Goal: Task Accomplishment & Management: Use online tool/utility

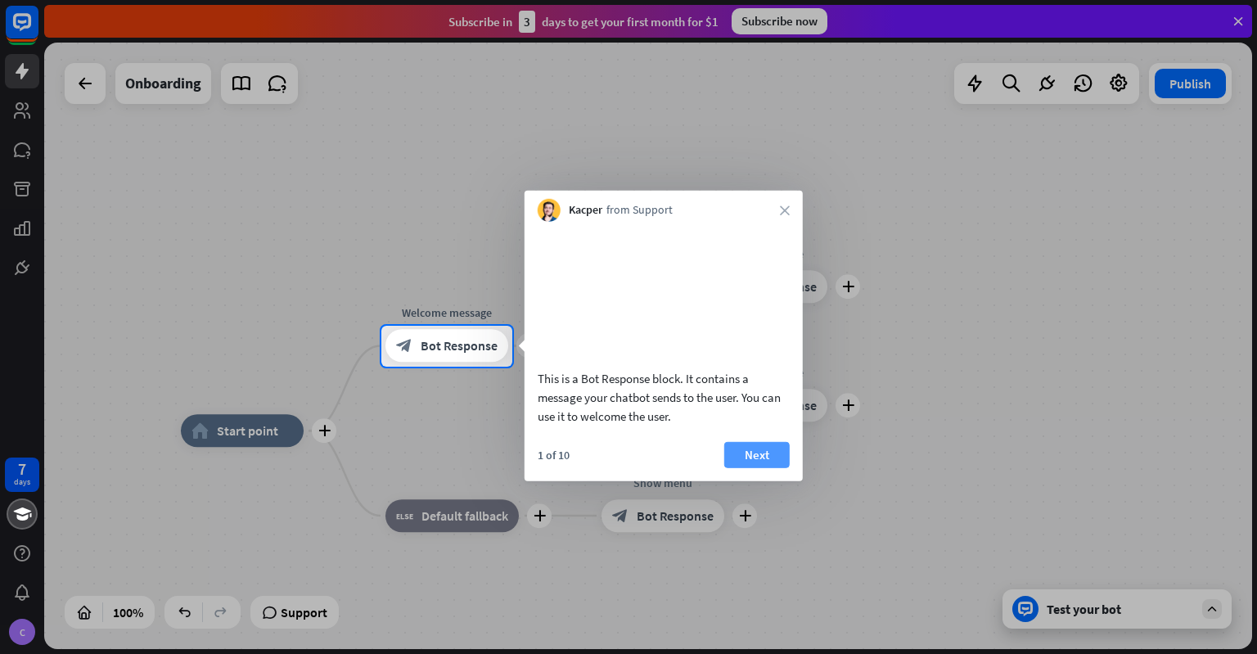
click at [762, 467] on button "Next" at bounding box center [756, 454] width 65 height 26
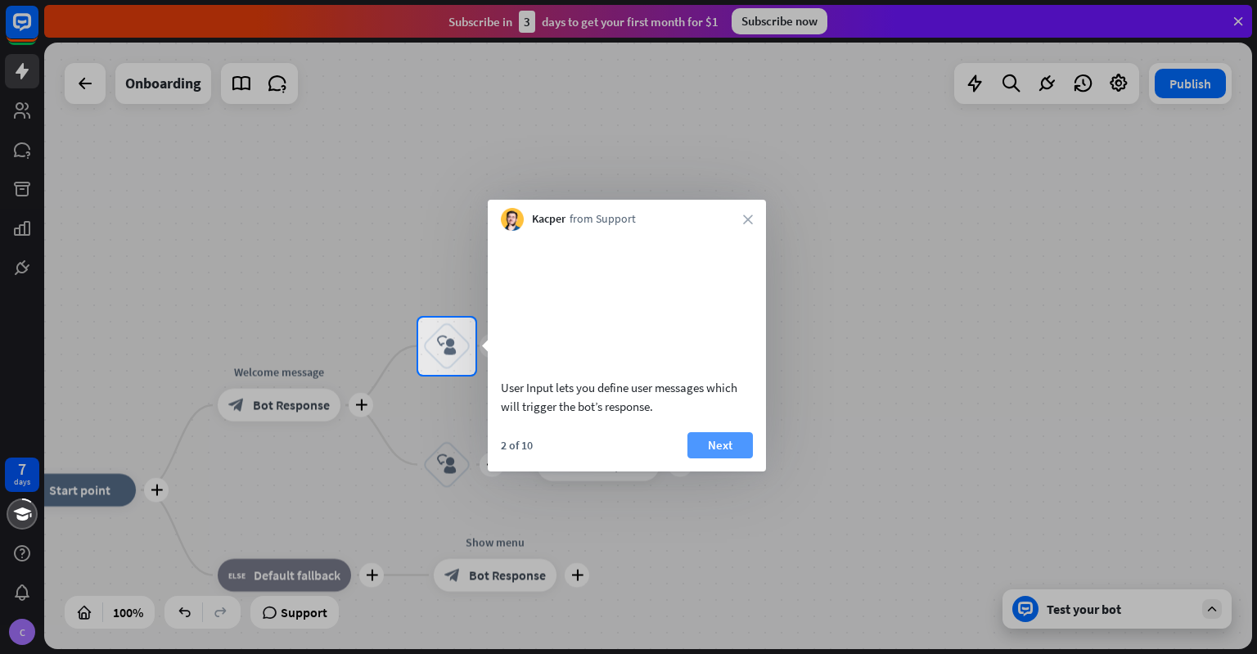
click at [704, 458] on button "Next" at bounding box center [719, 445] width 65 height 26
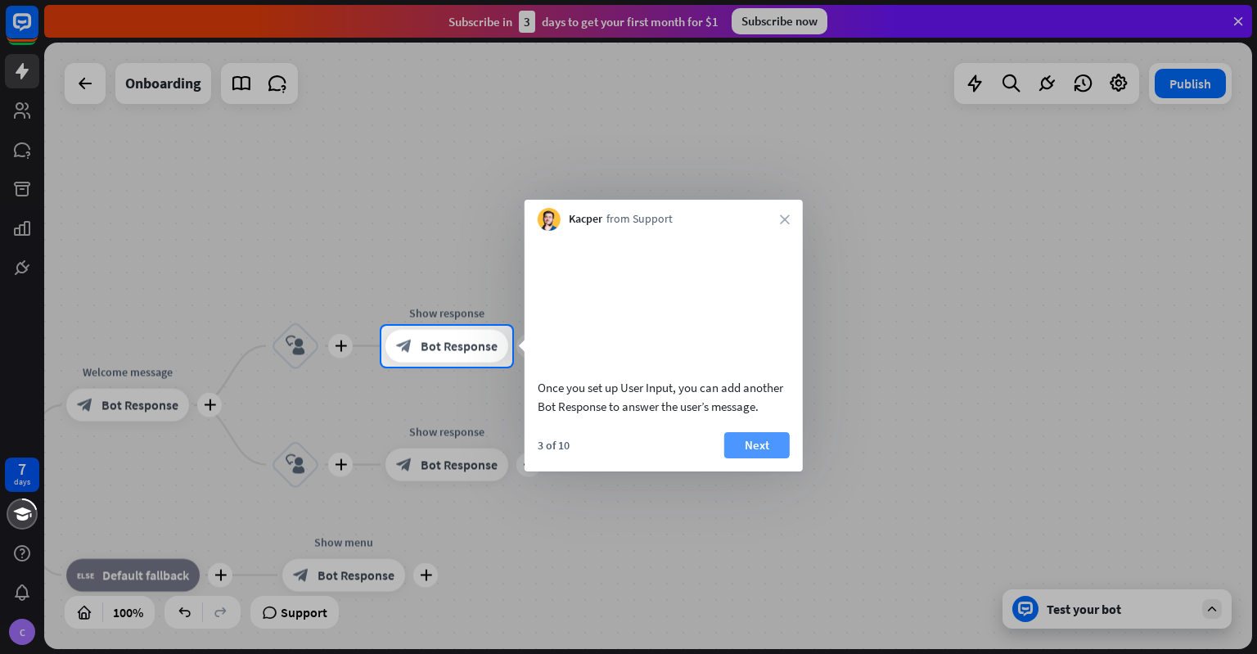
click at [763, 458] on button "Next" at bounding box center [756, 445] width 65 height 26
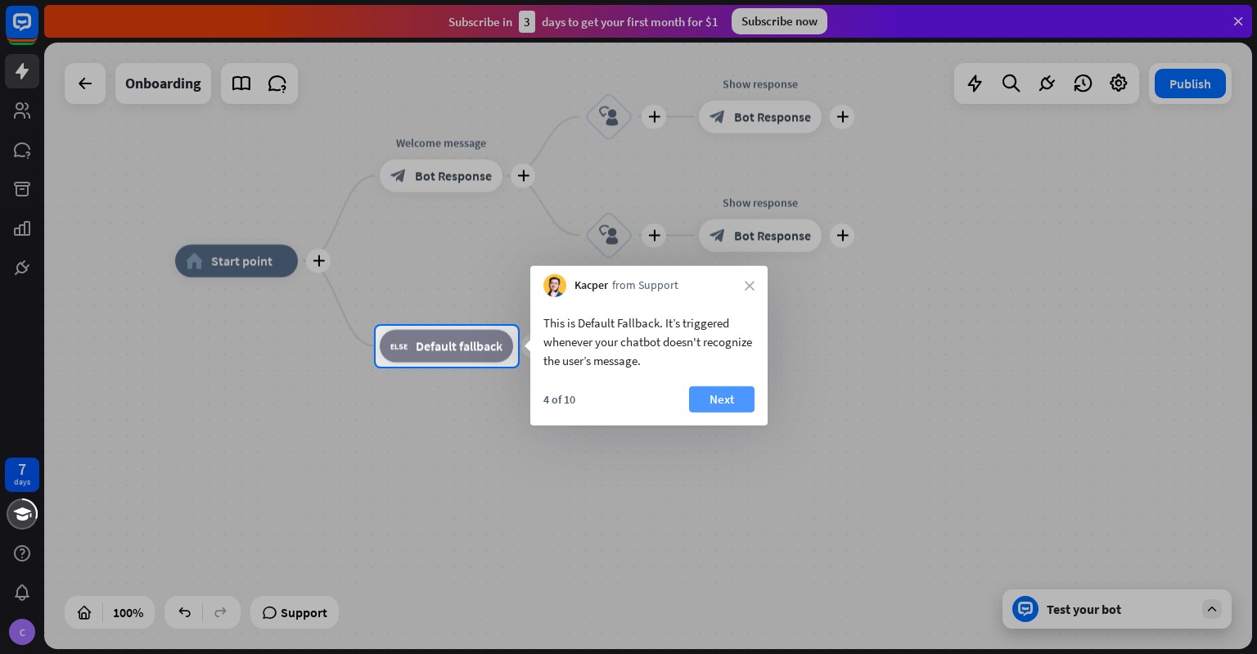
click at [740, 395] on button "Next" at bounding box center [721, 399] width 65 height 26
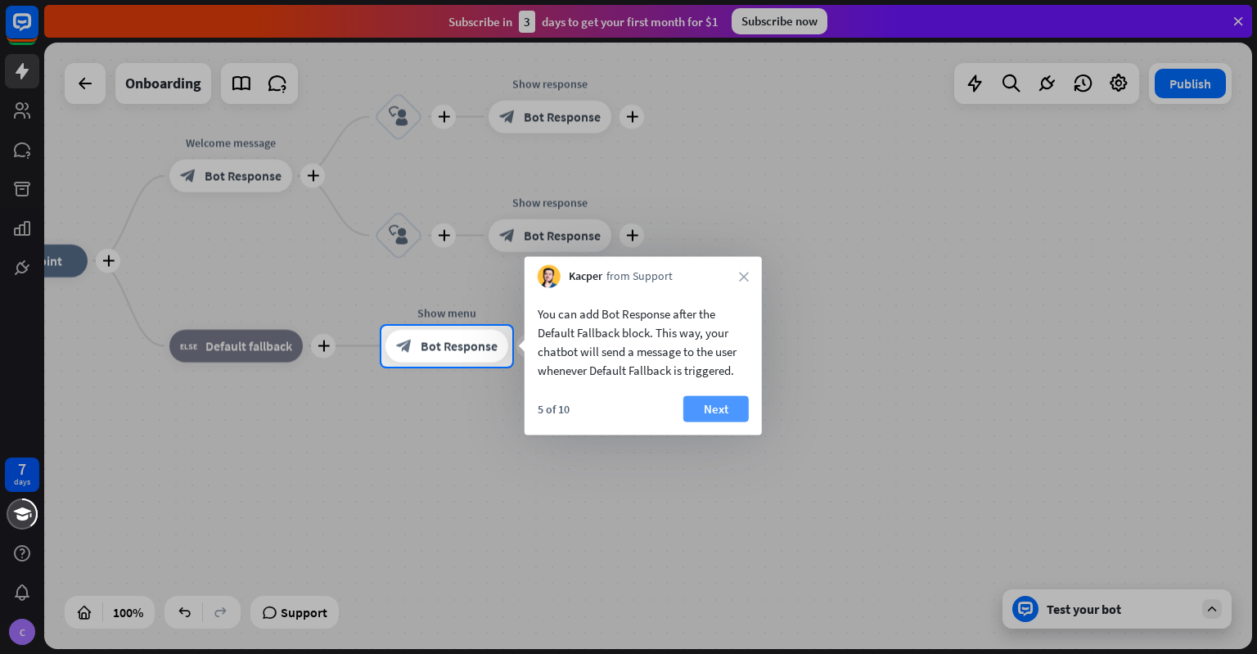
click at [732, 403] on button "Next" at bounding box center [715, 409] width 65 height 26
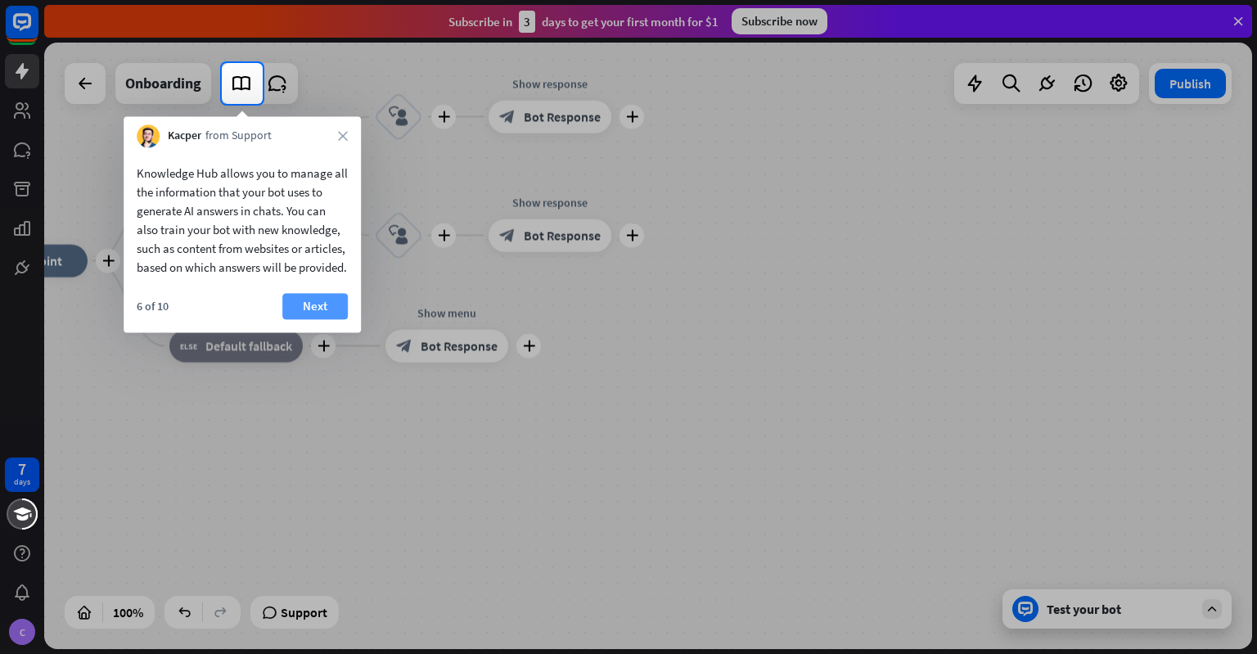
click at [323, 319] on button "Next" at bounding box center [314, 306] width 65 height 26
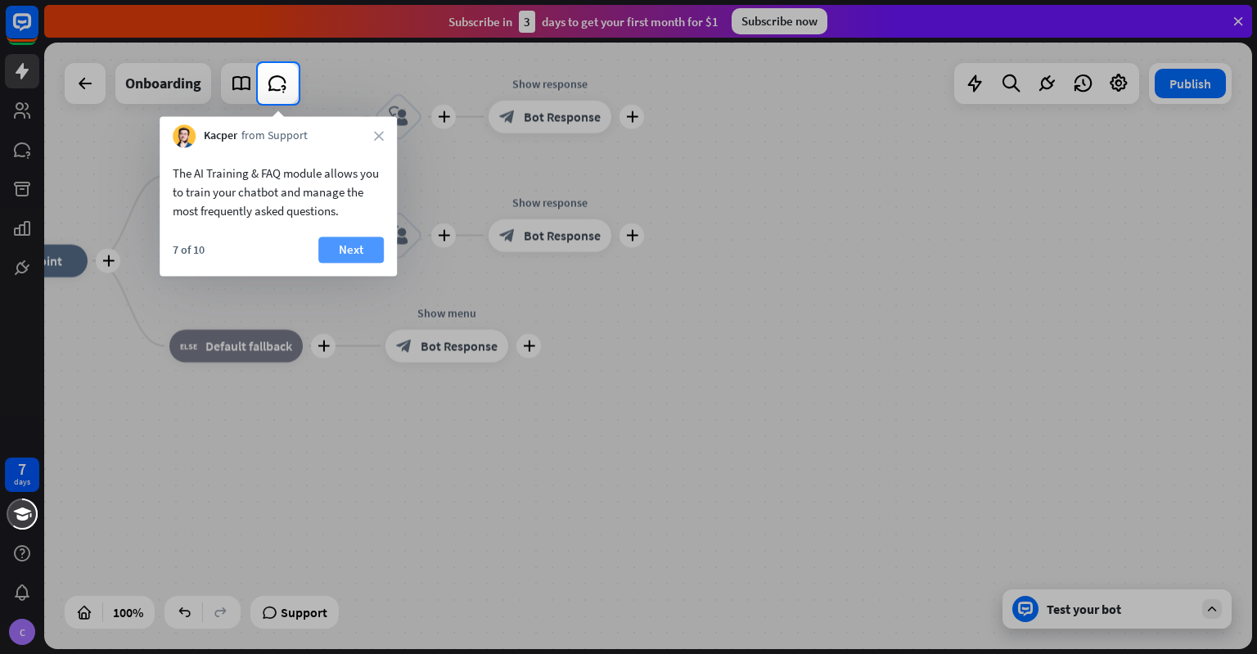
click at [373, 257] on button "Next" at bounding box center [350, 249] width 65 height 26
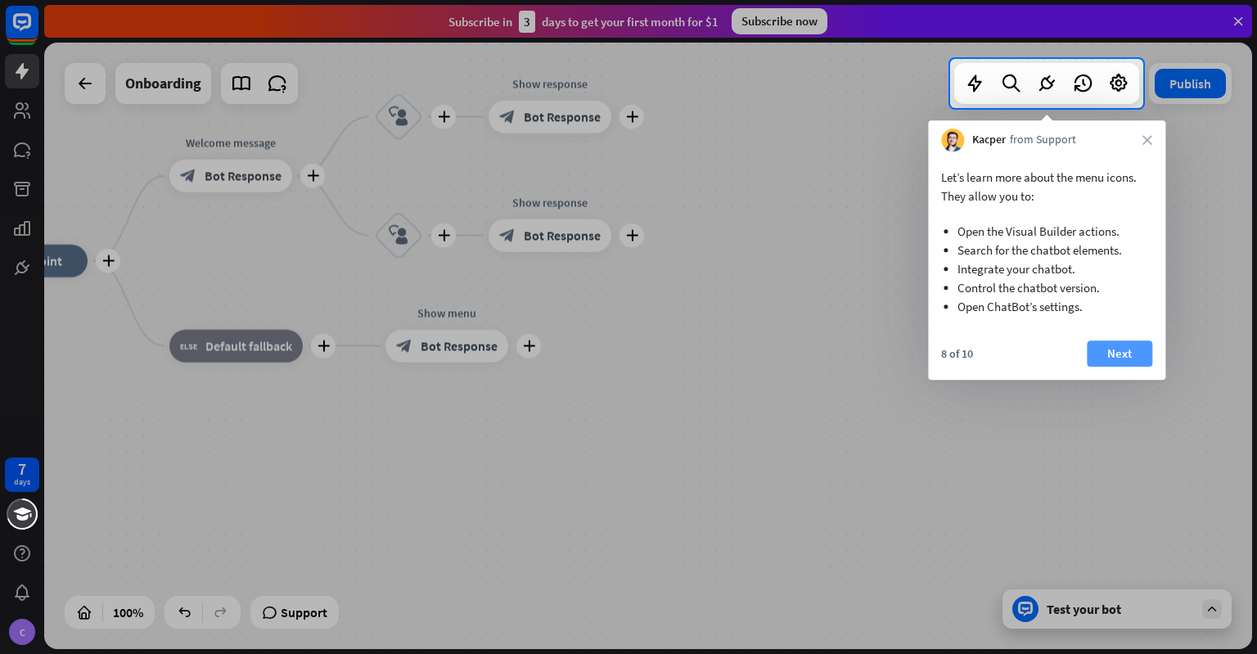
click at [1113, 353] on button "Next" at bounding box center [1119, 353] width 65 height 26
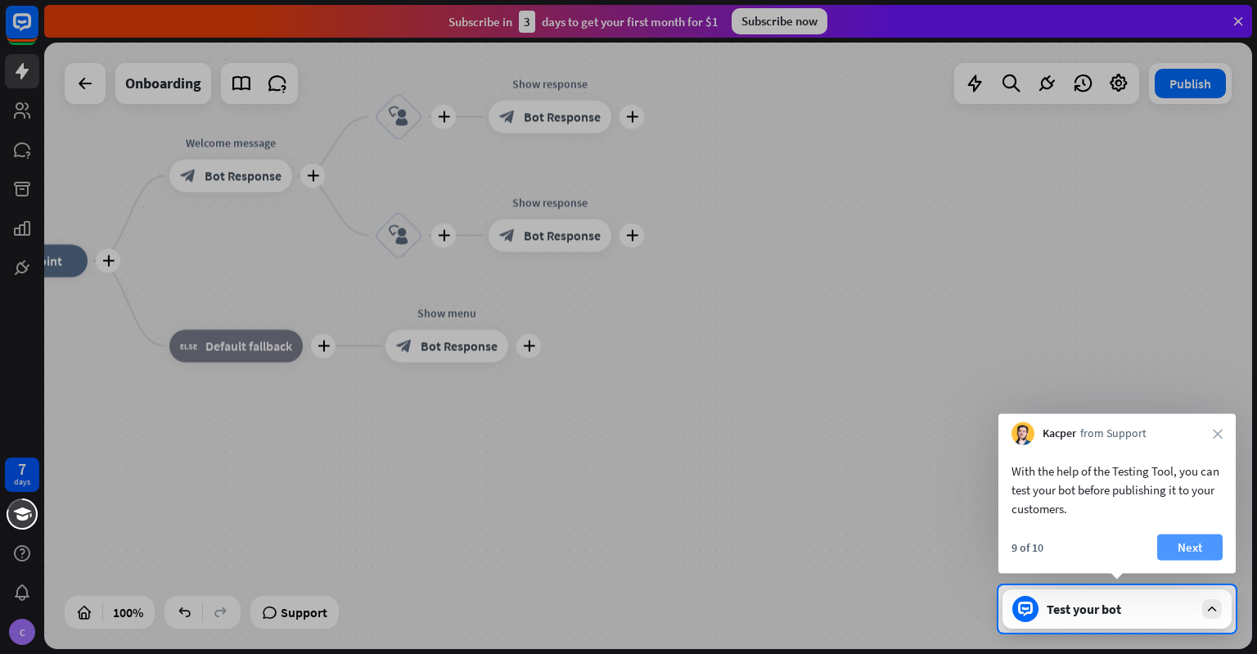
click at [1188, 544] on button "Next" at bounding box center [1189, 547] width 65 height 26
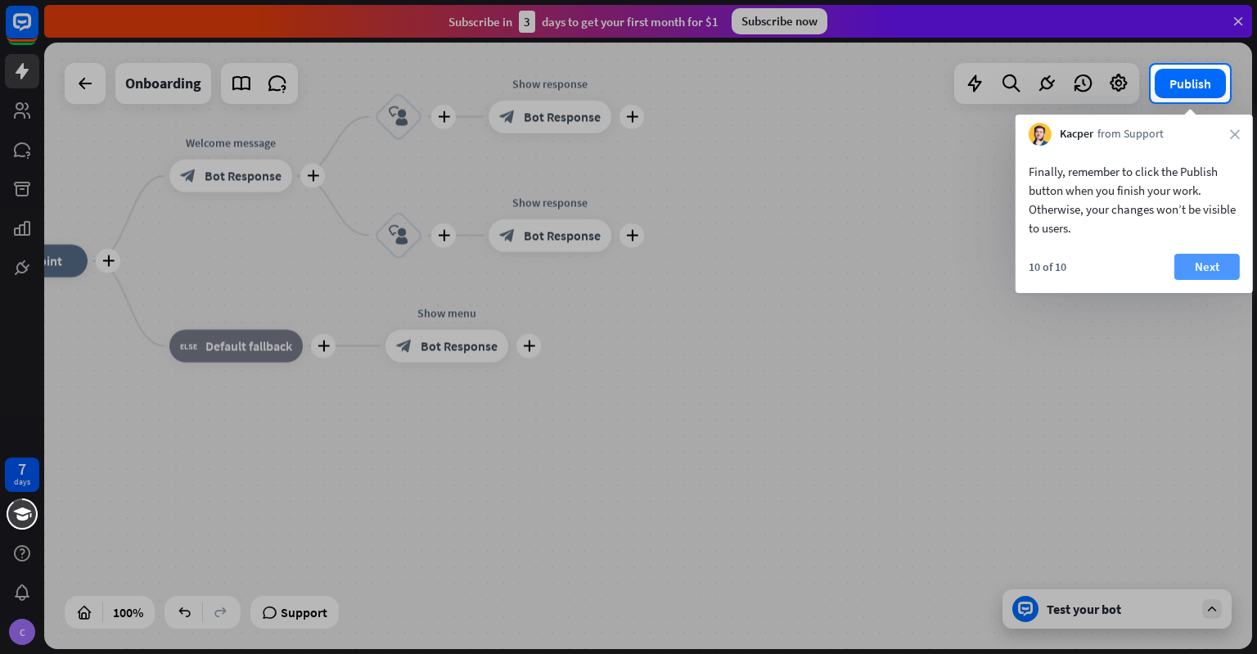
click at [1198, 271] on button "Next" at bounding box center [1206, 267] width 65 height 26
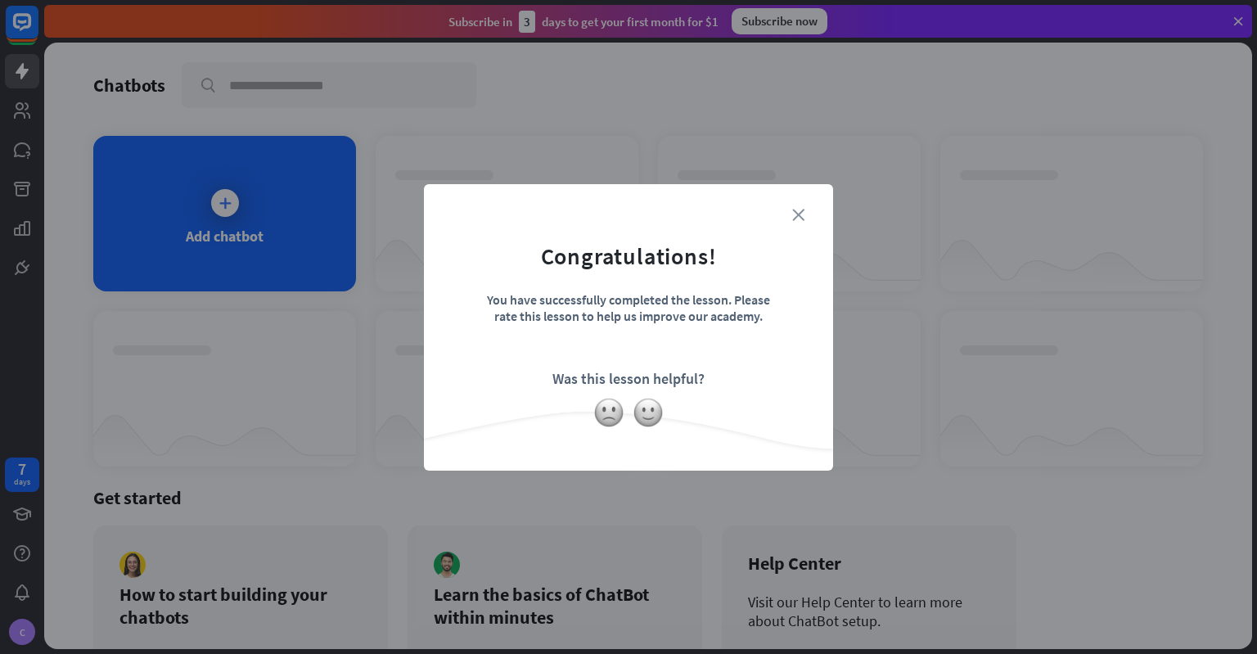
click at [799, 210] on icon "close" at bounding box center [798, 215] width 12 height 12
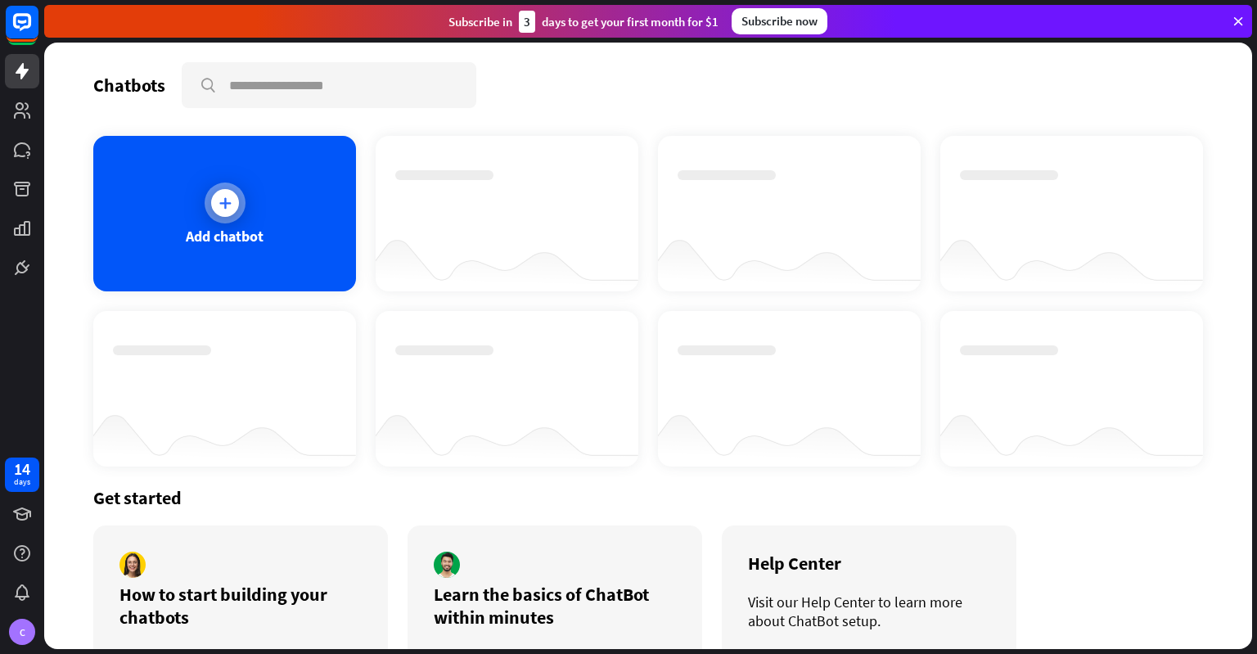
click at [219, 196] on icon at bounding box center [225, 203] width 16 height 16
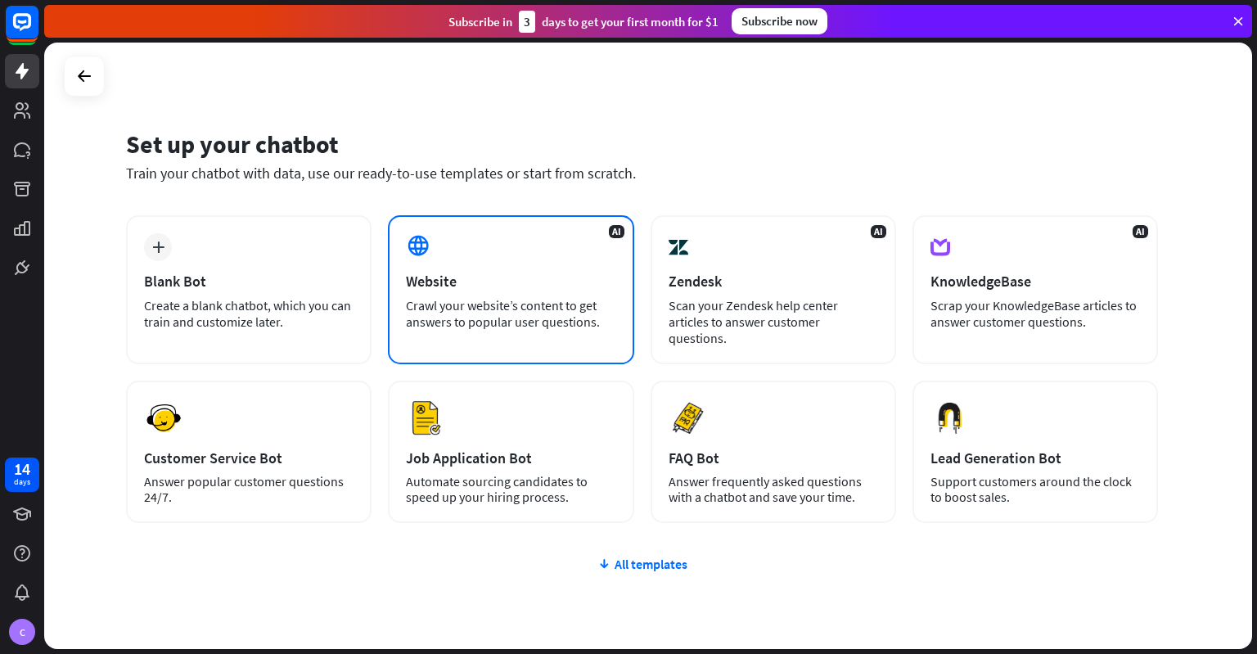
click at [424, 241] on icon at bounding box center [418, 245] width 25 height 25
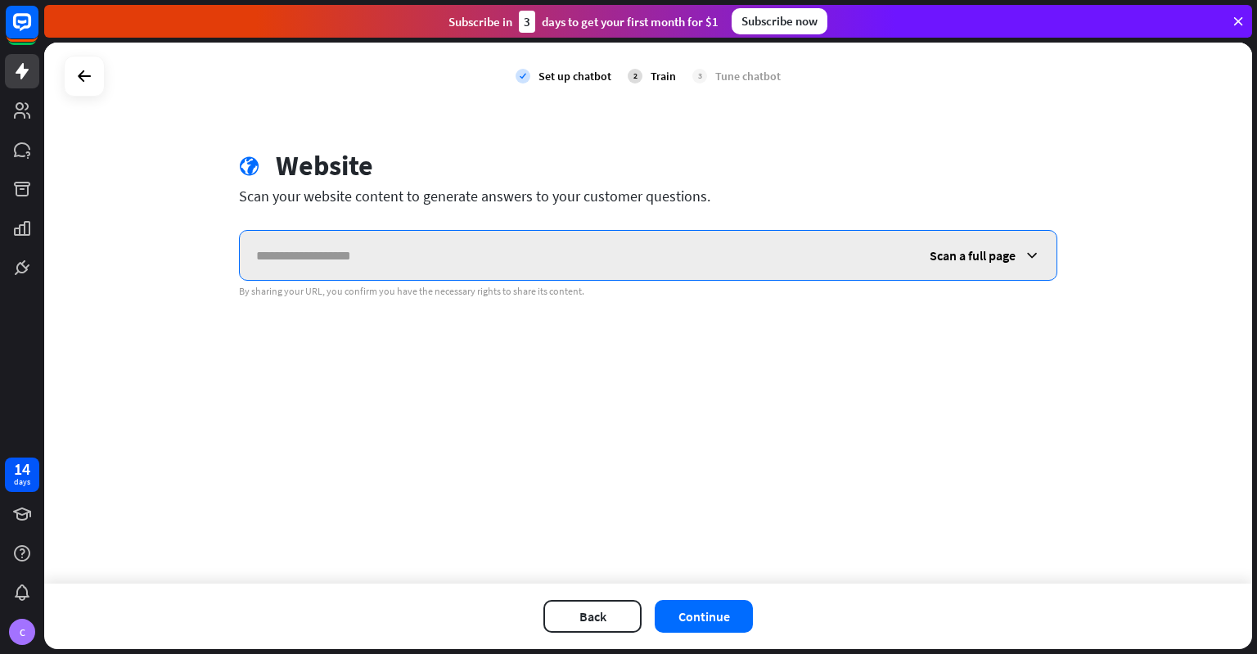
click at [389, 252] on input "text" at bounding box center [576, 255] width 673 height 49
paste input "**********"
type input "**********"
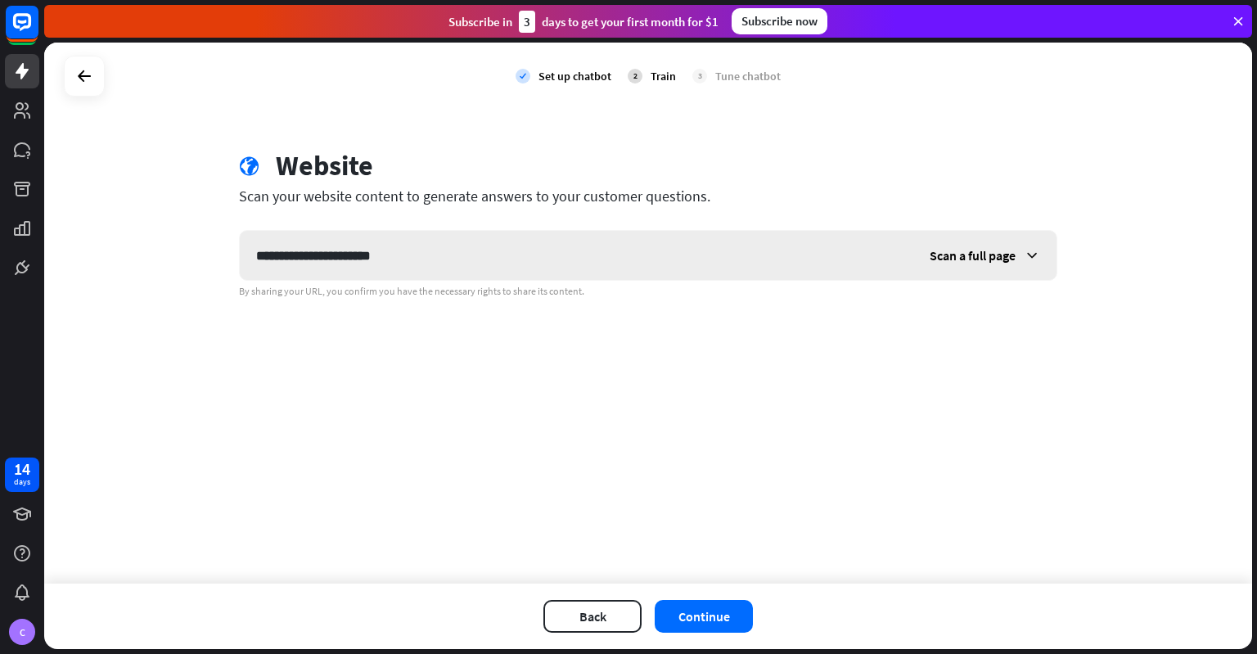
click at [1026, 250] on icon at bounding box center [1032, 255] width 16 height 16
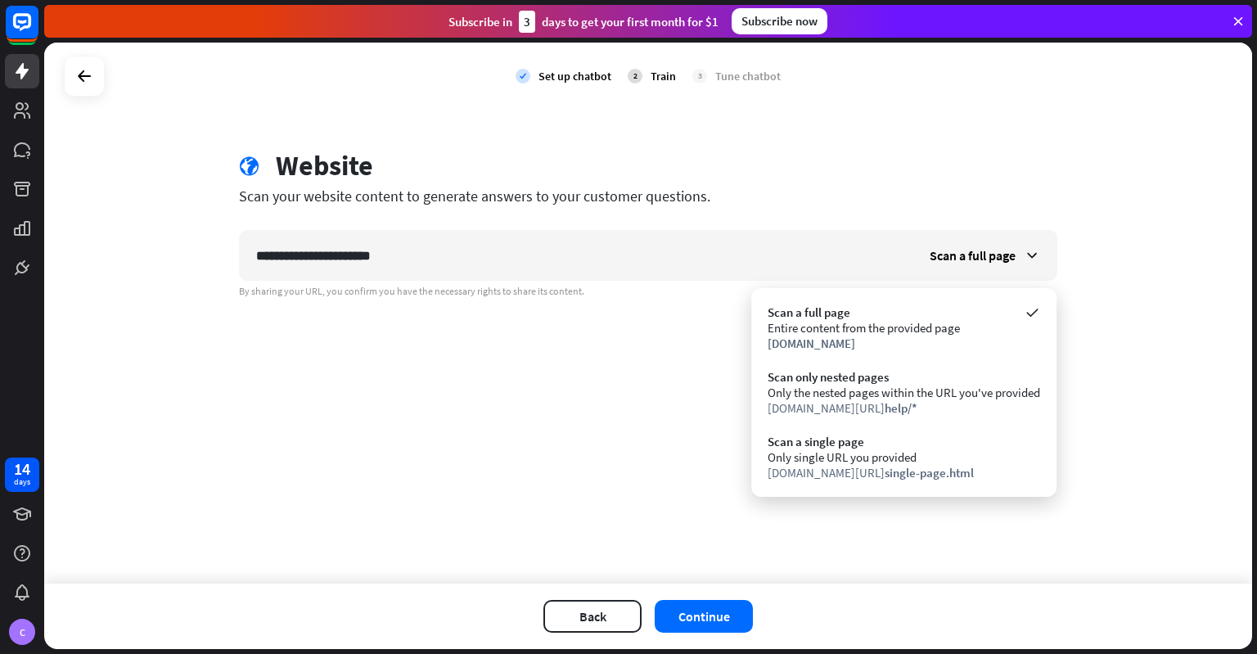
click at [653, 477] on div "**********" at bounding box center [648, 313] width 1208 height 541
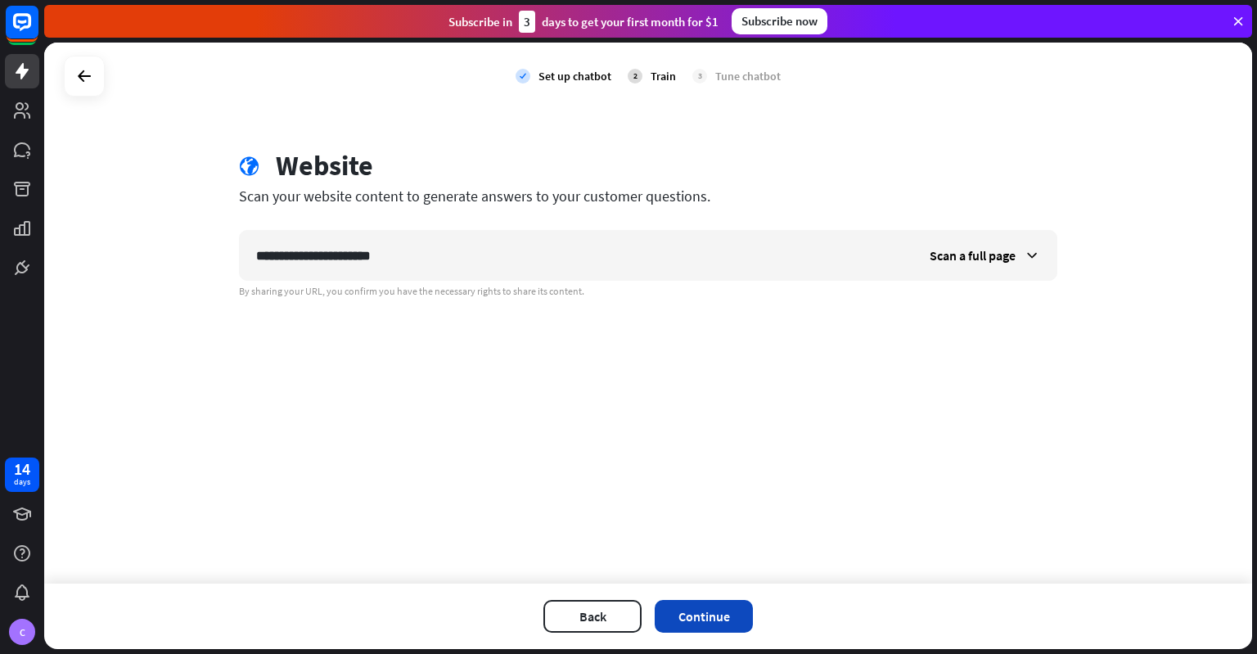
click at [736, 614] on button "Continue" at bounding box center [704, 616] width 98 height 33
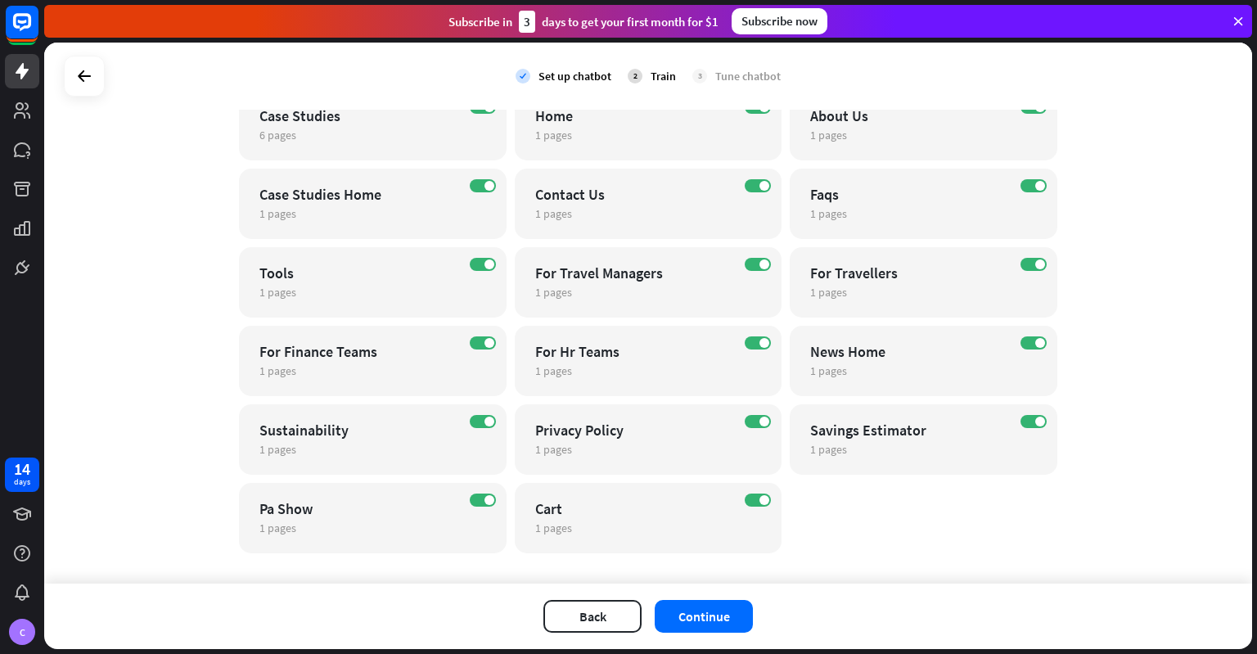
scroll to position [267, 0]
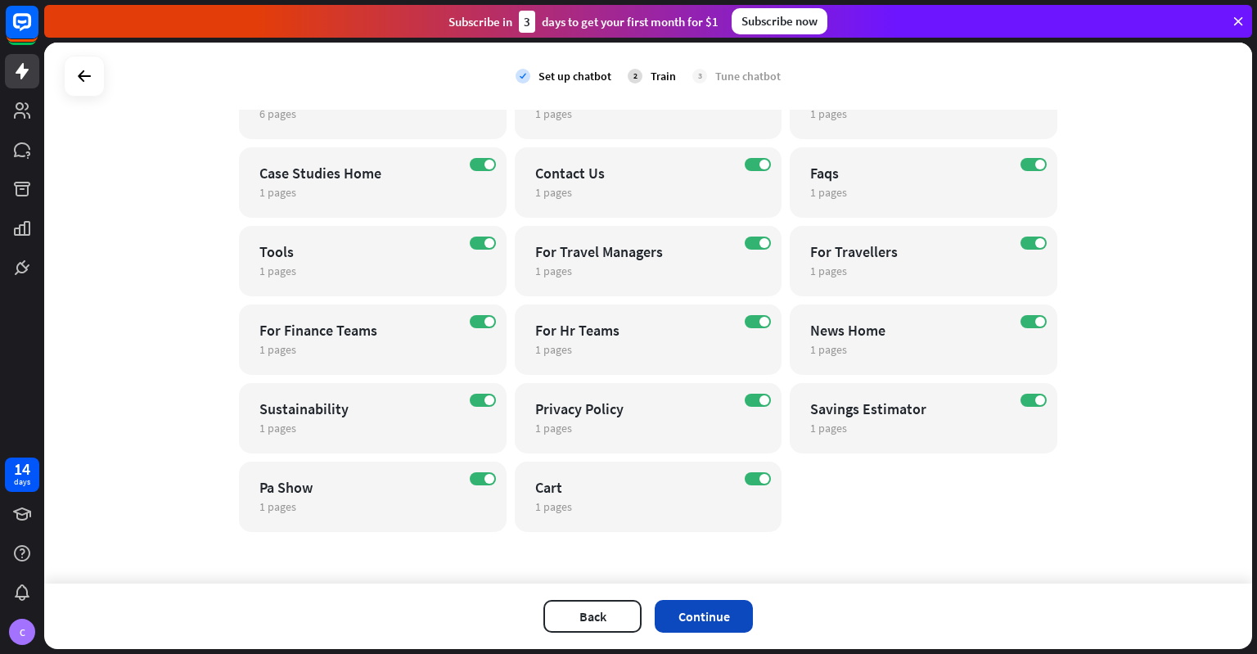
click at [710, 611] on button "Continue" at bounding box center [704, 616] width 98 height 33
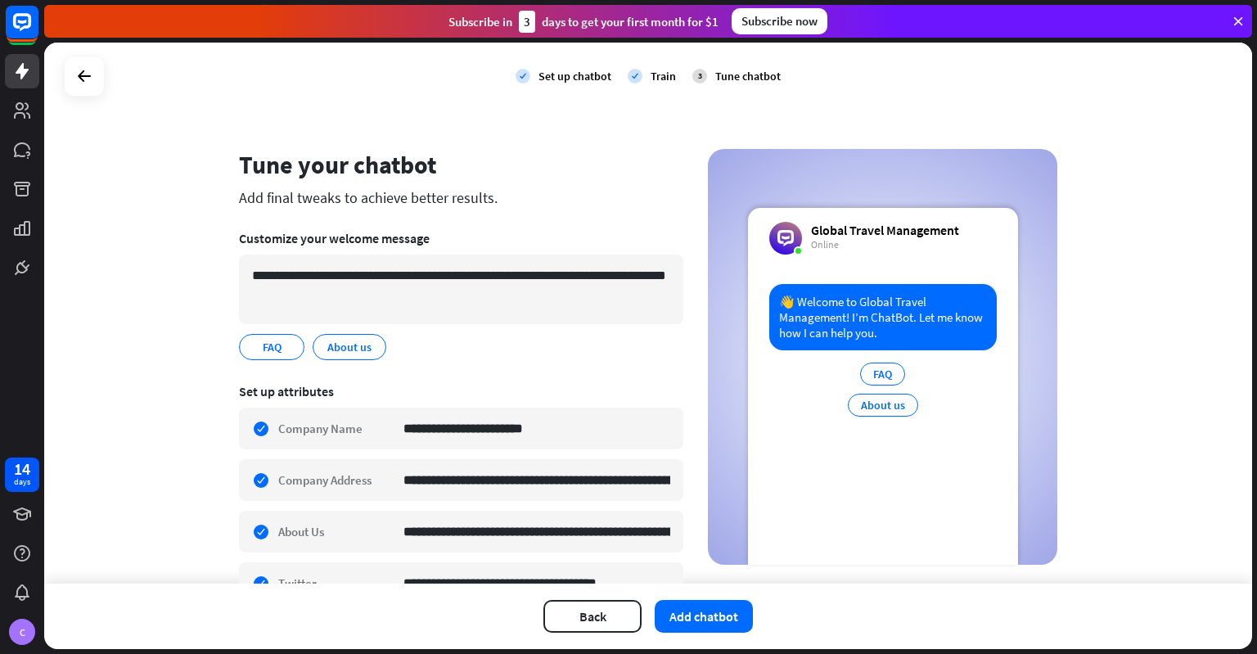
scroll to position [82, 0]
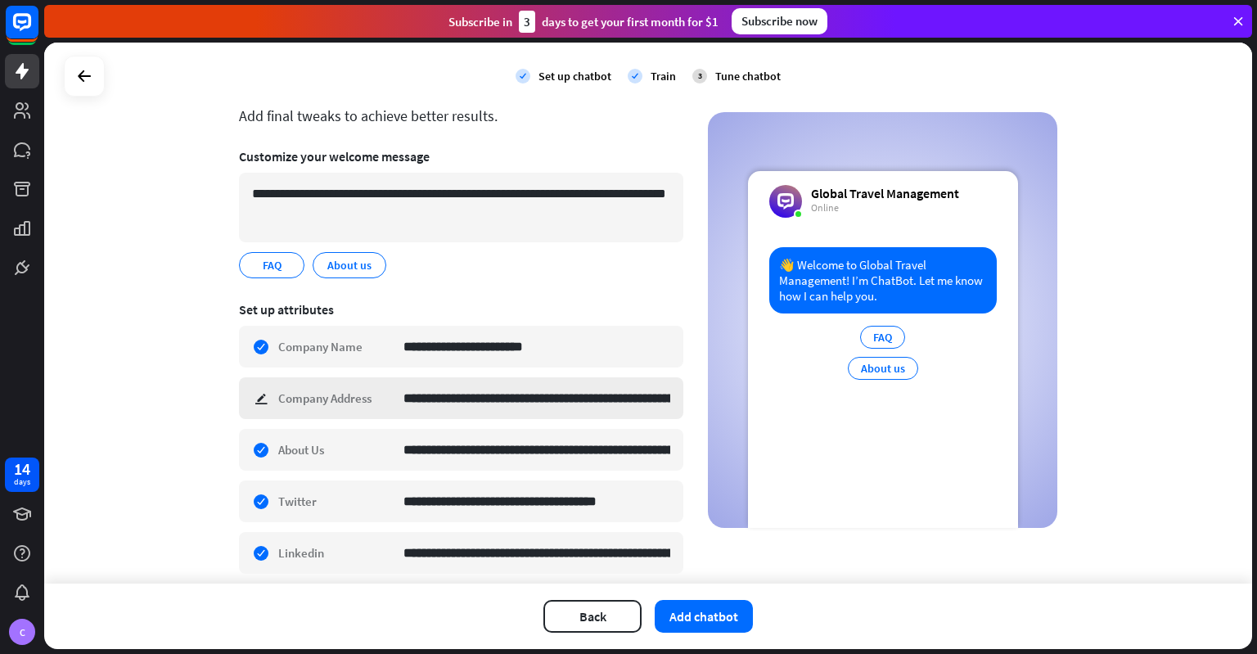
click at [250, 398] on div "**********" at bounding box center [461, 398] width 444 height 42
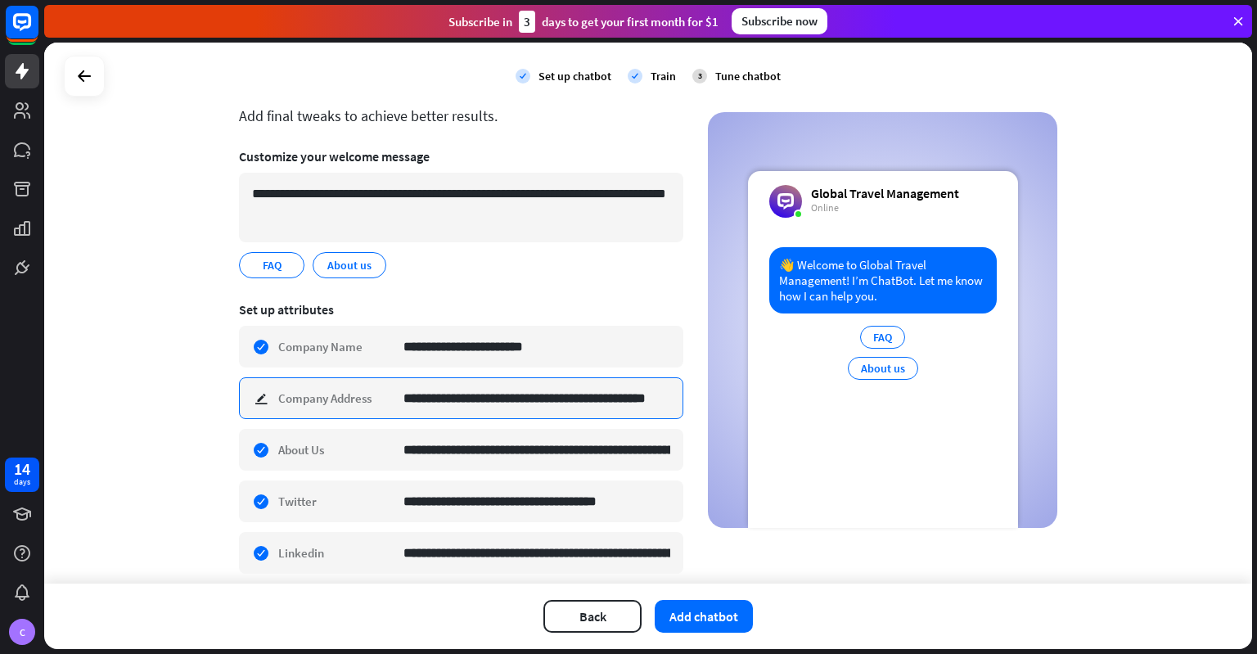
scroll to position [0, 25]
type input "**********"
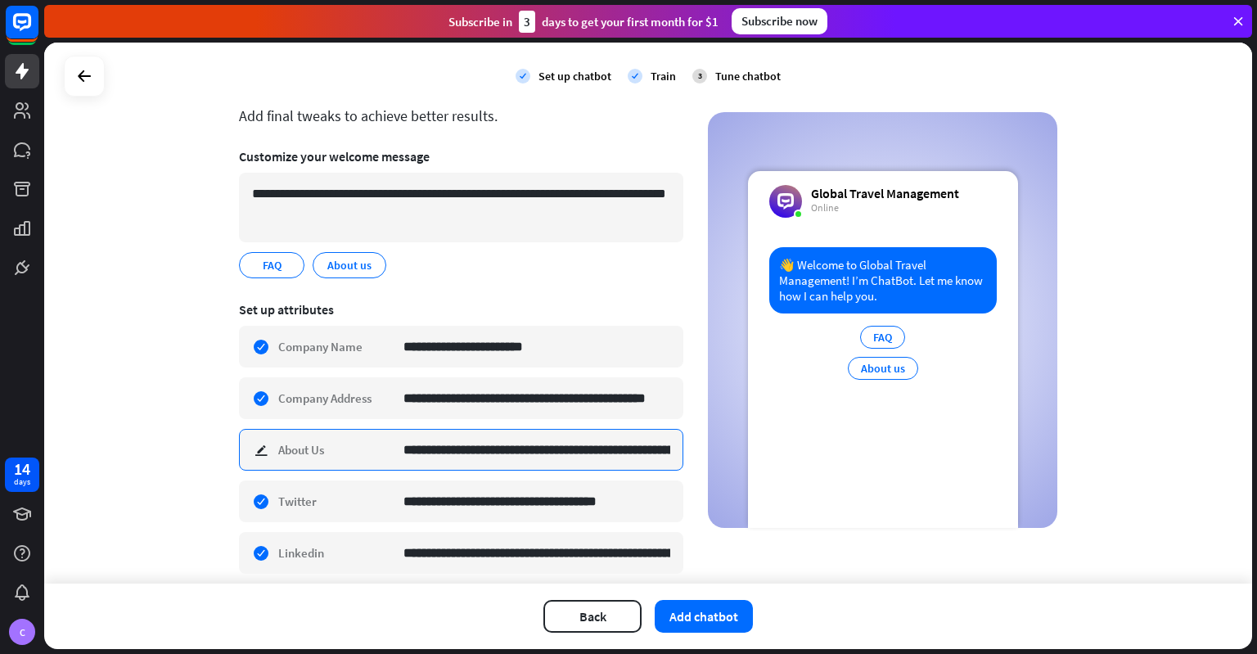
click at [403, 440] on input "**********" at bounding box center [536, 450] width 267 height 40
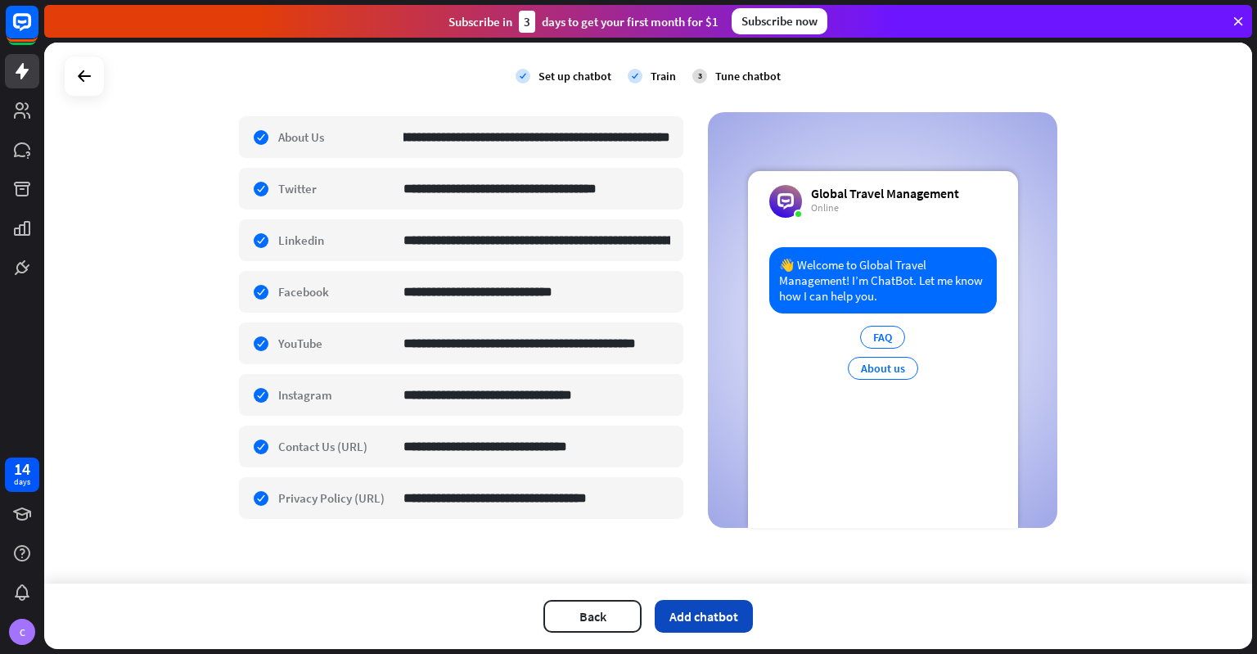
scroll to position [0, 0]
click at [700, 618] on button "Add chatbot" at bounding box center [704, 616] width 98 height 33
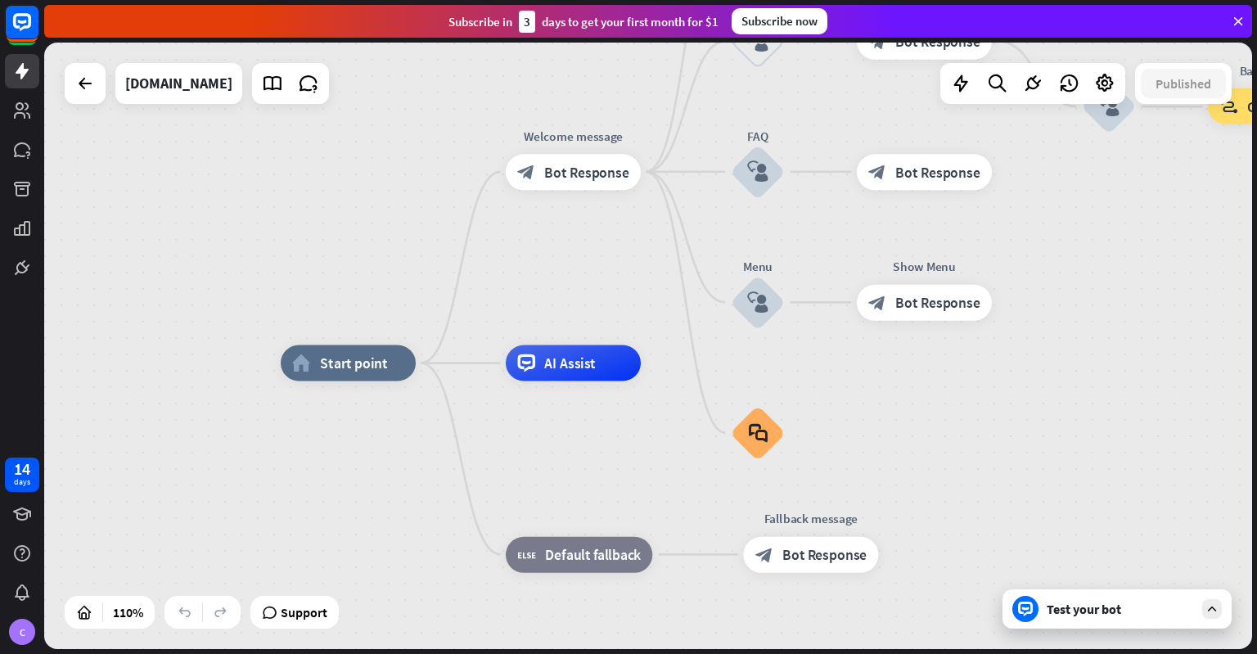
click at [1051, 608] on div "Test your bot" at bounding box center [1119, 609] width 147 height 16
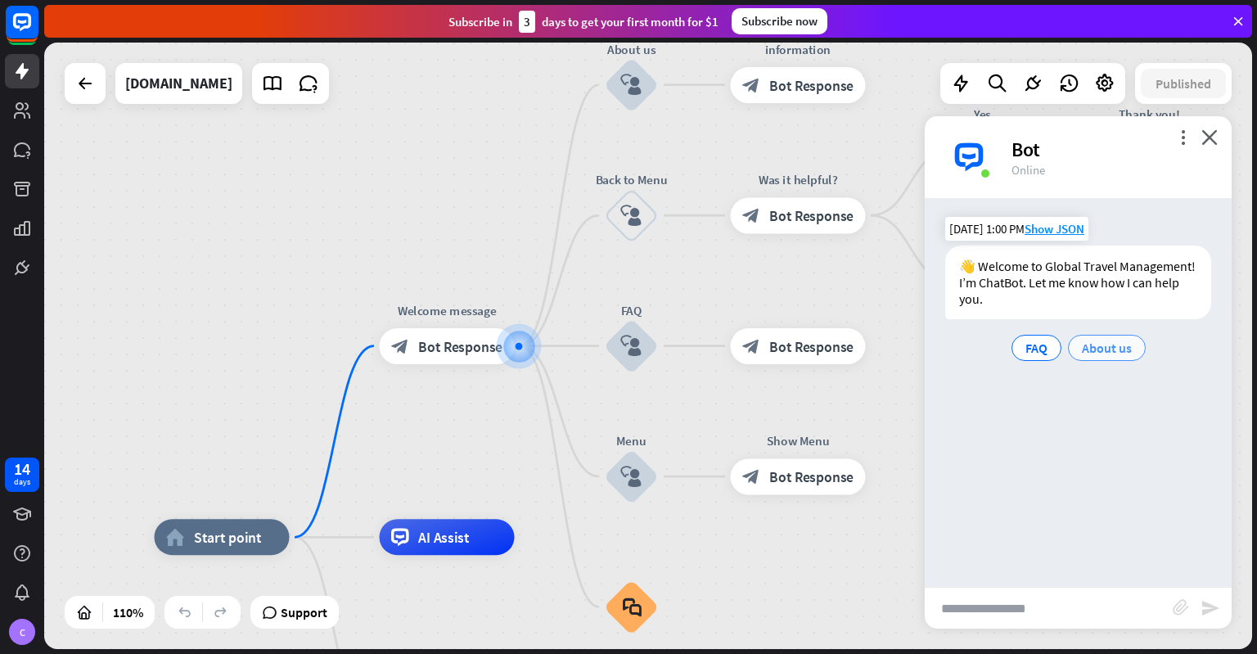
click at [1087, 347] on span "About us" at bounding box center [1107, 348] width 50 height 16
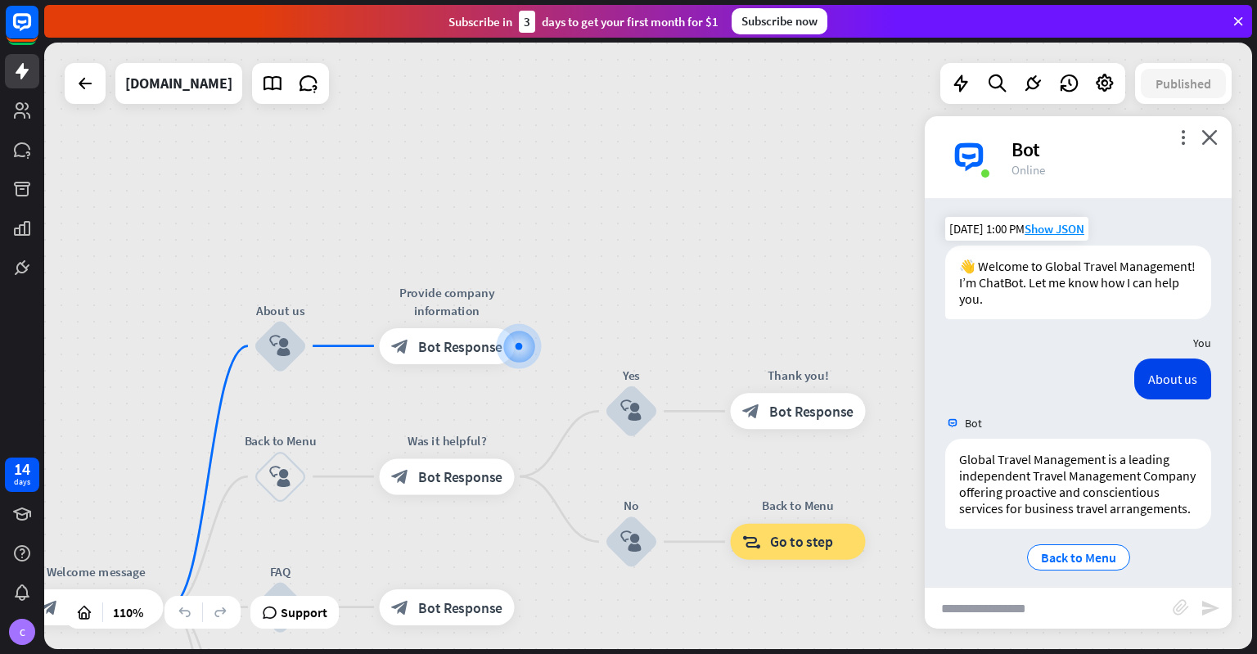
scroll to position [27, 0]
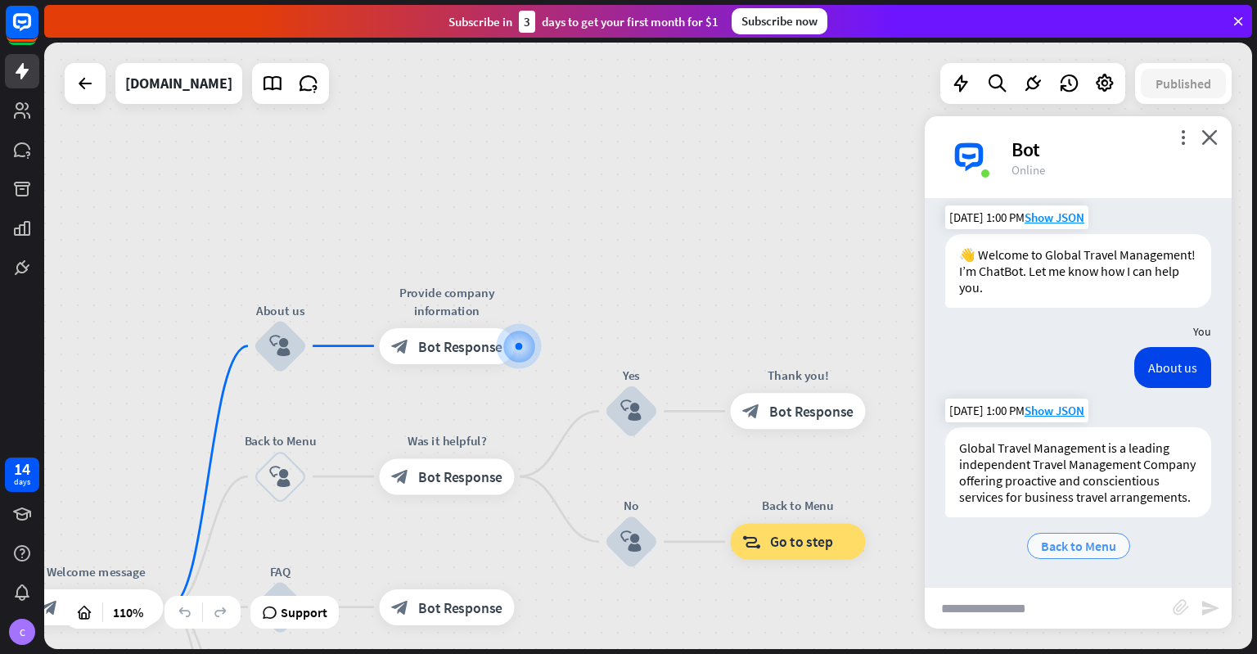
click at [1080, 540] on span "Back to Menu" at bounding box center [1078, 546] width 75 height 16
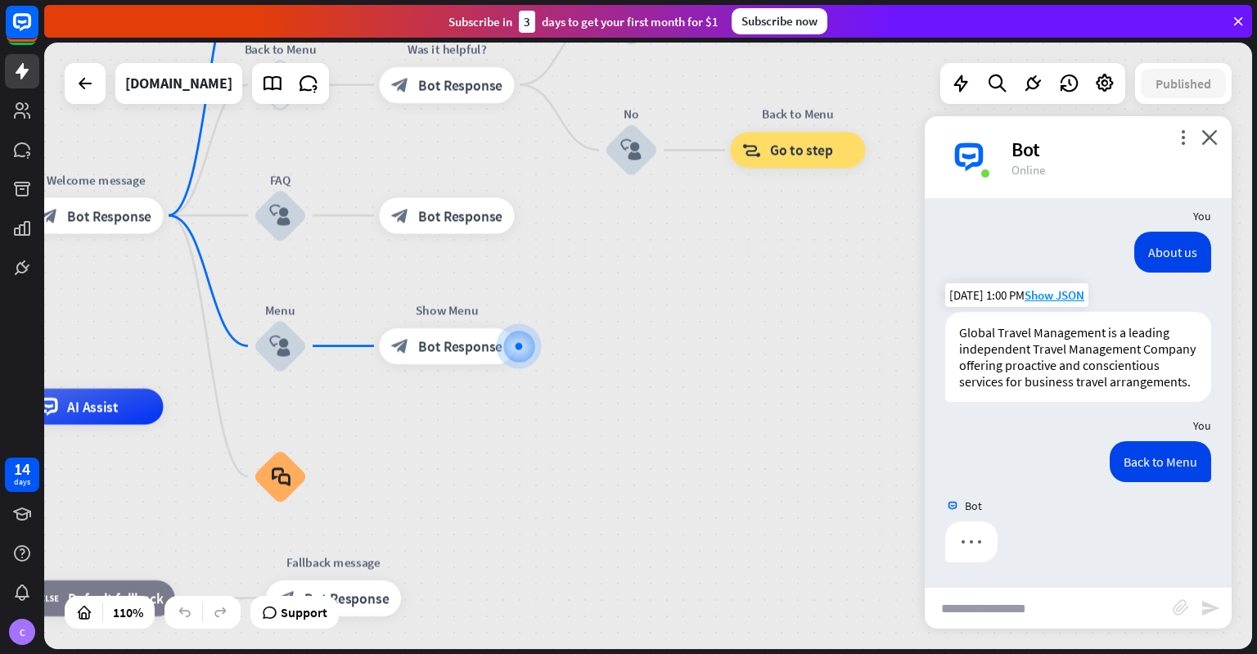
scroll to position [143, 0]
click at [1016, 615] on input "text" at bounding box center [1049, 607] width 248 height 41
type input "**********"
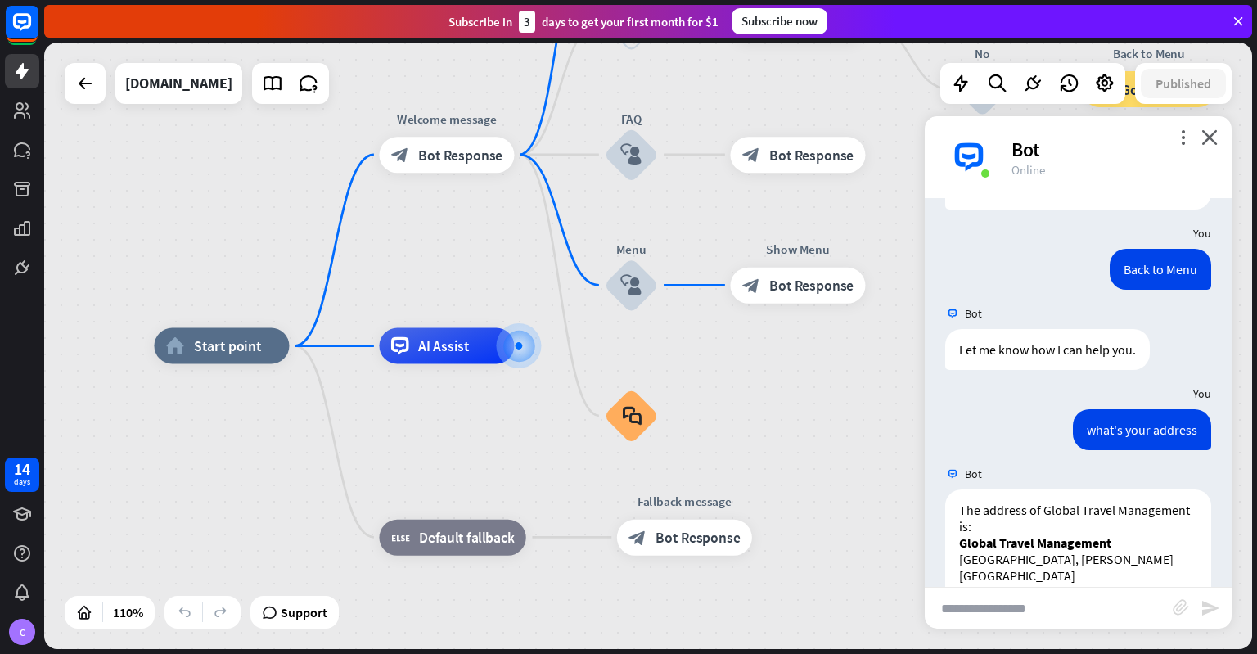
scroll to position [451, 0]
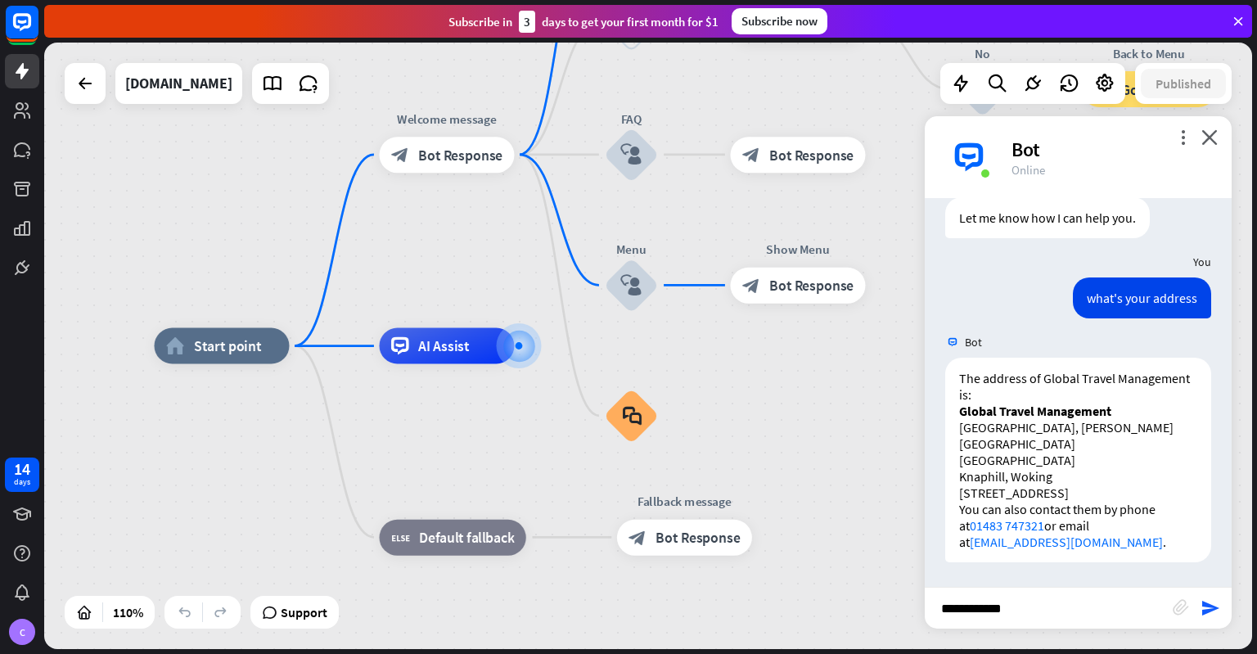
type input "**********"
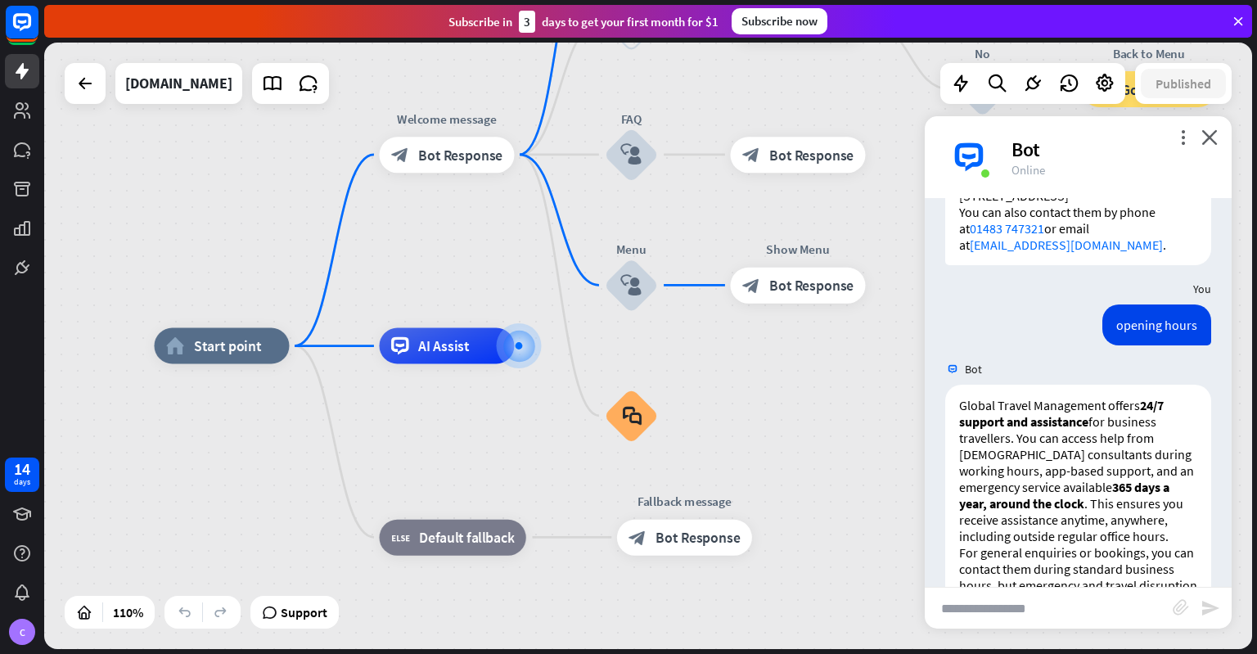
scroll to position [824, 0]
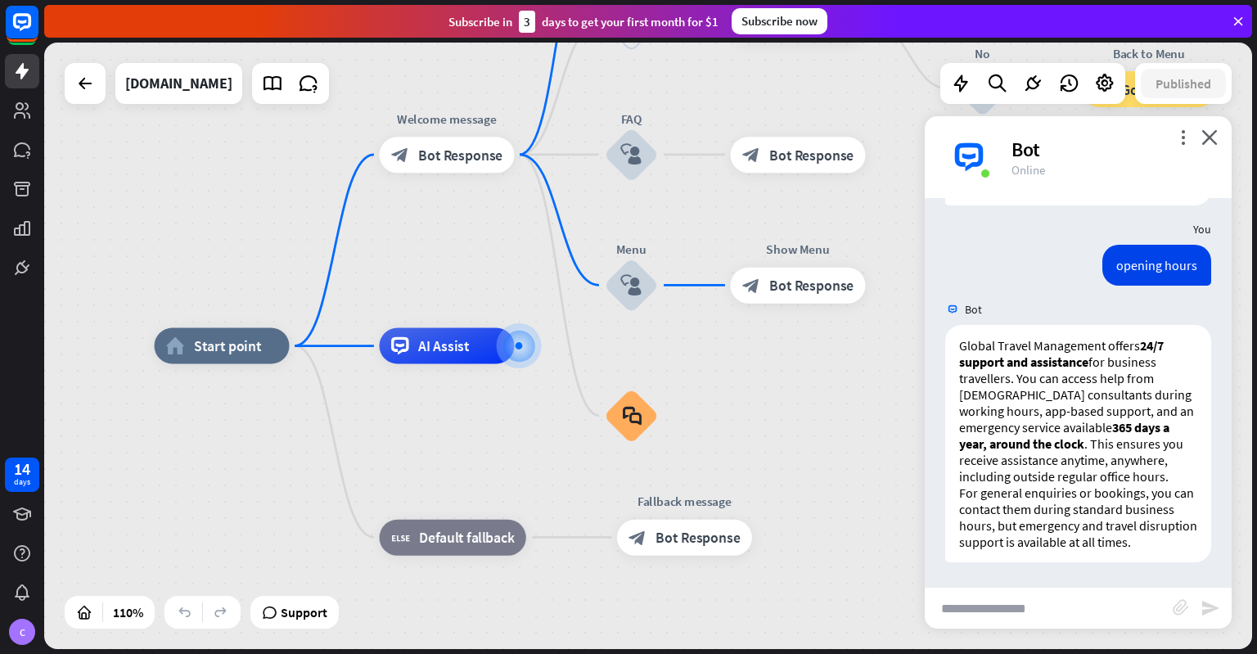
click at [1016, 615] on input "text" at bounding box center [1049, 607] width 248 height 41
click at [1026, 598] on input "****" at bounding box center [1049, 607] width 248 height 41
type input "**********"
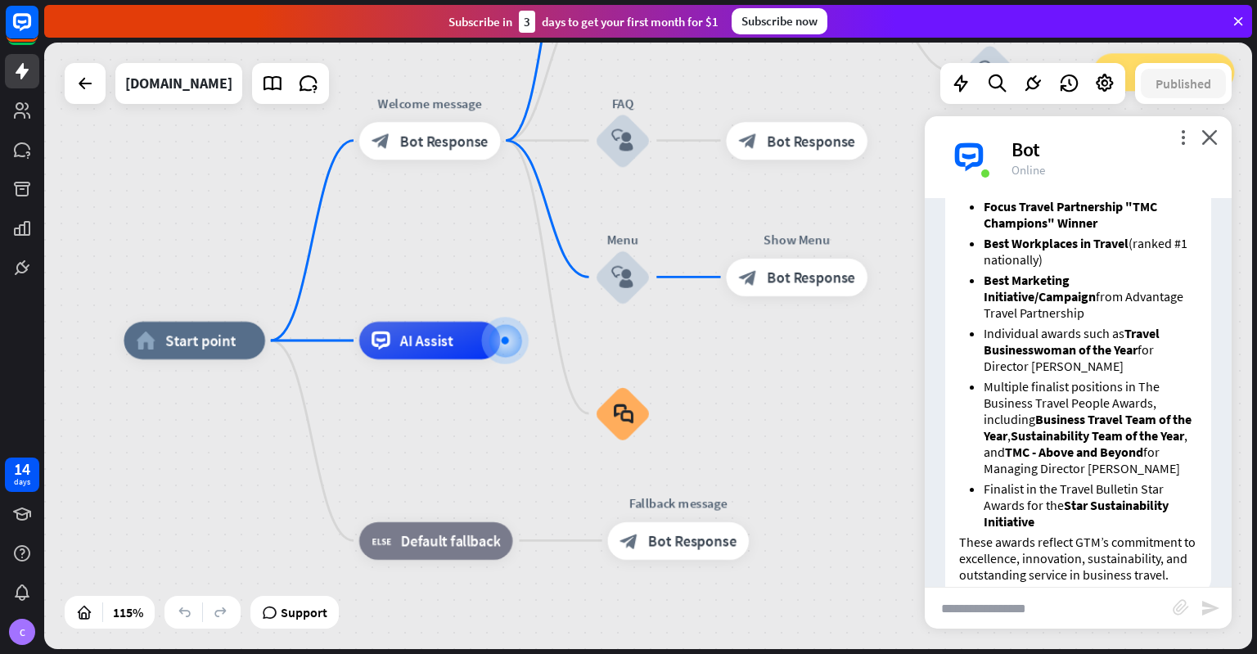
scroll to position [1474, 0]
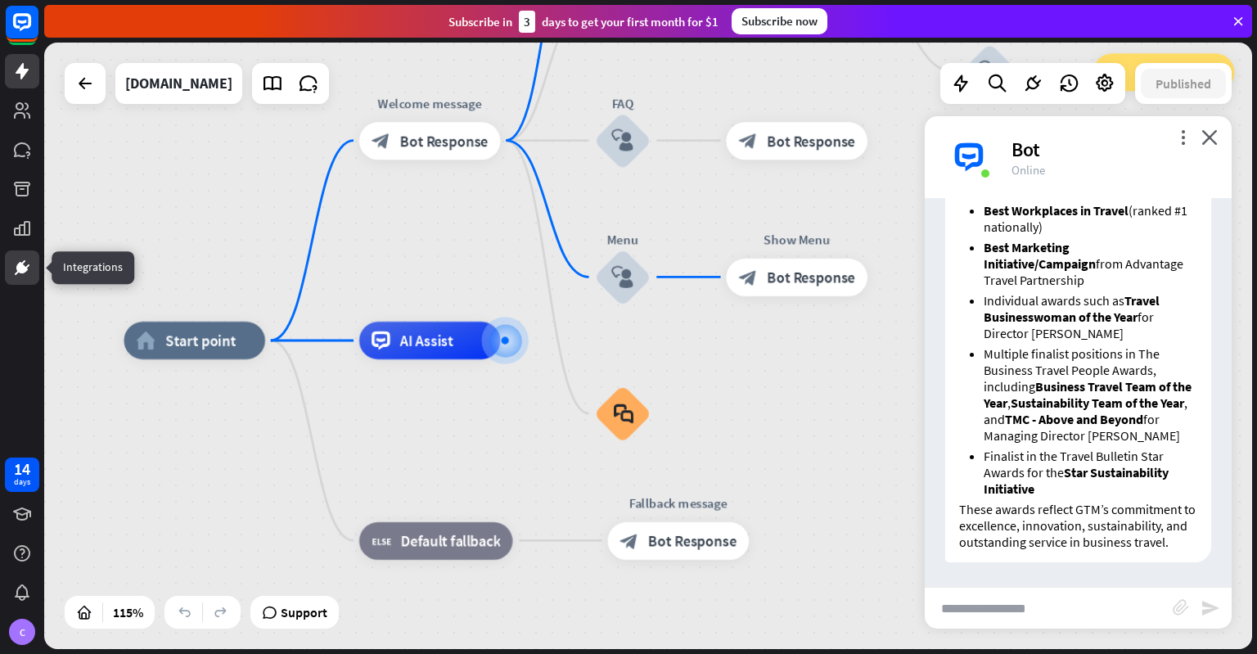
click at [26, 262] on icon at bounding box center [22, 268] width 20 height 20
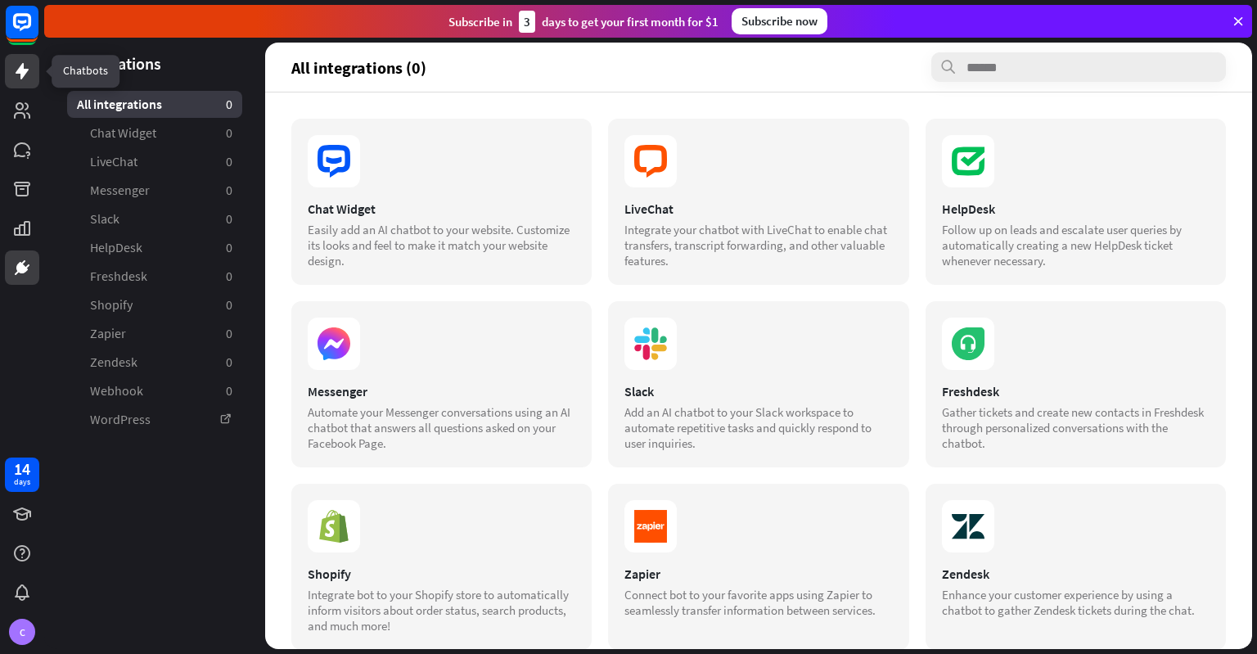
click at [23, 71] on icon at bounding box center [22, 71] width 13 height 16
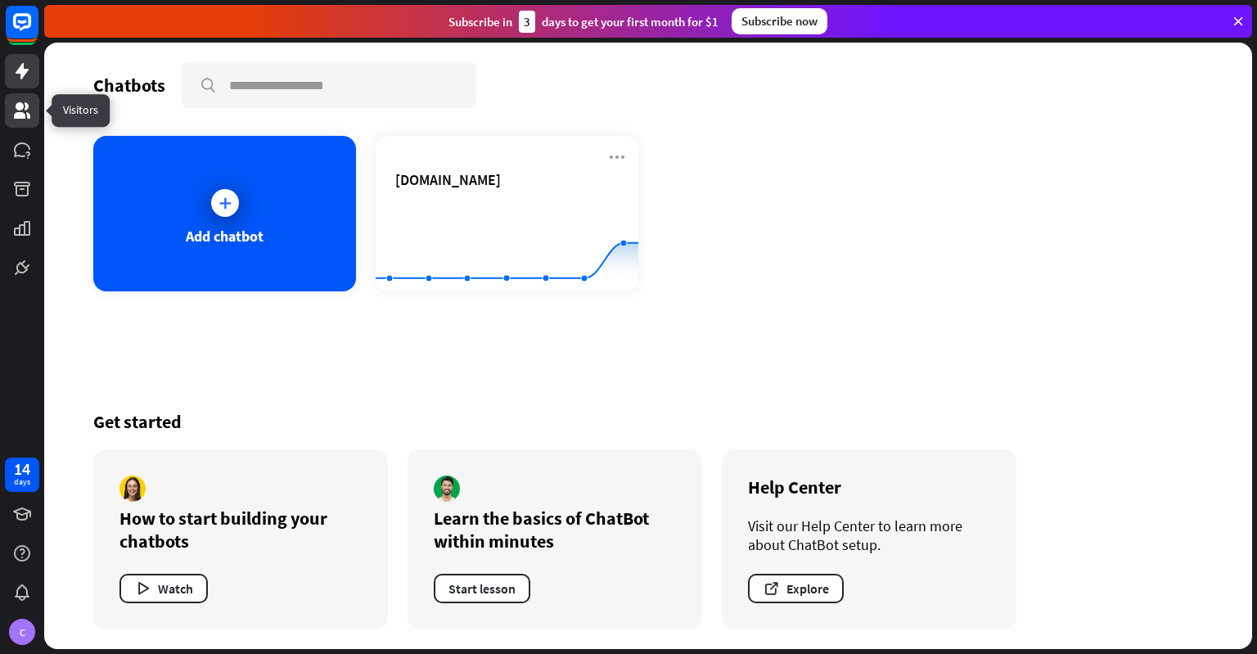
click at [26, 109] on icon at bounding box center [22, 110] width 16 height 16
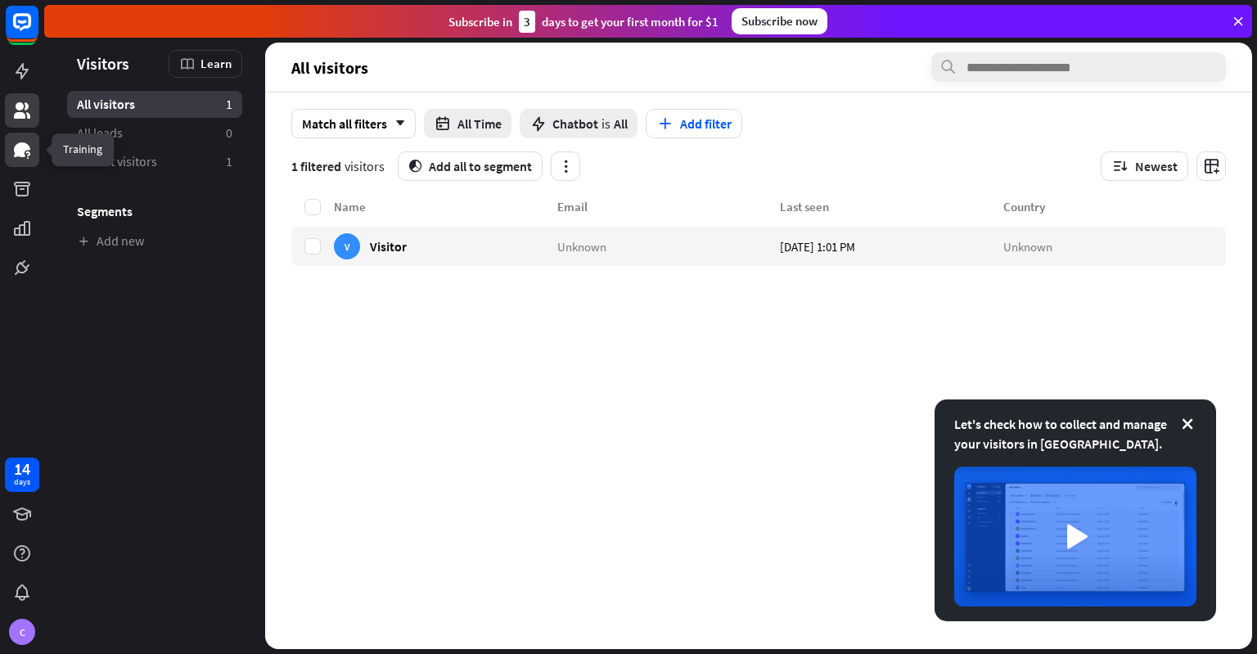
click at [23, 145] on icon at bounding box center [22, 149] width 16 height 15
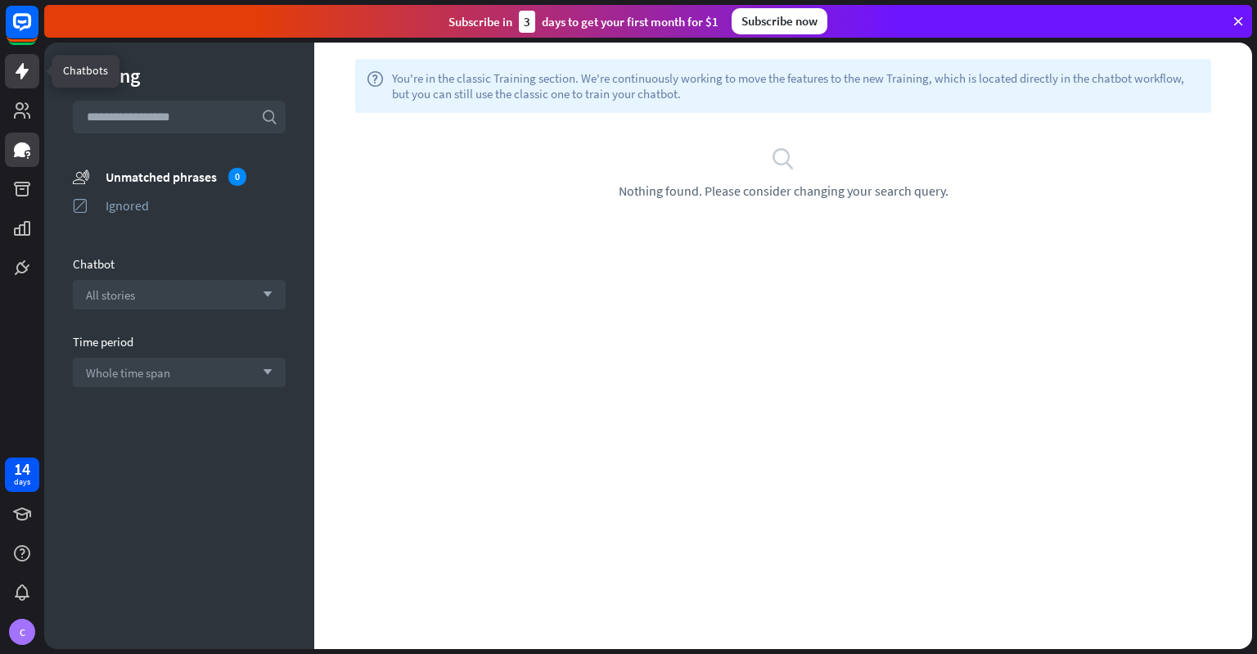
click at [23, 71] on icon at bounding box center [22, 71] width 13 height 16
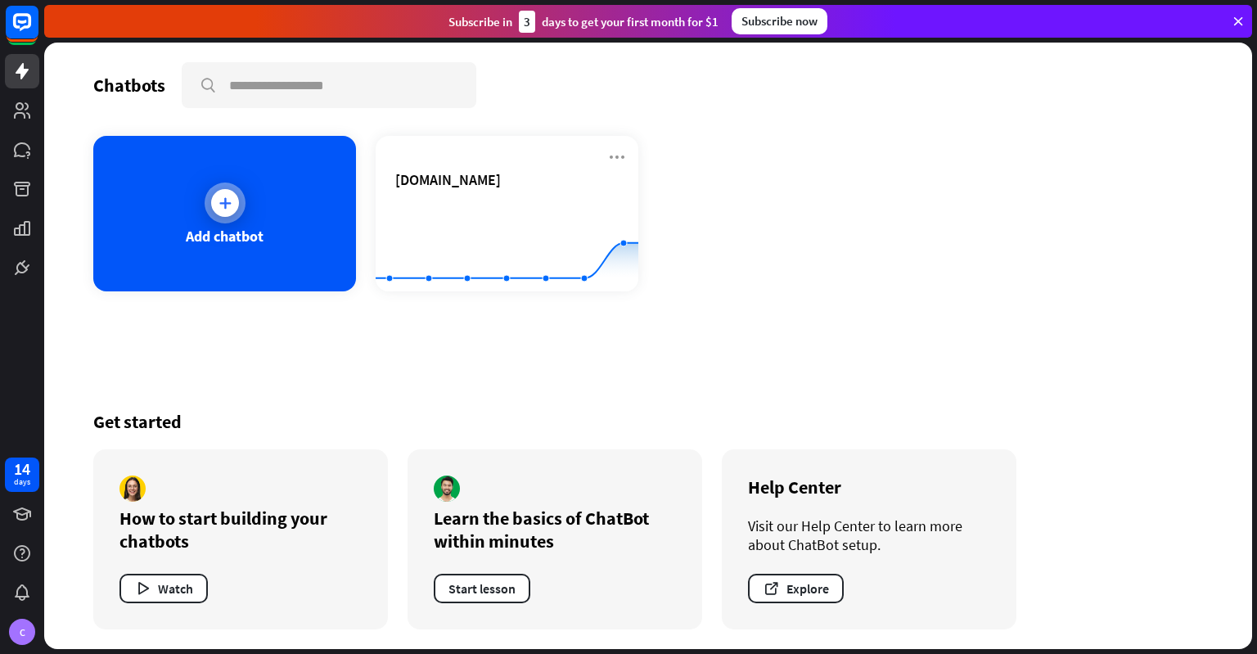
click at [221, 196] on icon at bounding box center [225, 203] width 16 height 16
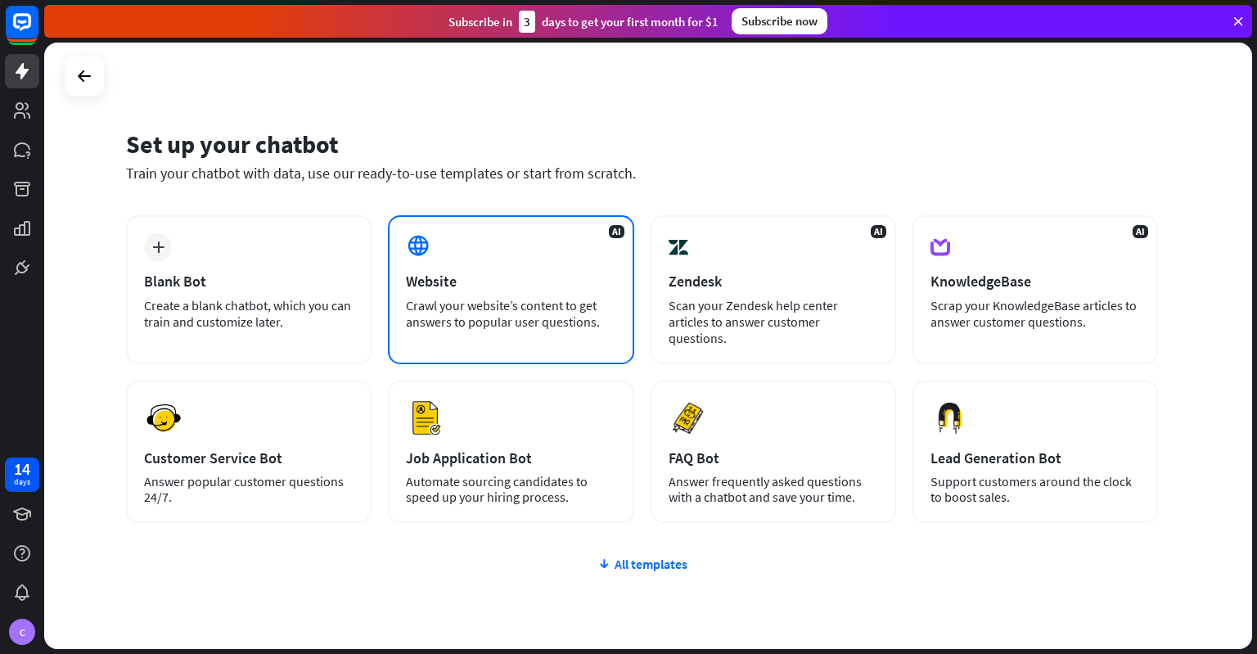
click at [418, 254] on icon at bounding box center [418, 245] width 25 height 25
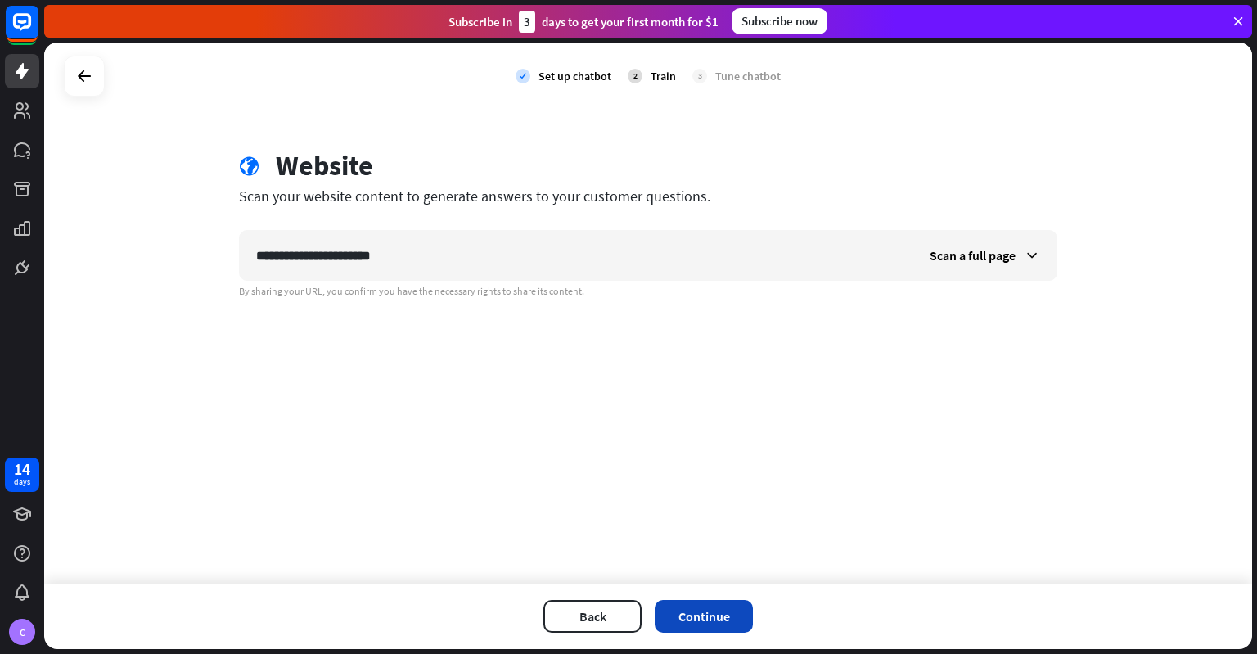
type input "**********"
click at [700, 615] on button "Continue" at bounding box center [704, 616] width 98 height 33
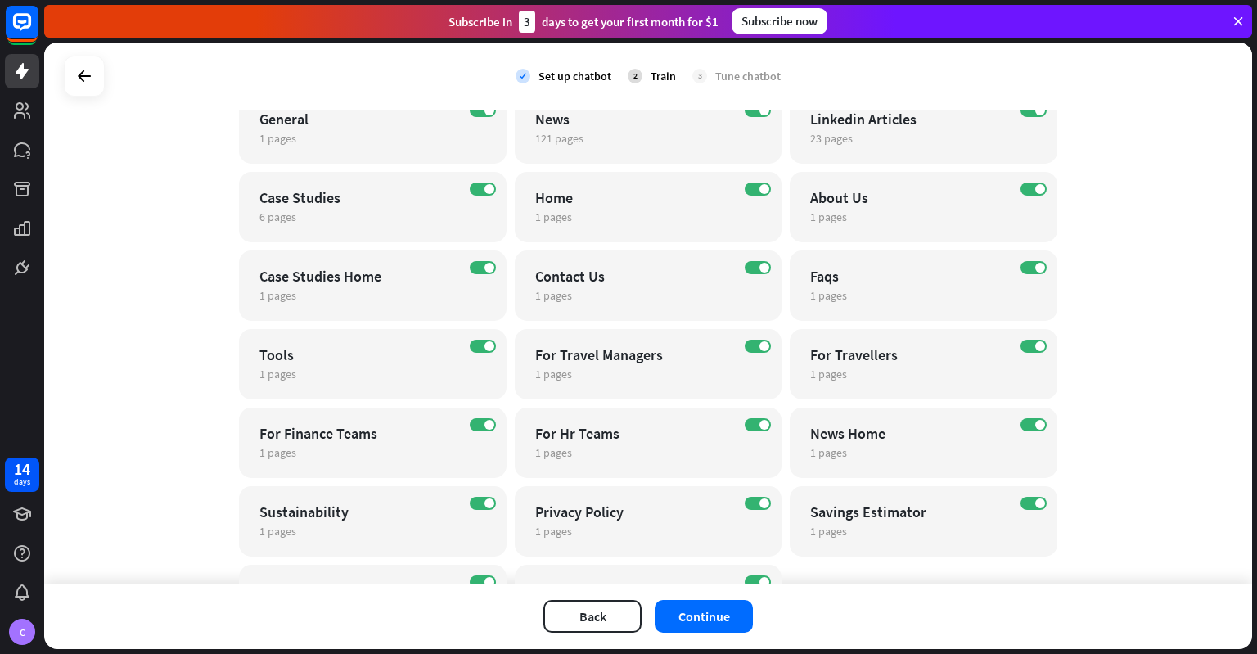
scroll to position [267, 0]
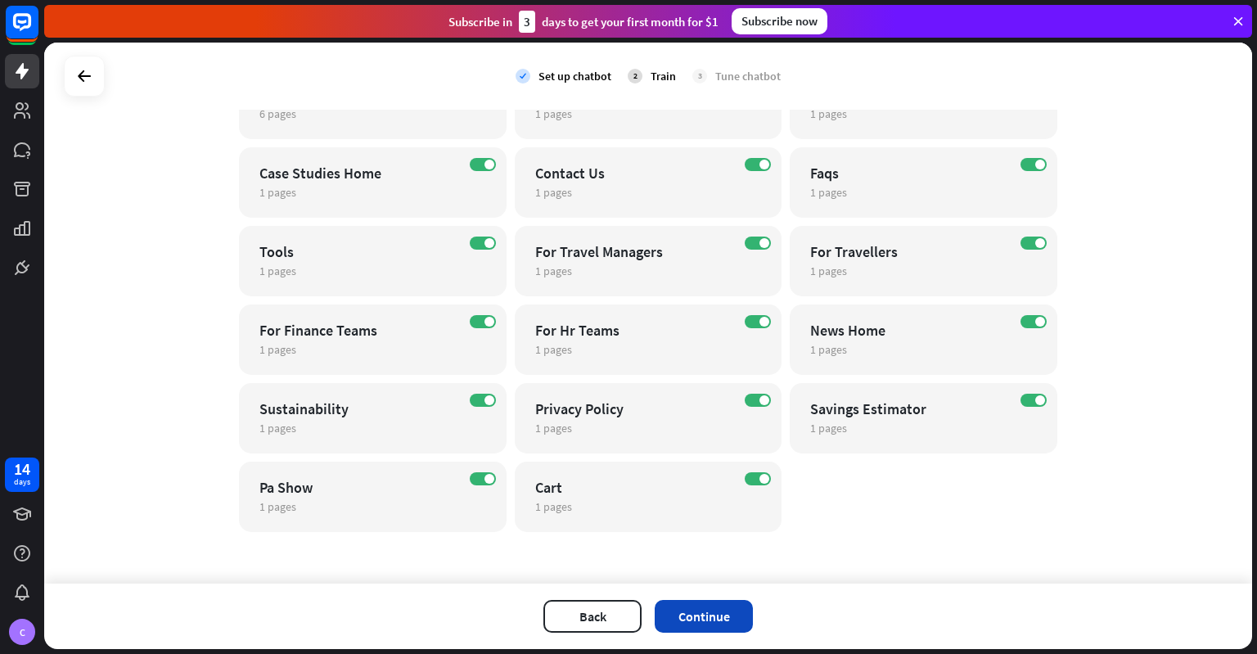
click at [730, 612] on button "Continue" at bounding box center [704, 616] width 98 height 33
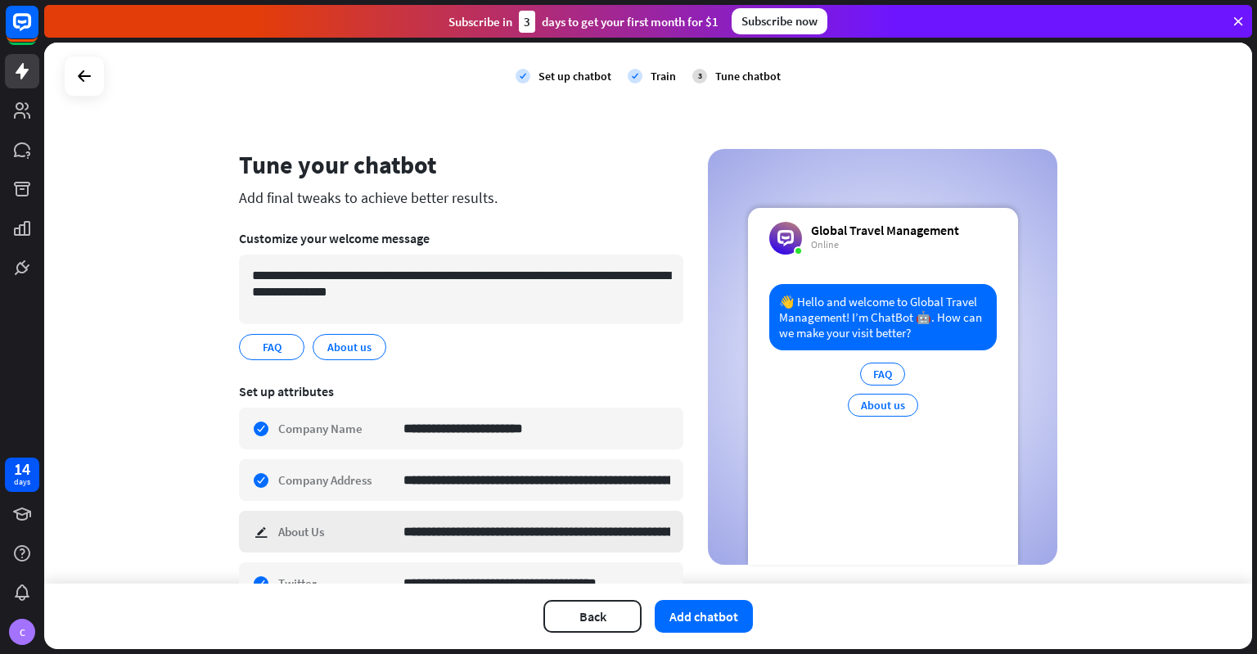
scroll to position [164, 0]
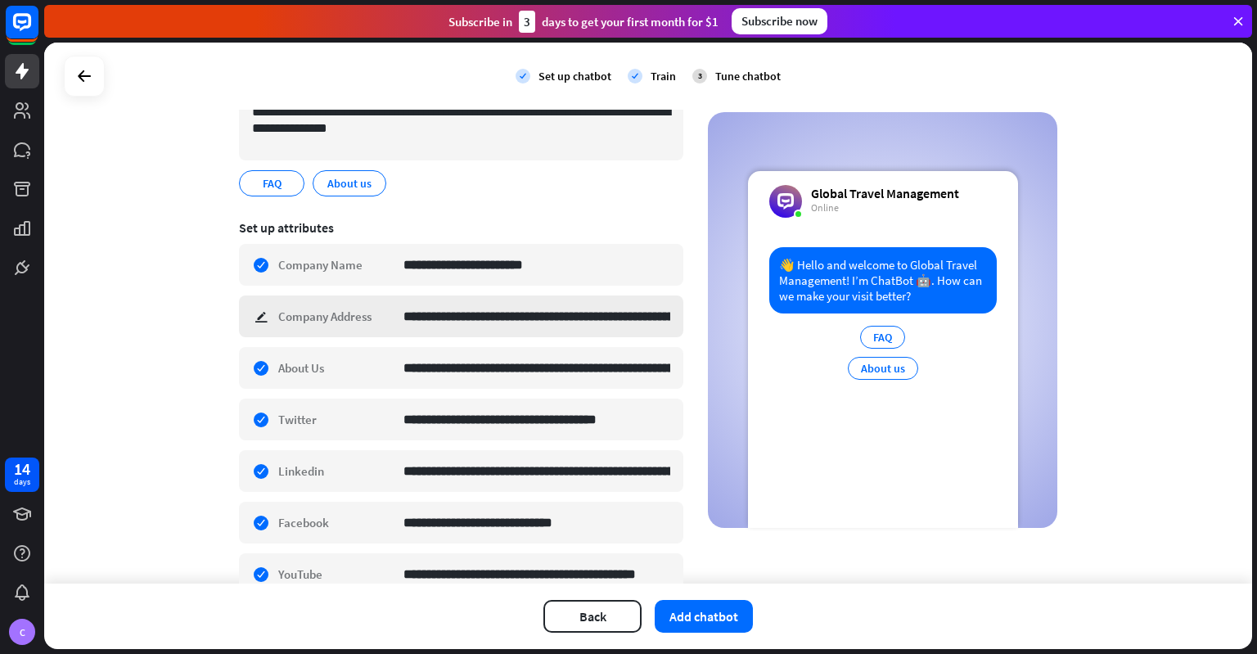
click at [249, 317] on div "**********" at bounding box center [461, 316] width 444 height 42
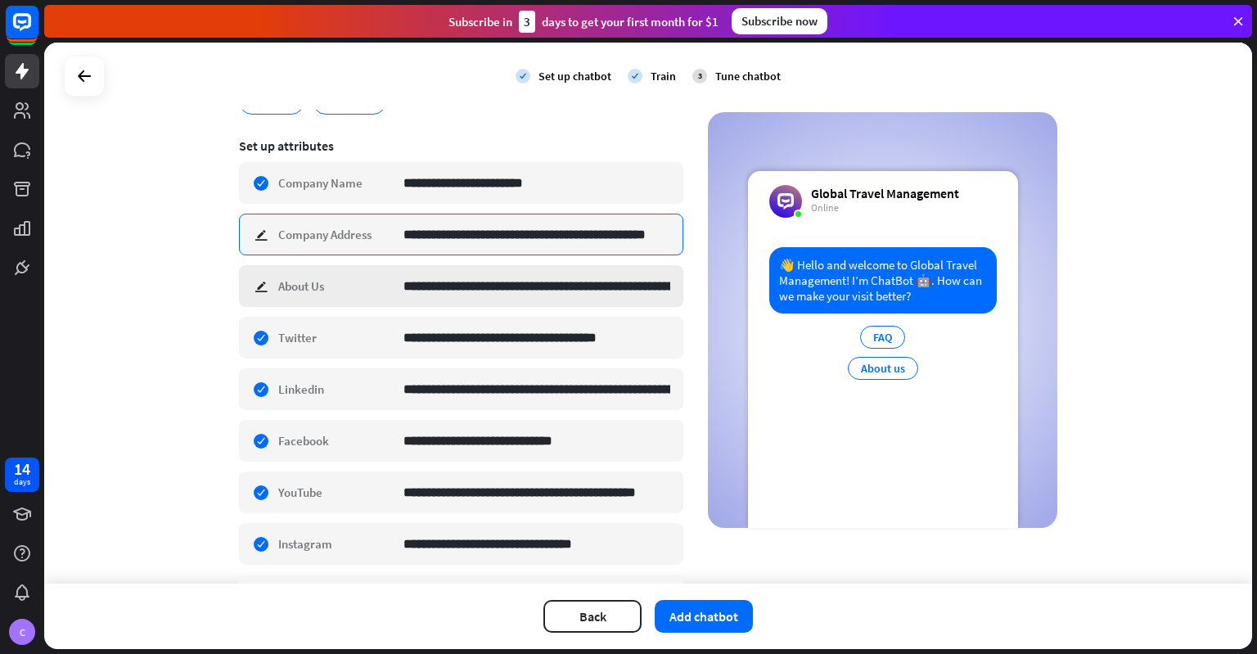
scroll to position [394, 0]
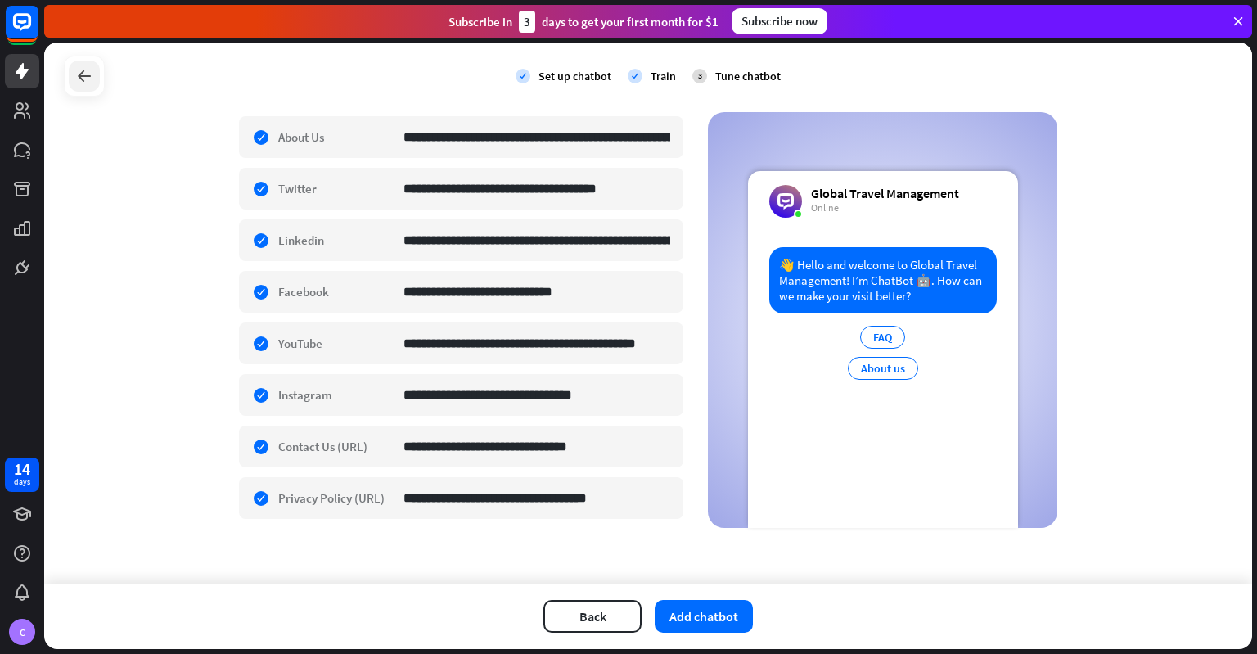
type input "**********"
click at [77, 78] on icon at bounding box center [84, 76] width 20 height 20
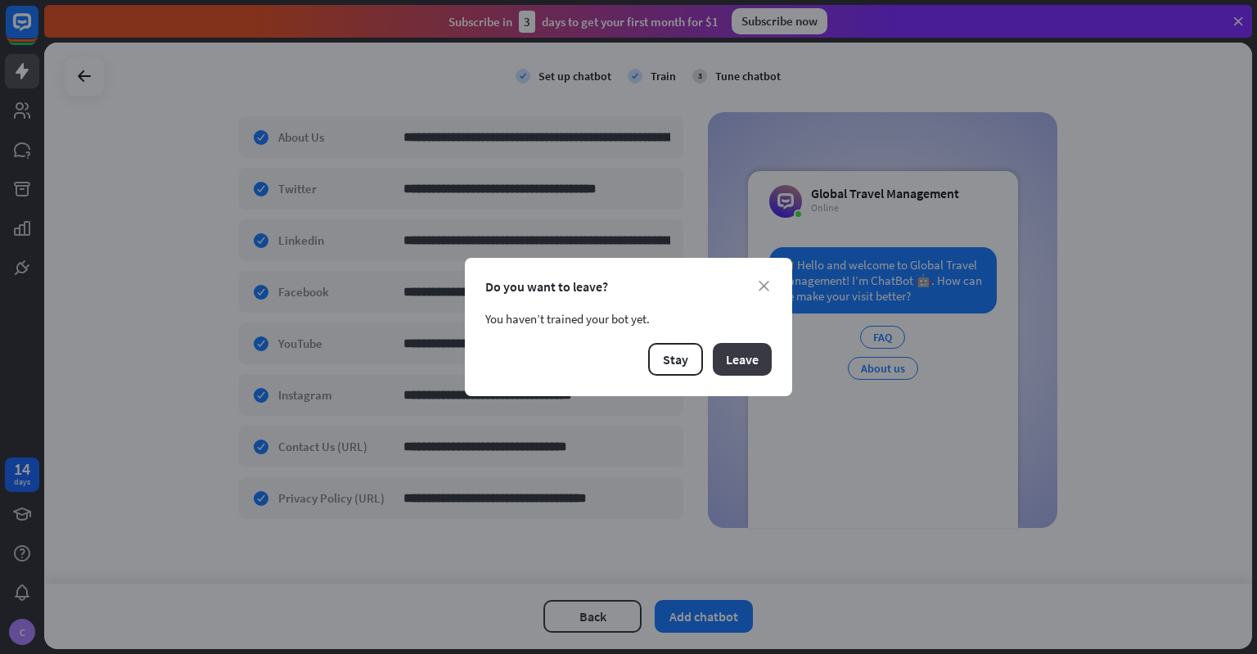
click at [731, 361] on button "Leave" at bounding box center [742, 359] width 59 height 33
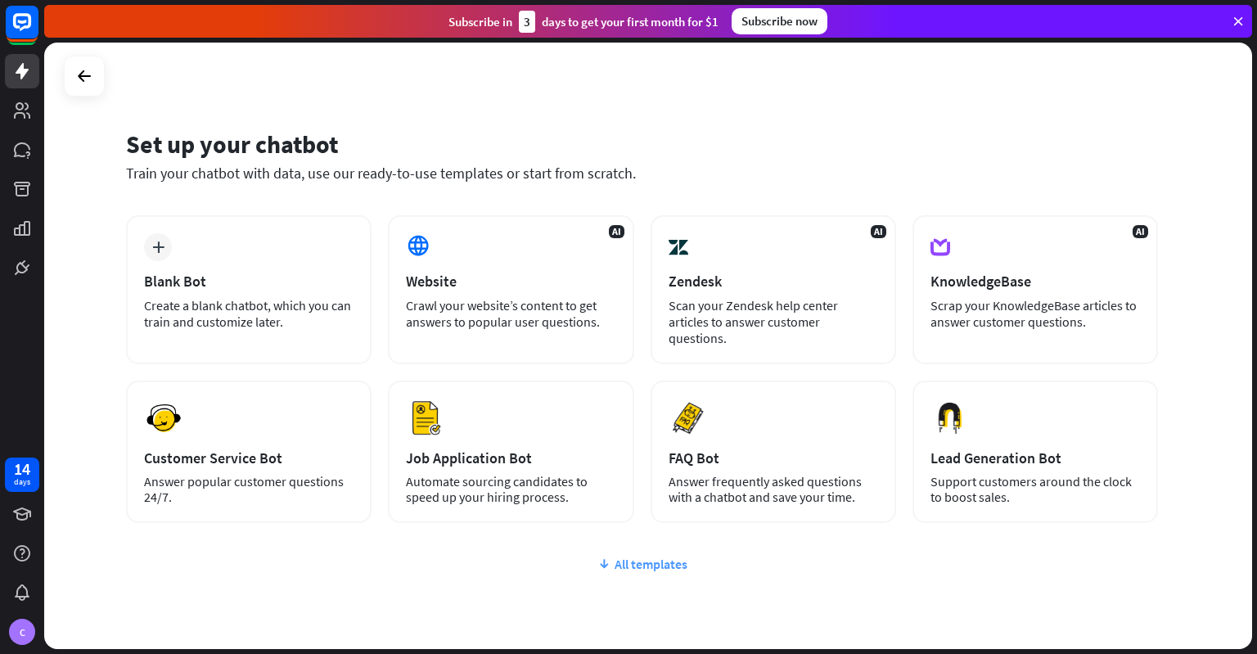
click at [635, 556] on div "All templates" at bounding box center [642, 564] width 1032 height 16
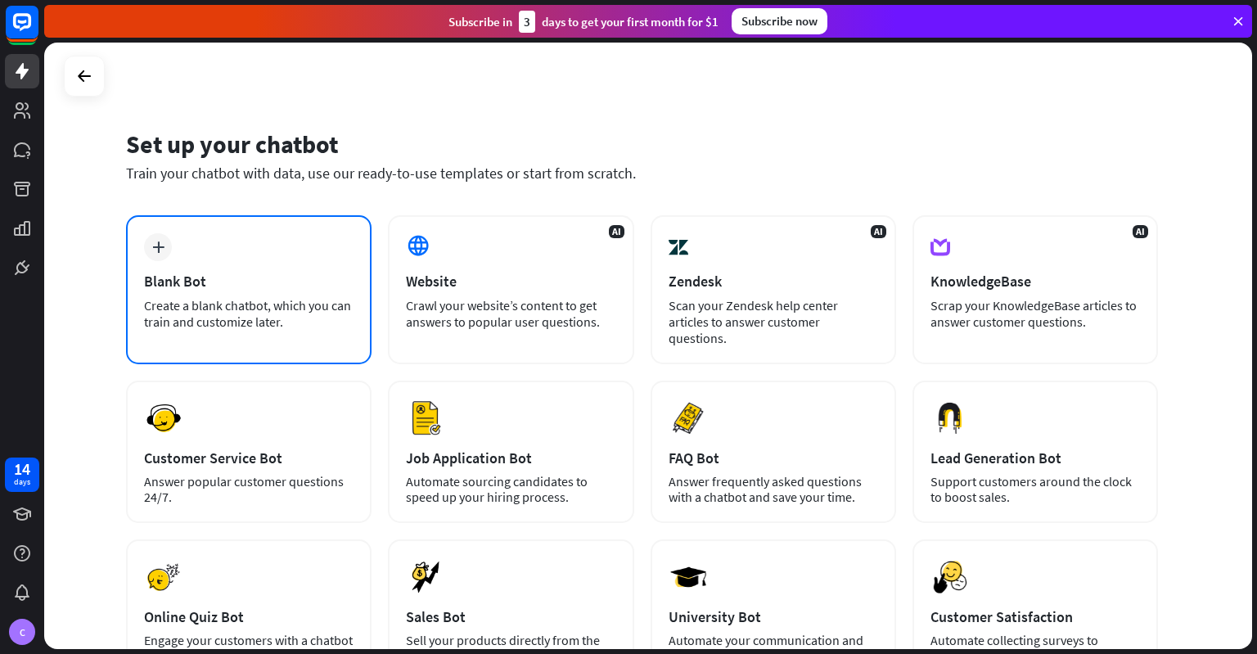
click at [277, 309] on div "Create a blank chatbot, which you can train and customize later." at bounding box center [248, 313] width 209 height 33
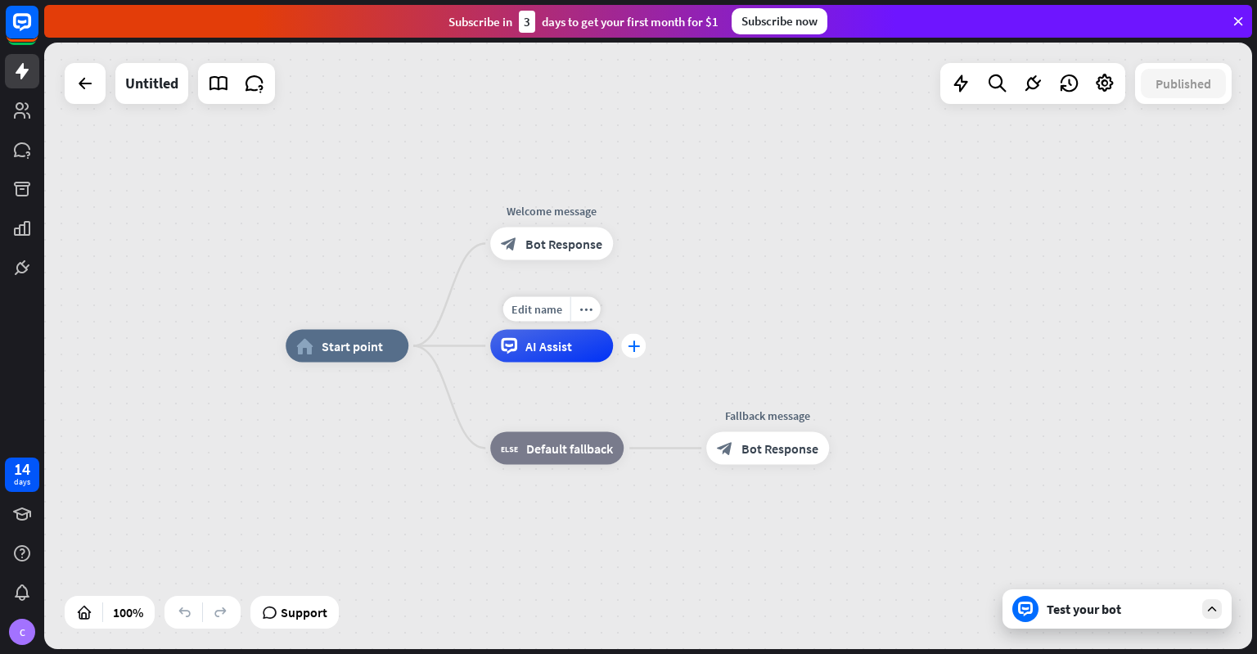
click at [632, 349] on icon "plus" at bounding box center [634, 345] width 12 height 11
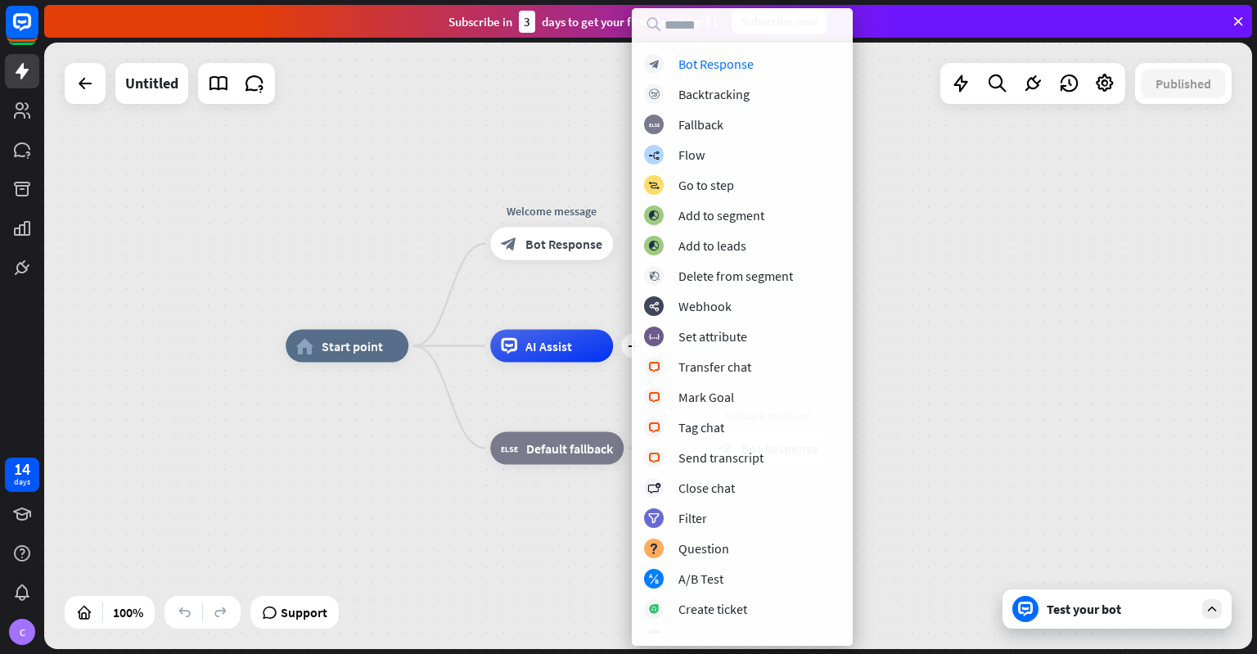
click at [367, 247] on div "home_2 Start point Welcome message block_bot_response Bot Response plus AI Assi…" at bounding box center [648, 346] width 1208 height 606
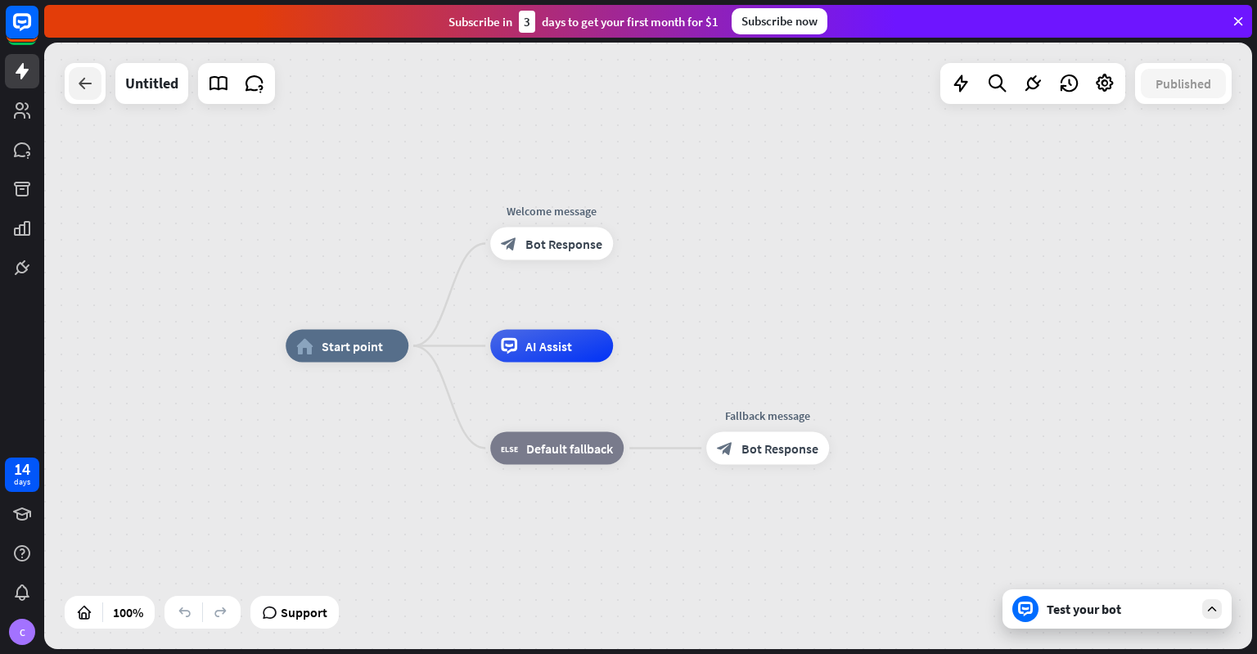
click at [85, 85] on icon at bounding box center [85, 84] width 20 height 20
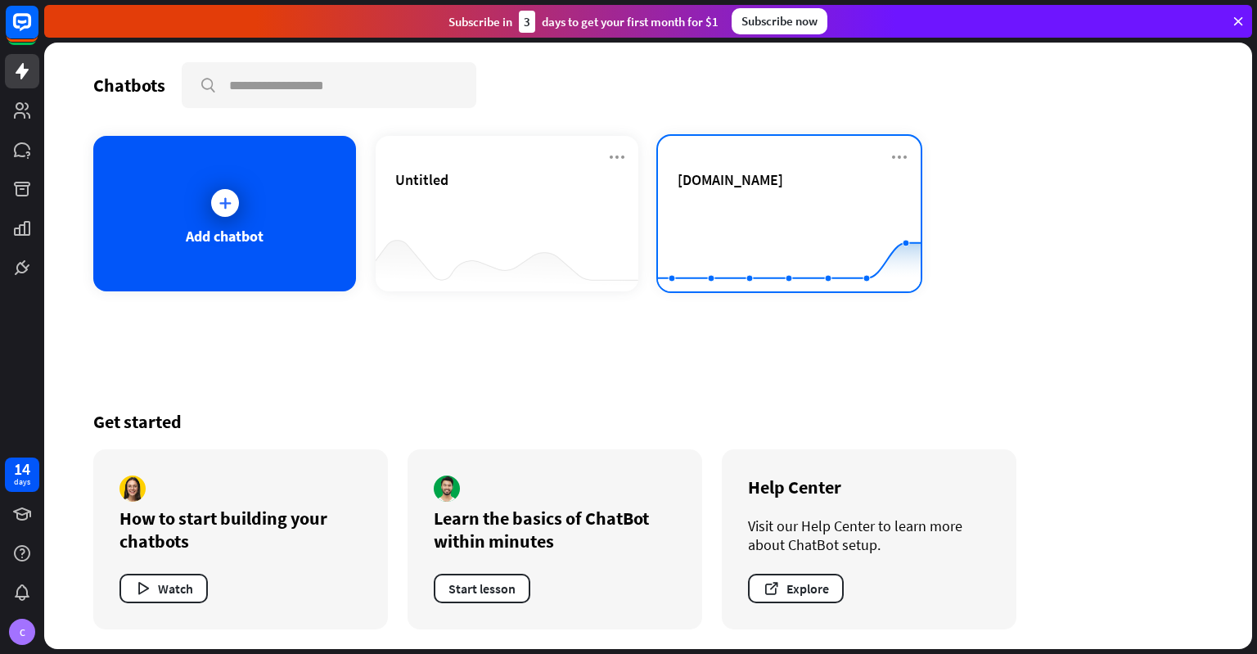
click at [736, 208] on rect at bounding box center [789, 251] width 263 height 102
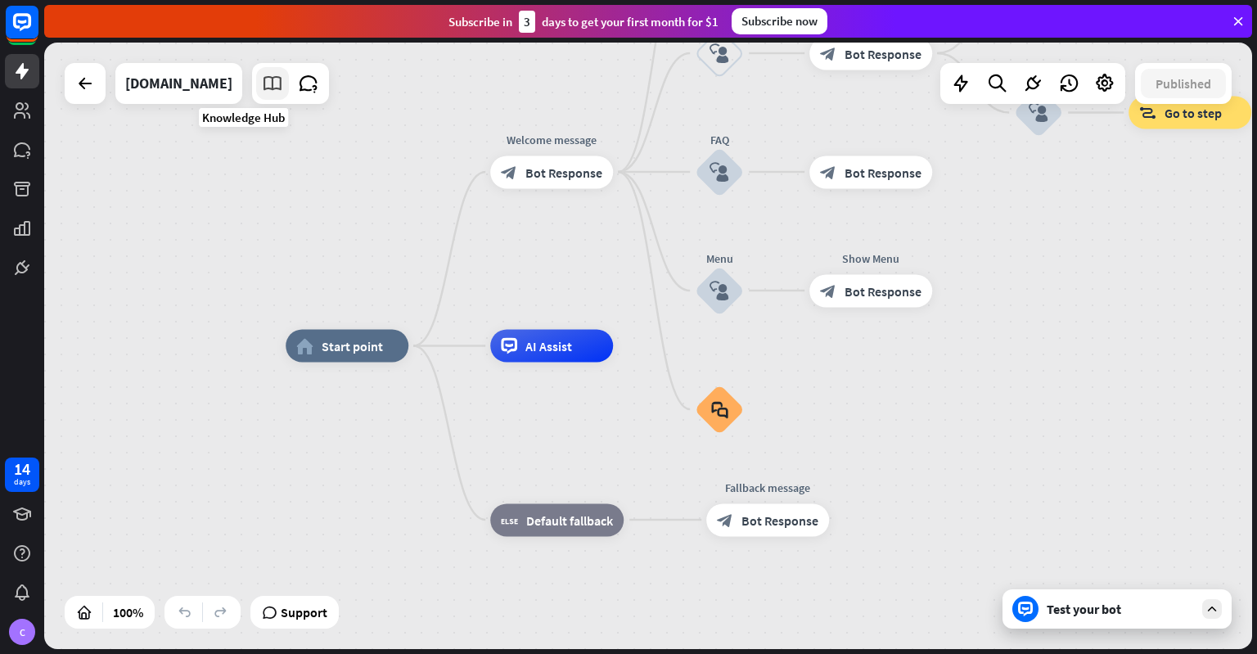
click at [262, 85] on icon at bounding box center [272, 83] width 21 height 21
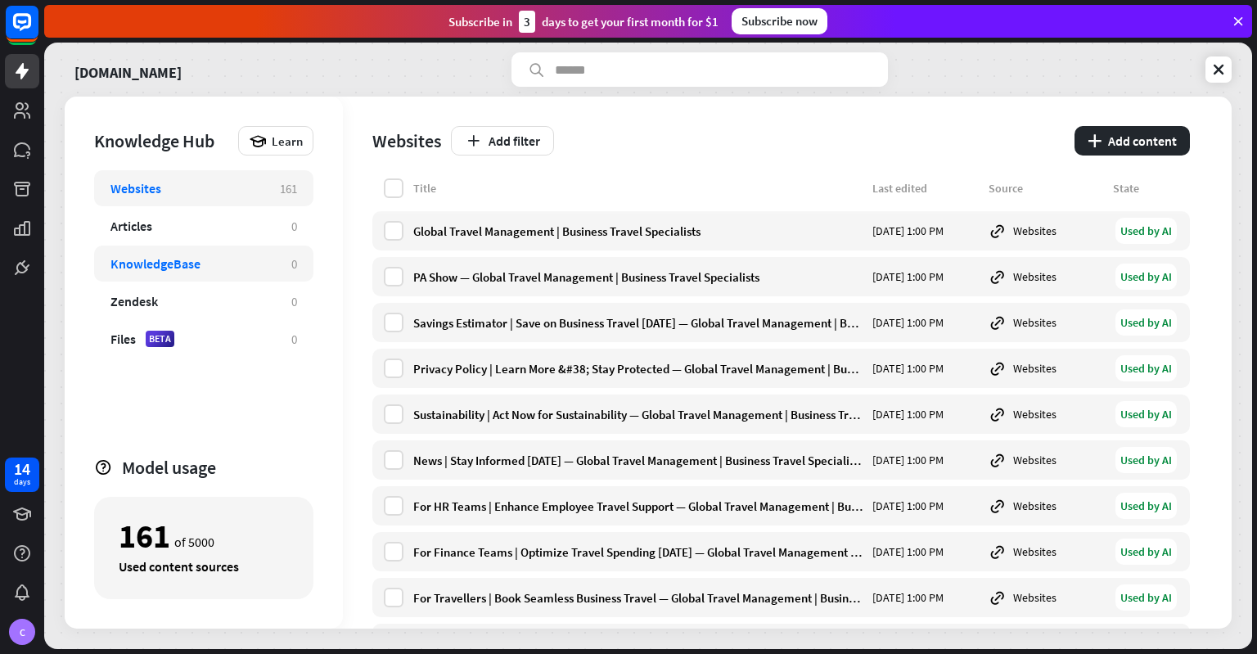
click at [162, 266] on div "KnowledgeBase" at bounding box center [155, 263] width 90 height 16
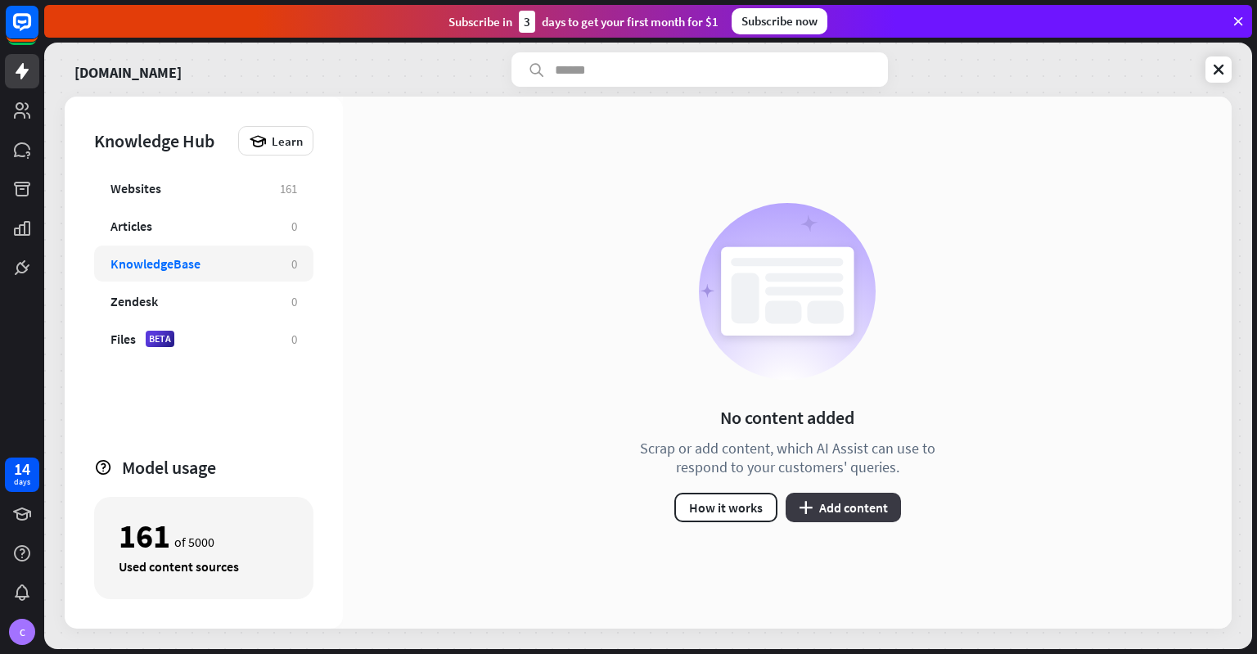
click at [854, 510] on button "plus Add content" at bounding box center [842, 507] width 115 height 29
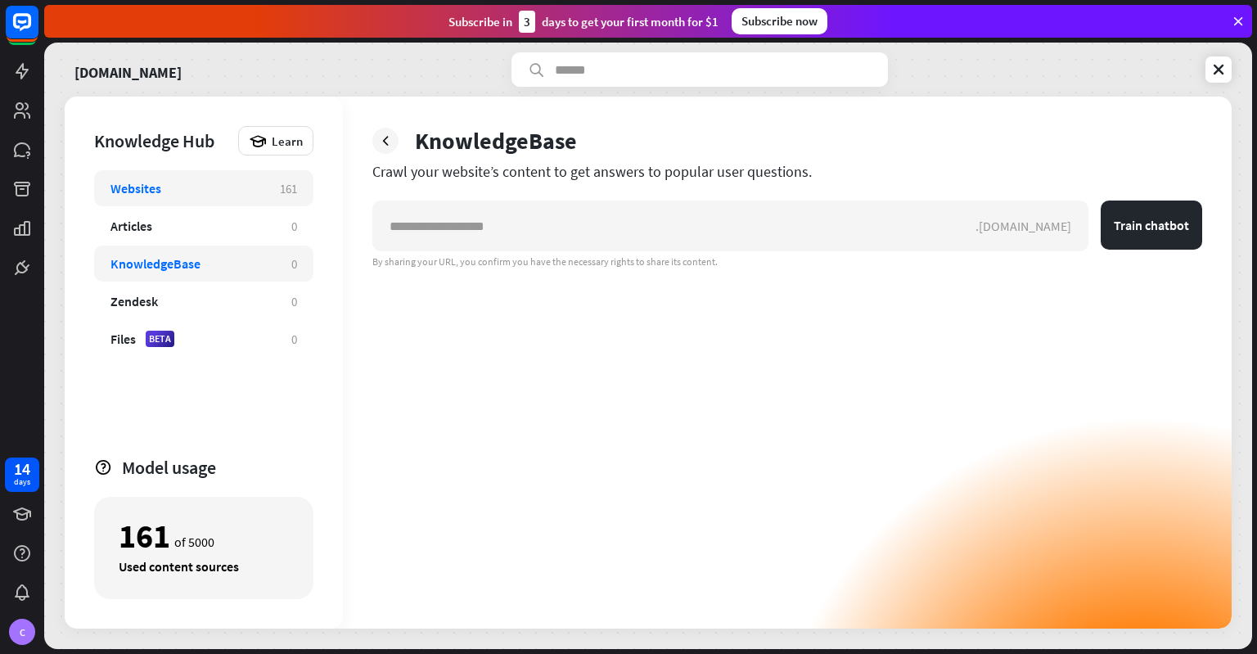
click at [133, 189] on div "Websites" at bounding box center [135, 188] width 51 height 16
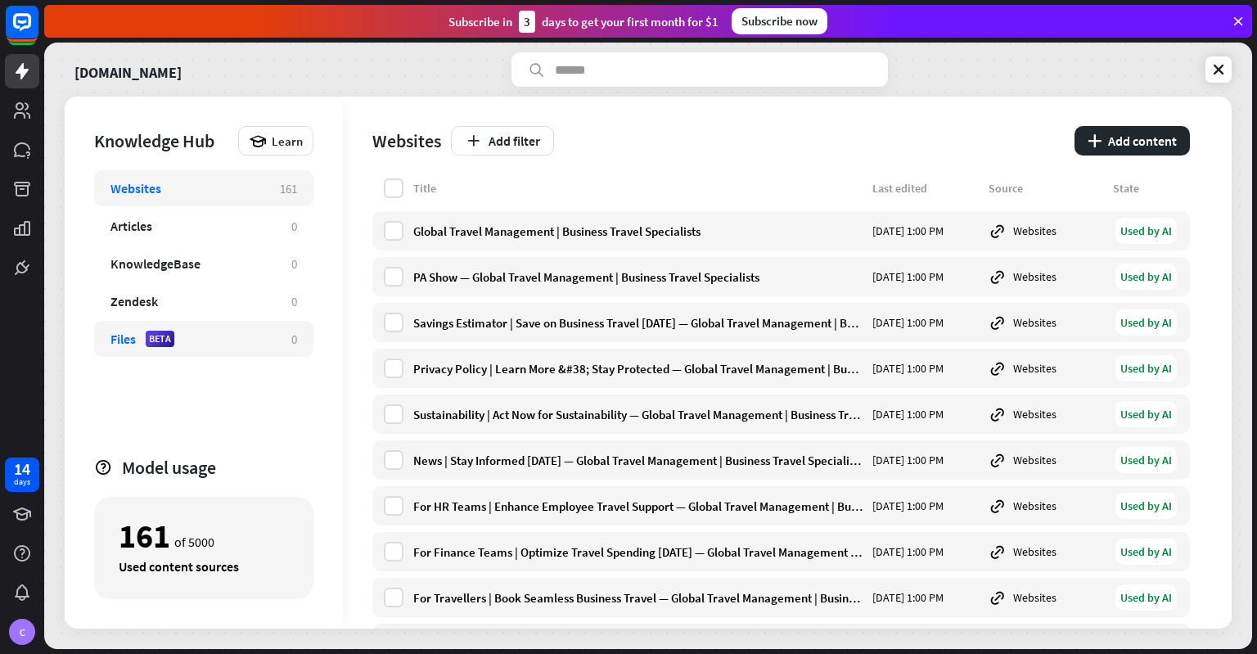
click at [109, 340] on div "Files BETA 0" at bounding box center [203, 339] width 219 height 36
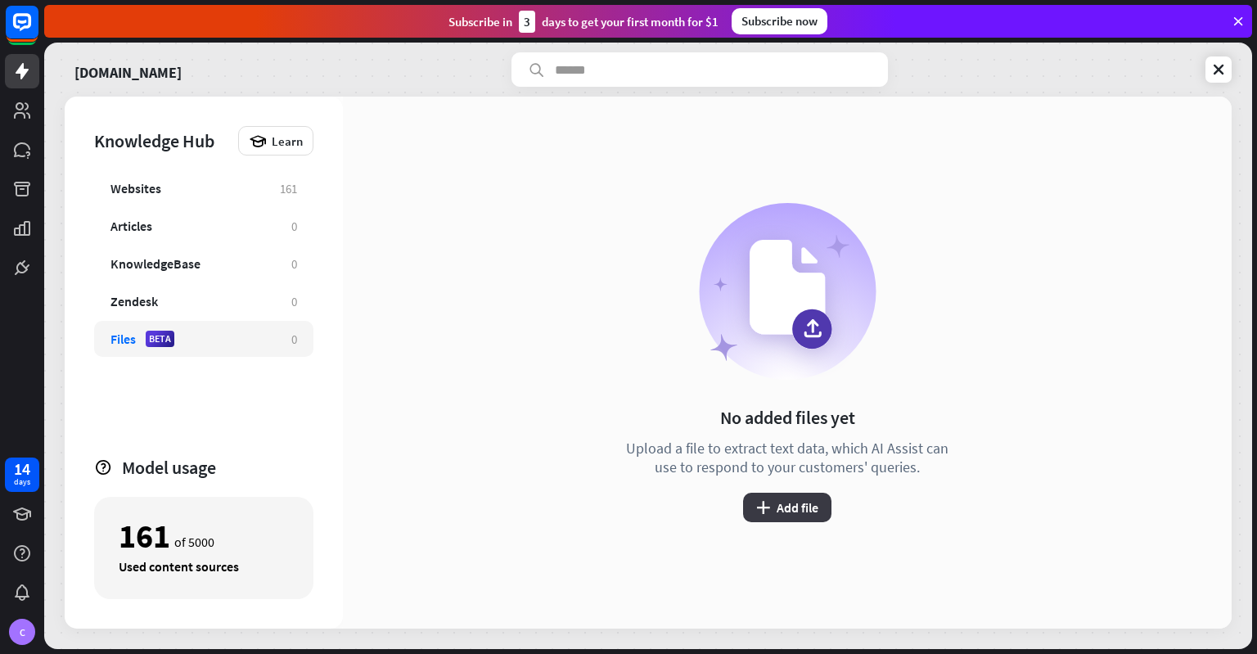
click at [767, 502] on icon "plus" at bounding box center [763, 507] width 14 height 13
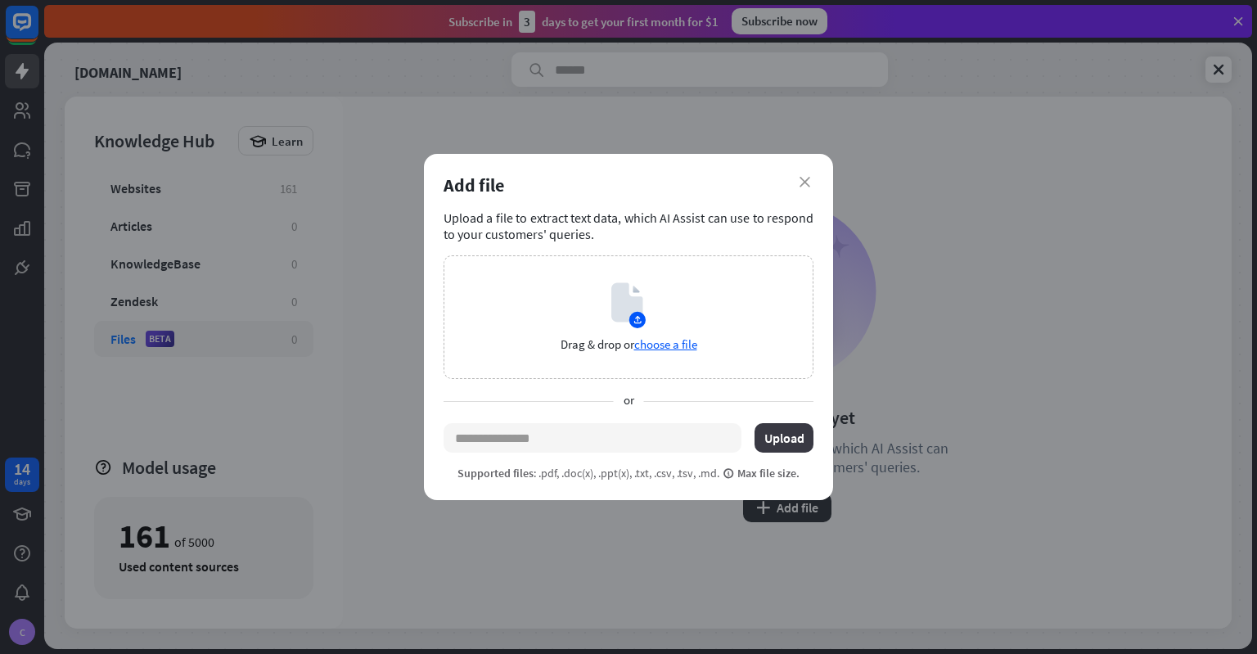
click at [784, 438] on button "Upload" at bounding box center [783, 437] width 59 height 29
click at [655, 343] on span "choose a file" at bounding box center [665, 344] width 63 height 16
click at [672, 343] on span "choose a file" at bounding box center [665, 344] width 63 height 16
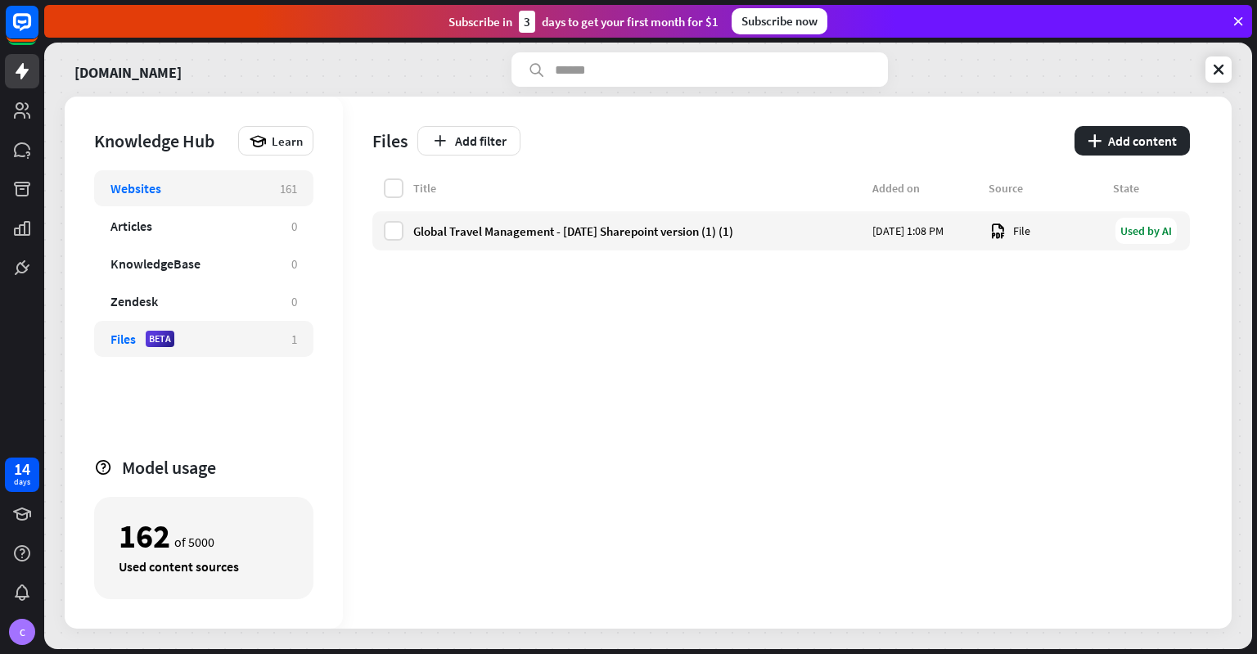
click at [165, 182] on div "Websites" at bounding box center [186, 188] width 153 height 16
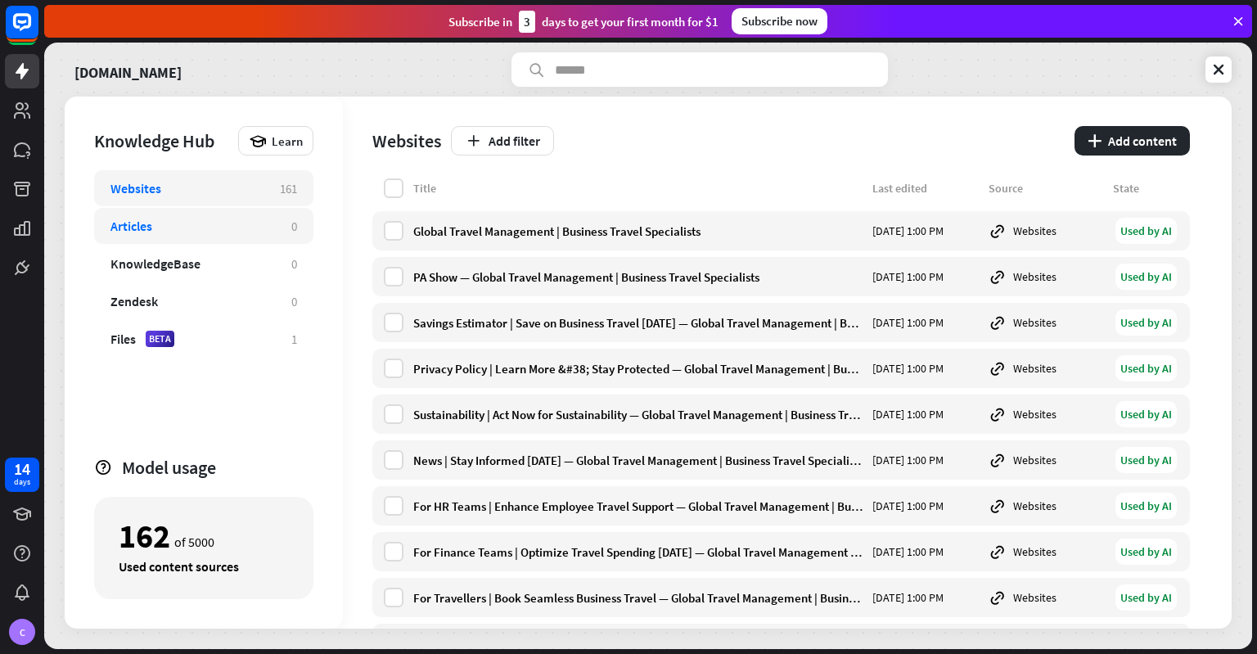
click at [128, 218] on div "Articles" at bounding box center [131, 226] width 42 height 16
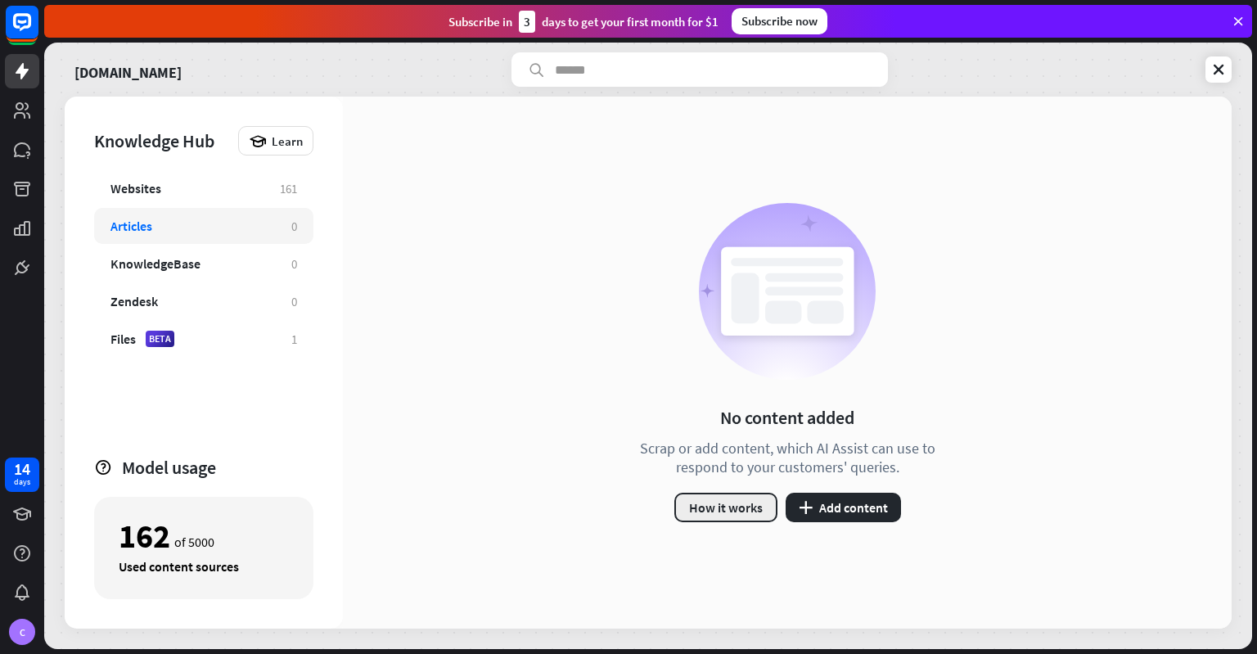
click at [725, 501] on button "How it works" at bounding box center [725, 507] width 103 height 29
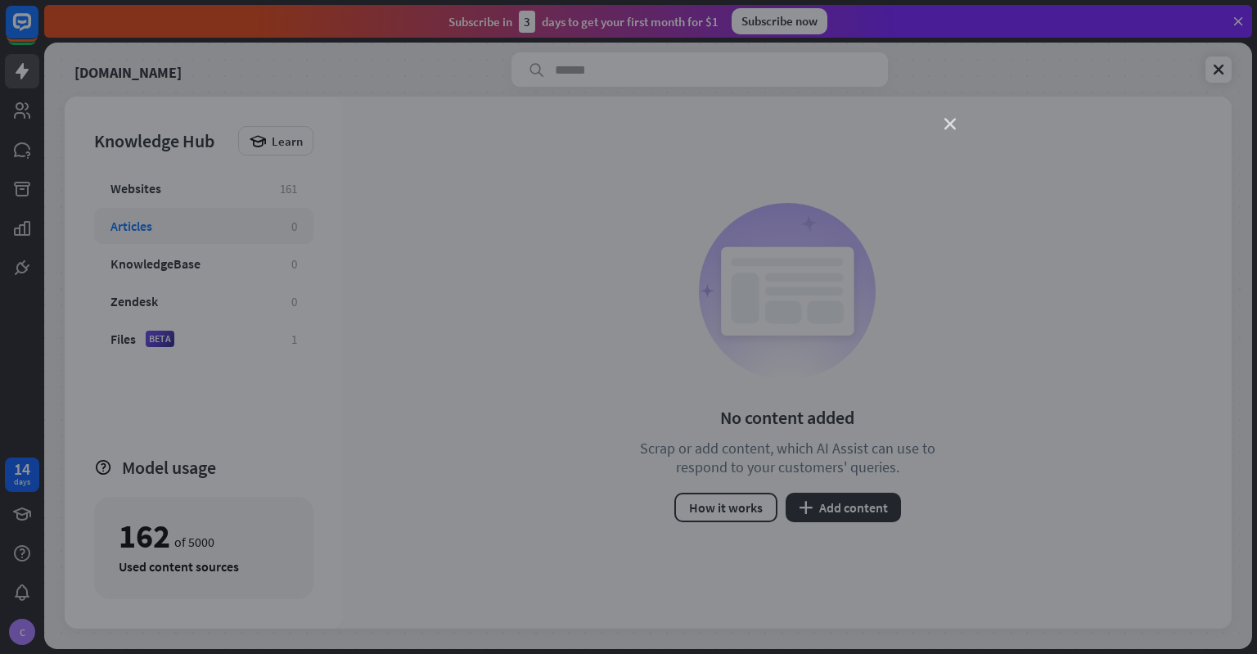
click at [950, 124] on icon "close" at bounding box center [949, 124] width 11 height 11
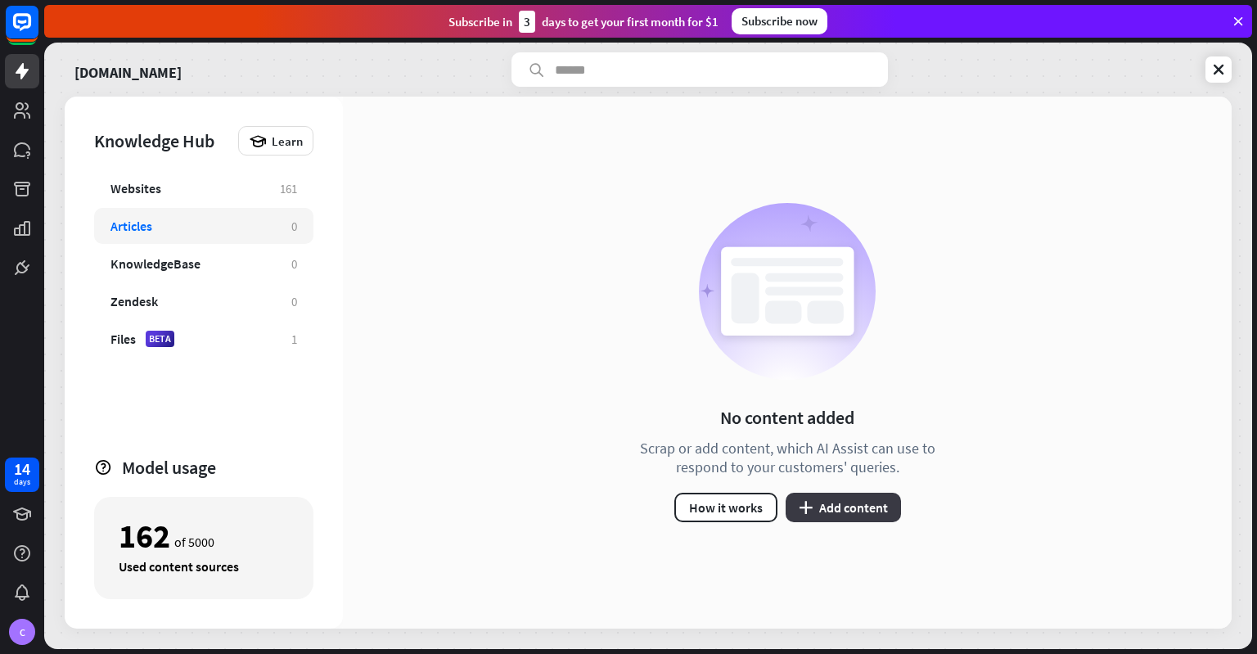
click at [846, 500] on button "plus Add content" at bounding box center [842, 507] width 115 height 29
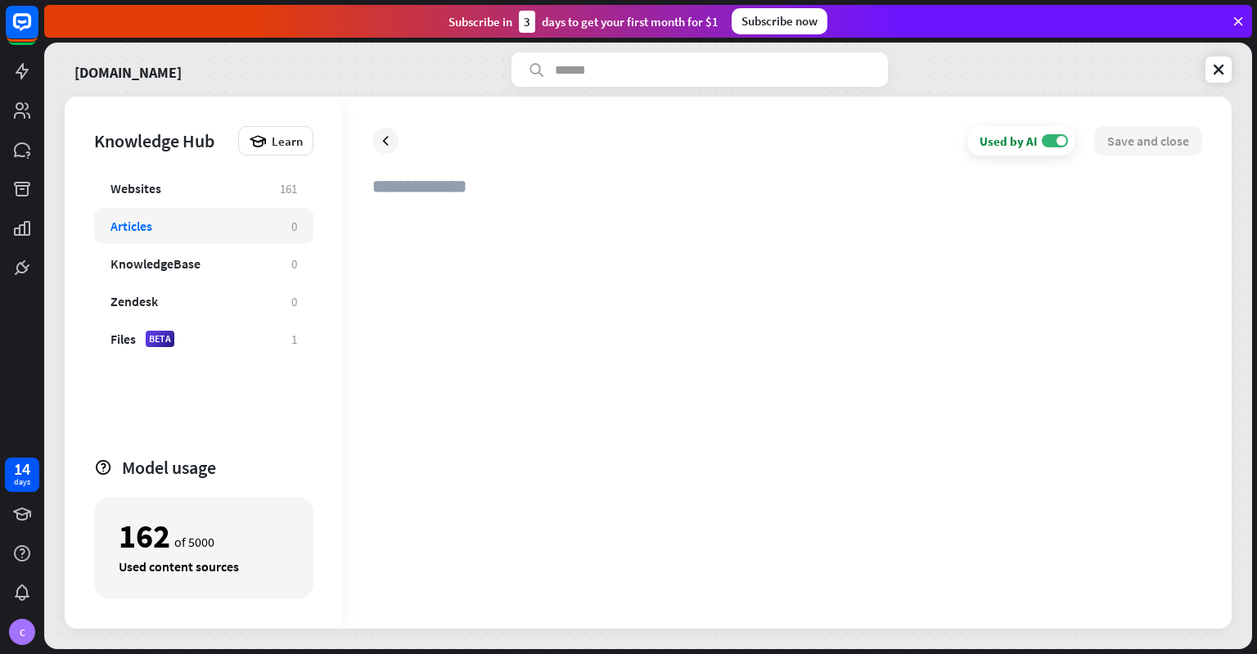
click at [446, 216] on div at bounding box center [787, 405] width 830 height 388
click at [432, 186] on input "text" at bounding box center [787, 193] width 830 height 36
type input "**********"
click at [385, 220] on div at bounding box center [787, 405] width 830 height 388
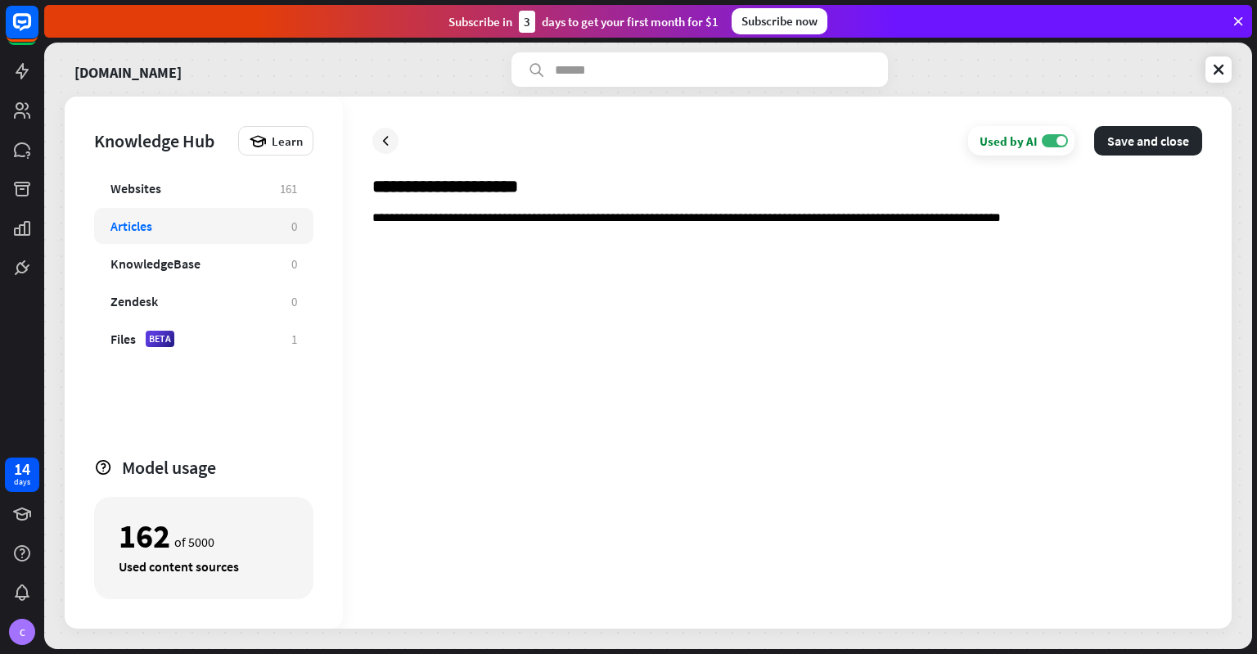
click at [1064, 228] on div "**********" at bounding box center [787, 405] width 830 height 388
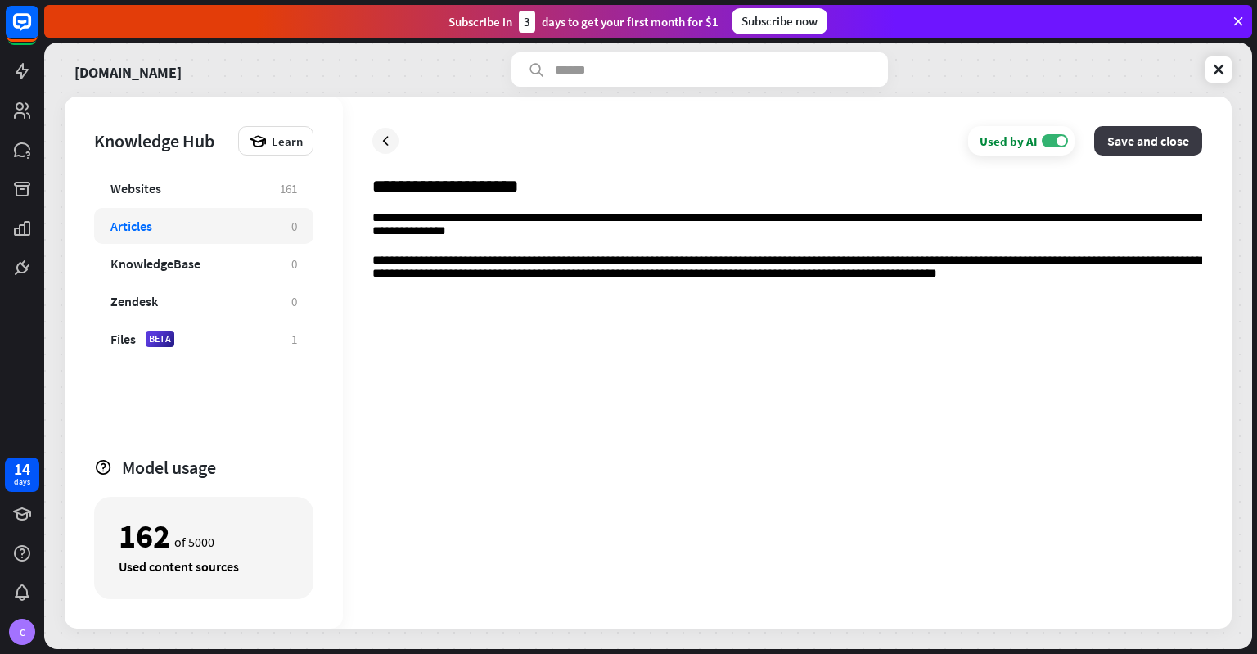
click at [1153, 147] on button "Save and close" at bounding box center [1148, 140] width 108 height 29
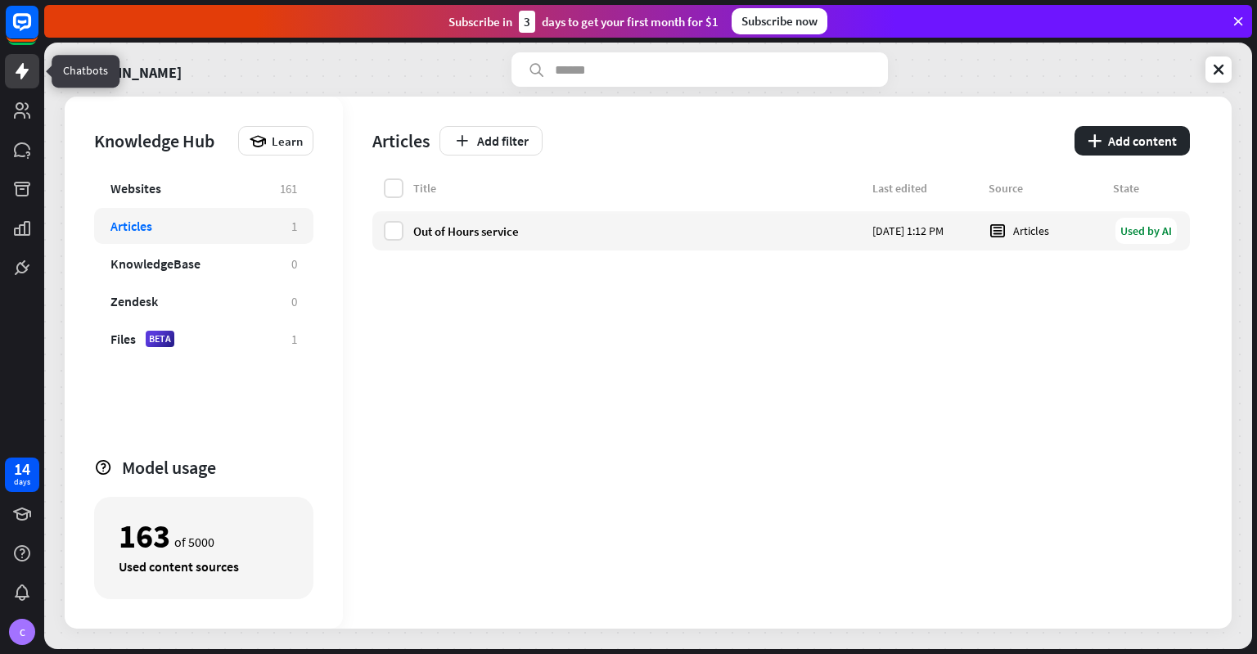
click at [20, 76] on icon at bounding box center [22, 71] width 20 height 20
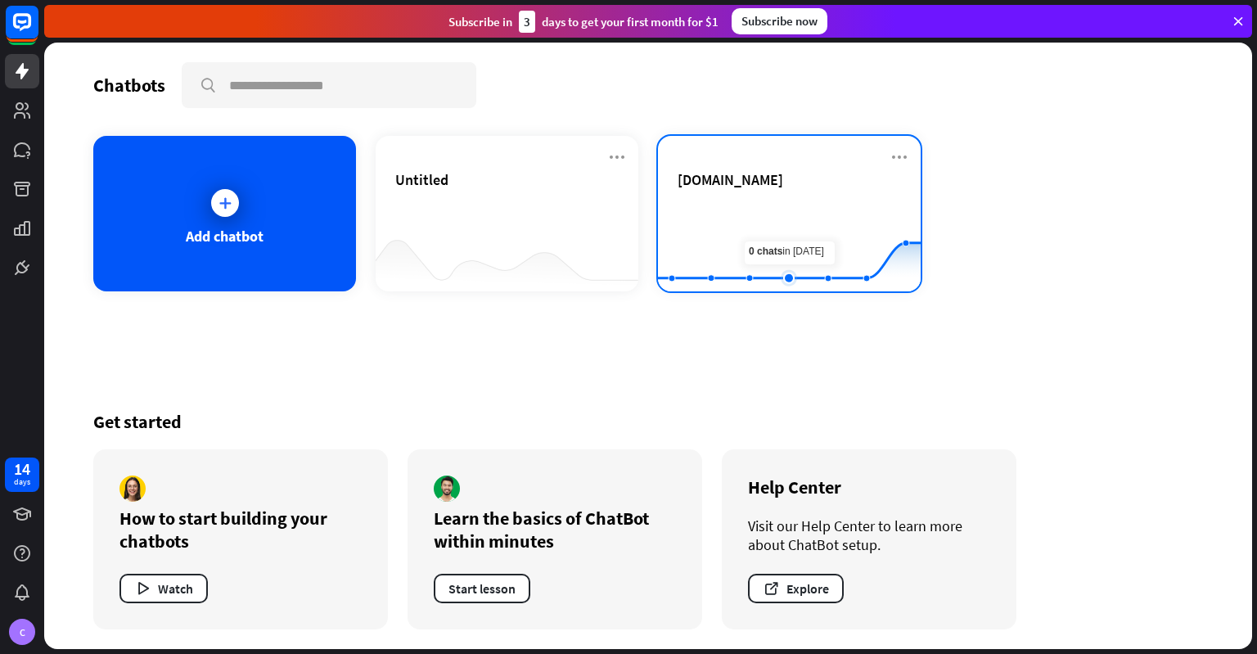
click at [773, 222] on rect at bounding box center [789, 251] width 263 height 102
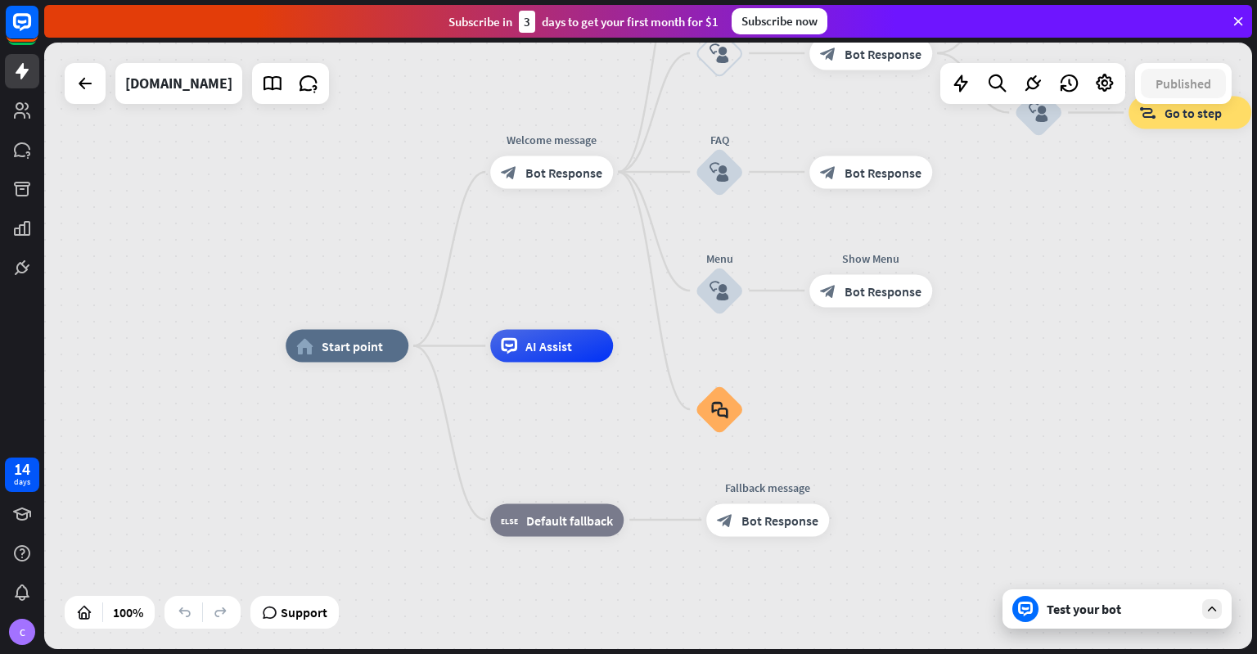
click at [1083, 611] on div "Test your bot" at bounding box center [1119, 609] width 147 height 16
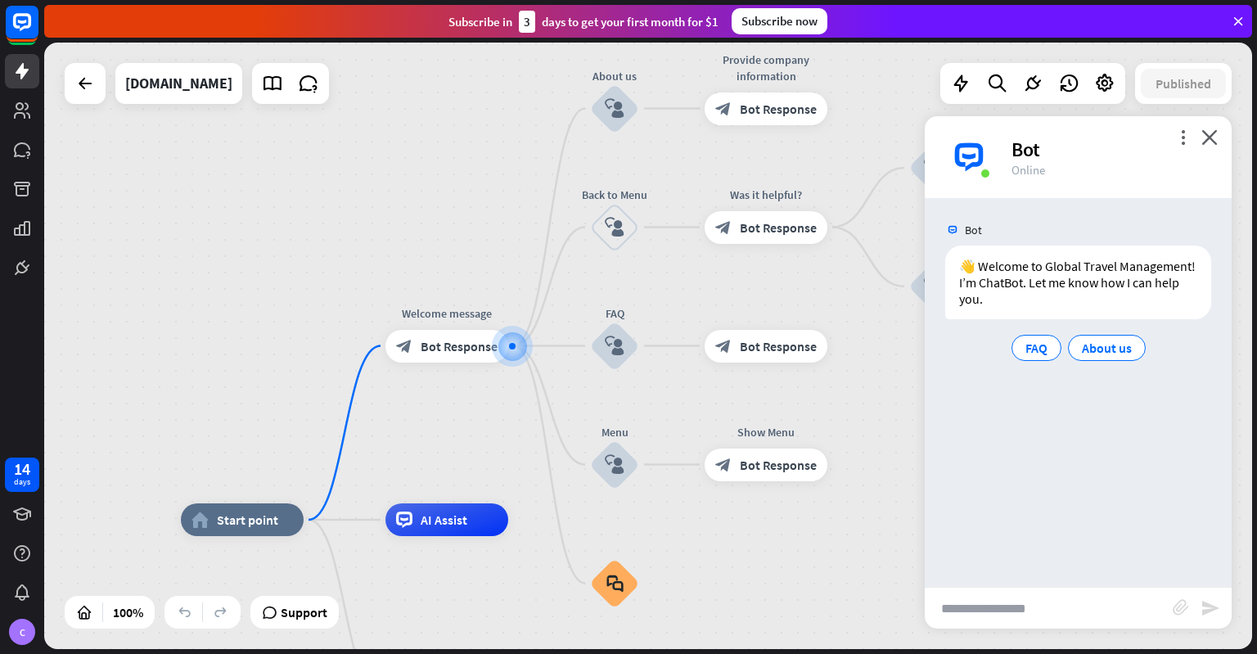
click at [1050, 610] on input "text" at bounding box center [1049, 607] width 248 height 41
type input "**********"
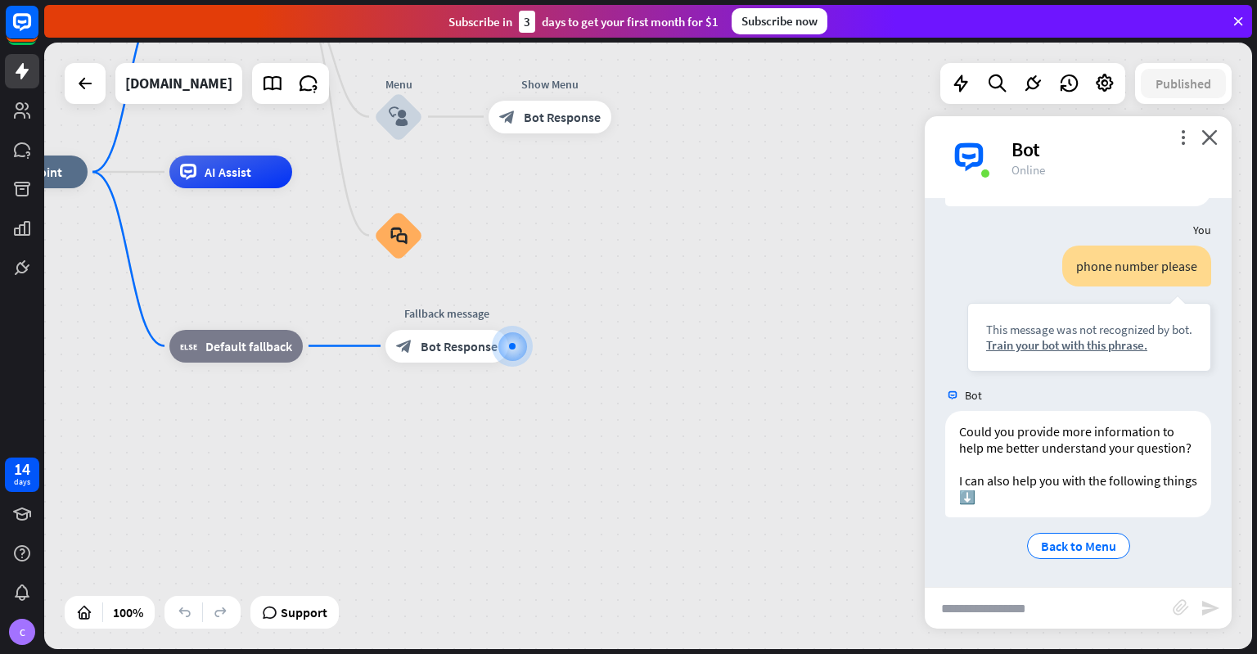
scroll to position [128, 0]
click at [1050, 610] on input "text" at bounding box center [1049, 607] width 248 height 41
type input "**********"
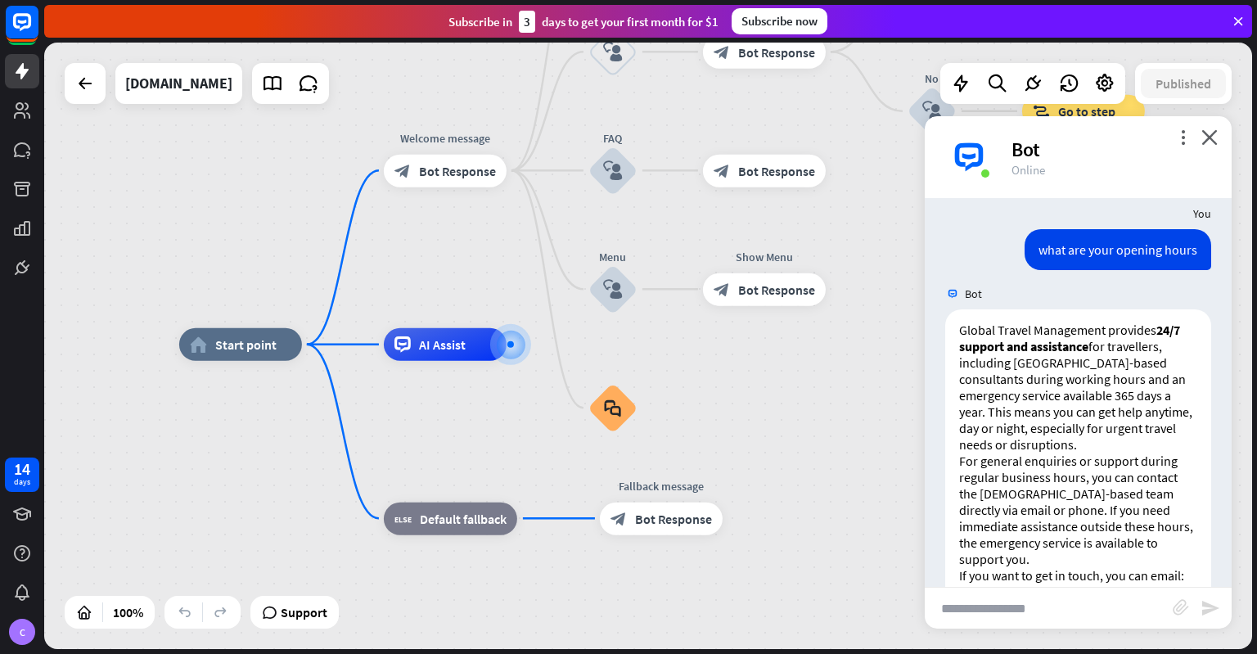
scroll to position [506, 0]
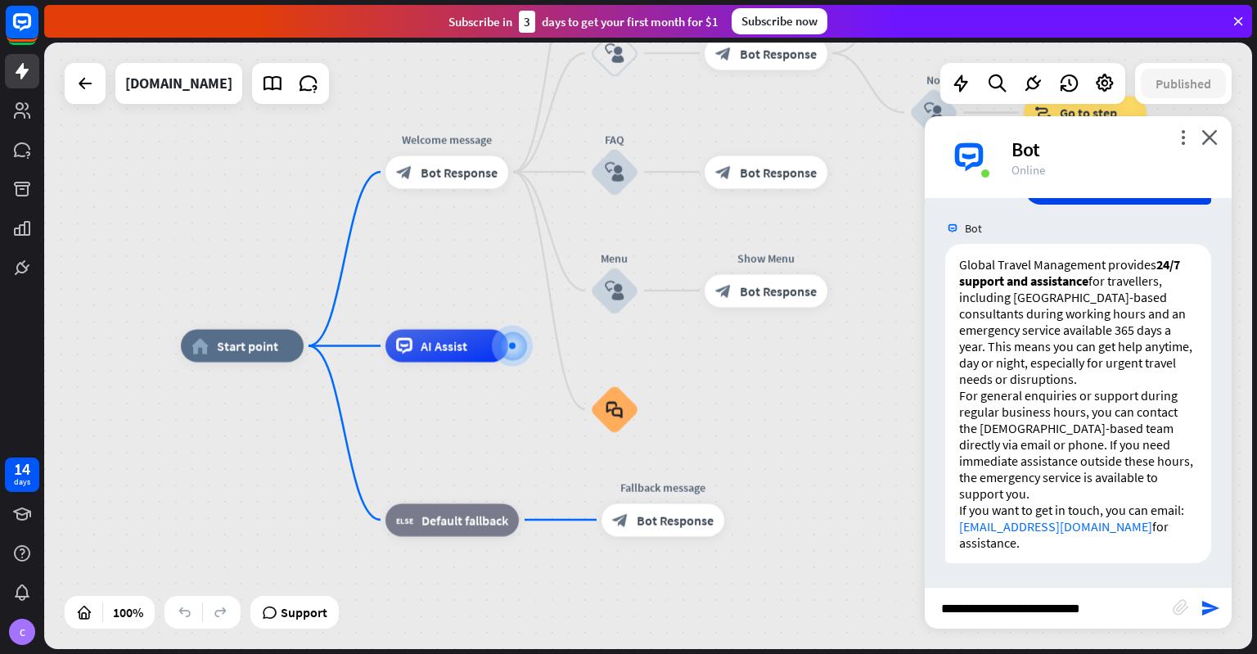
type input "**********"
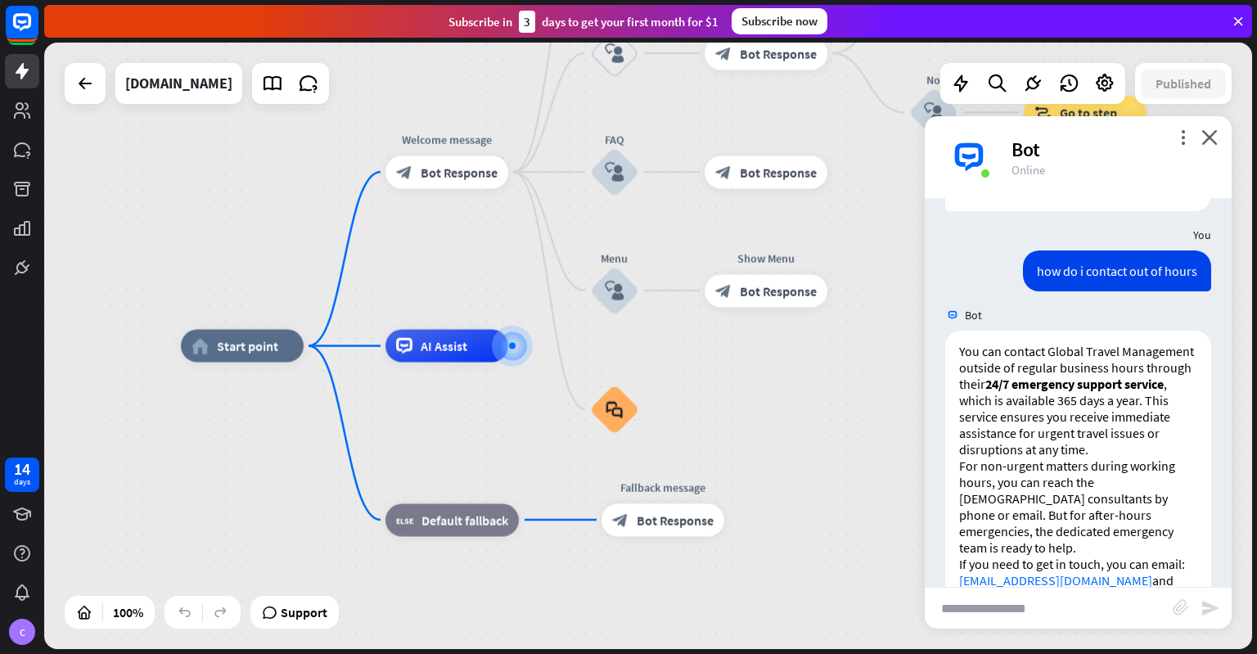
scroll to position [977, 0]
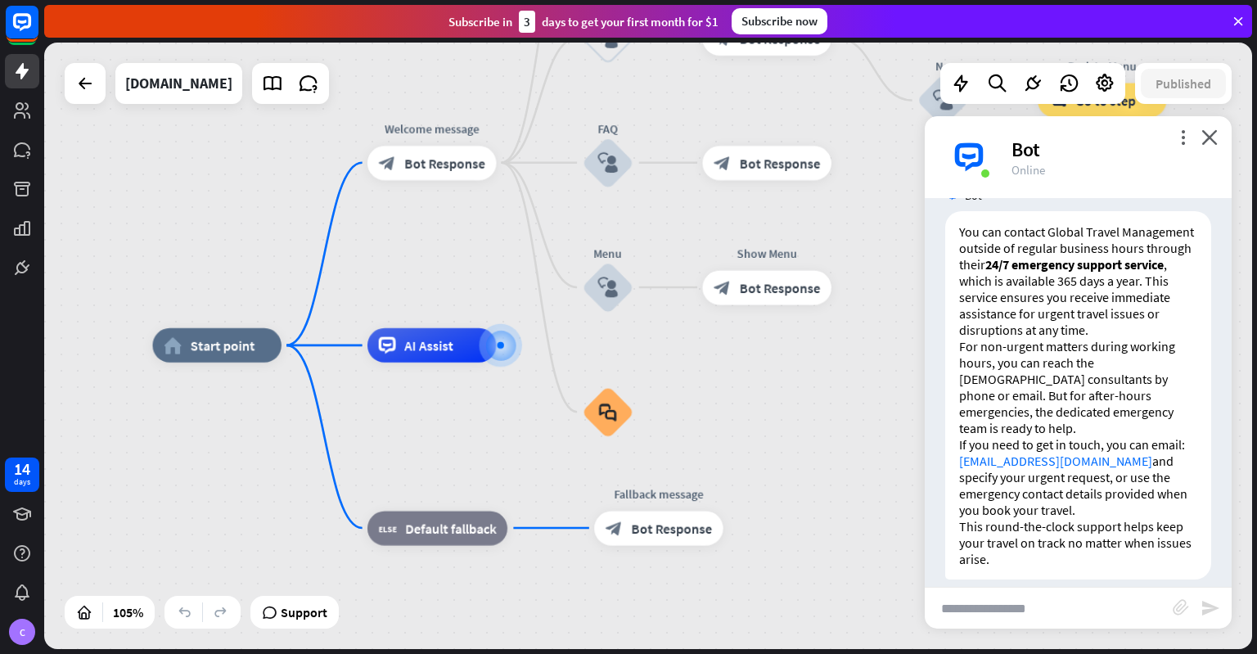
click at [1054, 605] on input "text" at bounding box center [1049, 607] width 248 height 41
type input "**********"
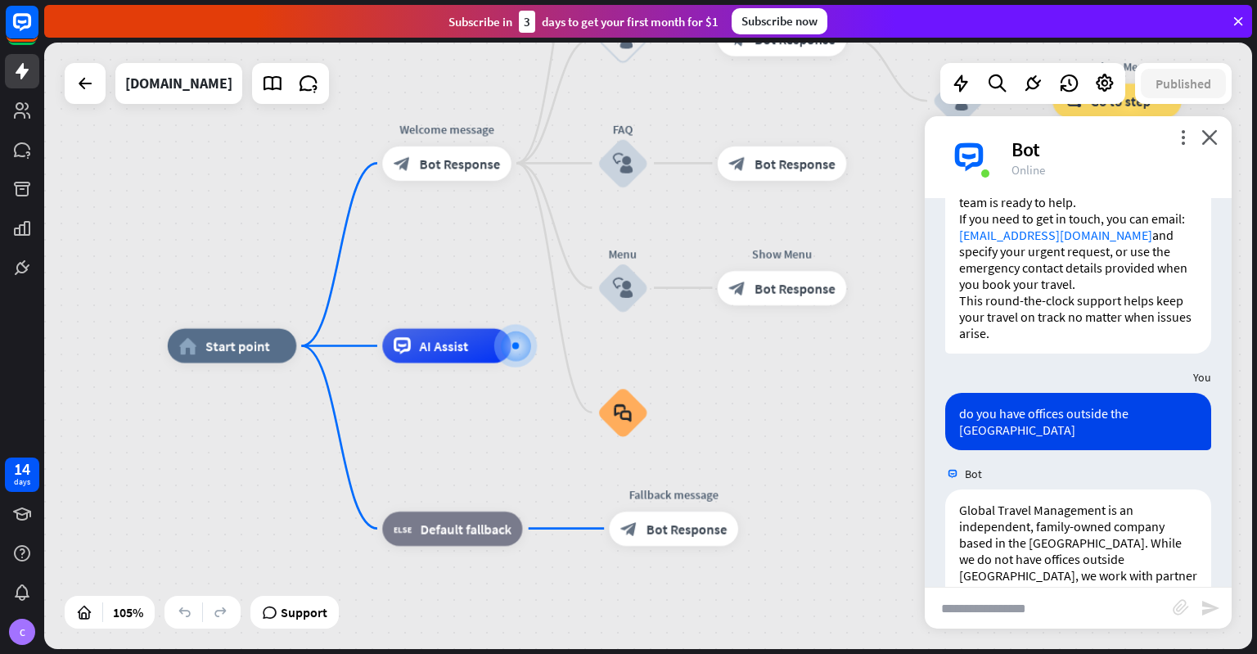
scroll to position [1285, 0]
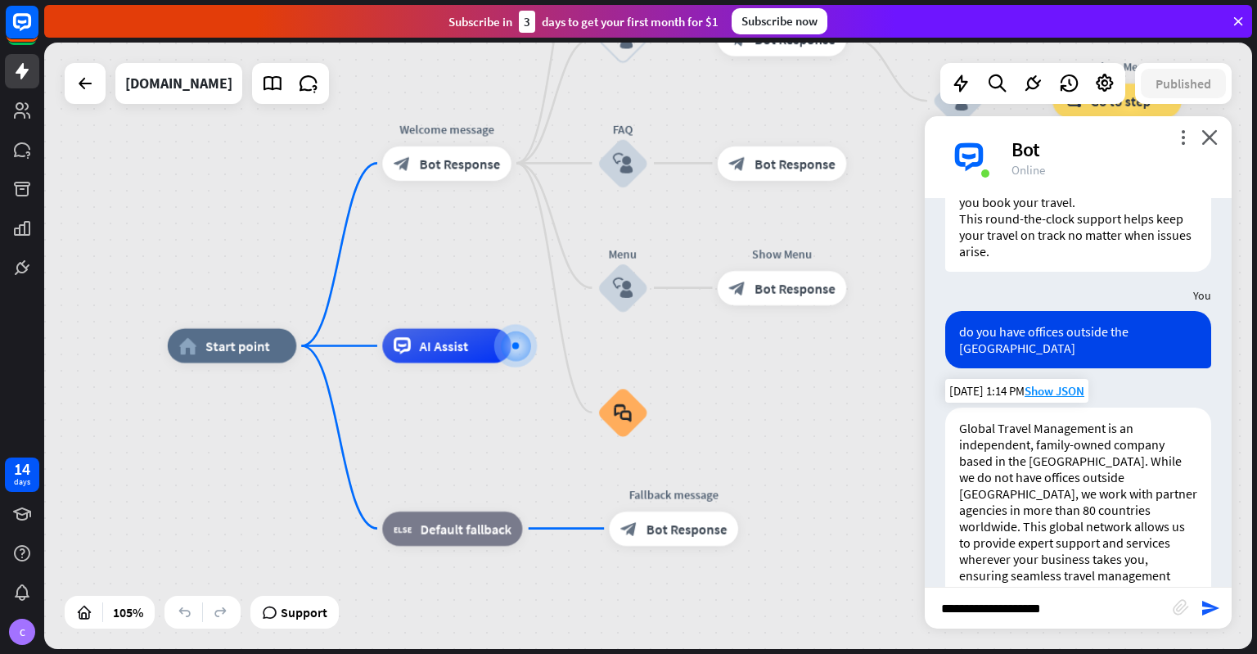
type input "**********"
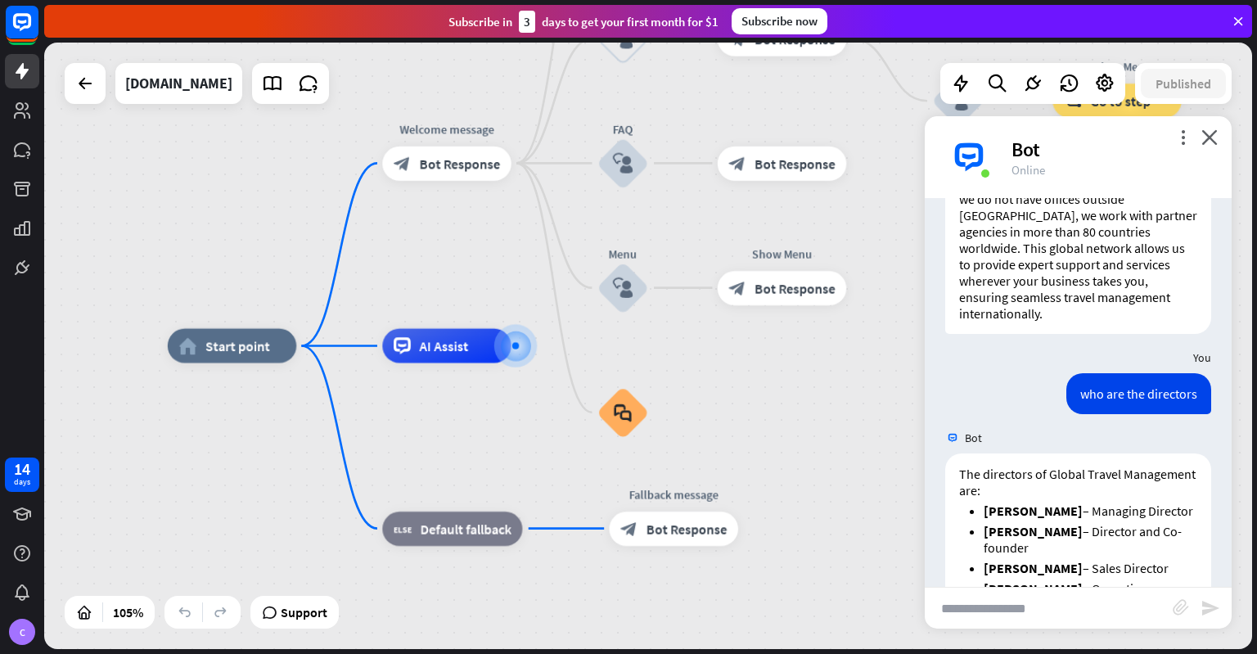
scroll to position [1666, 0]
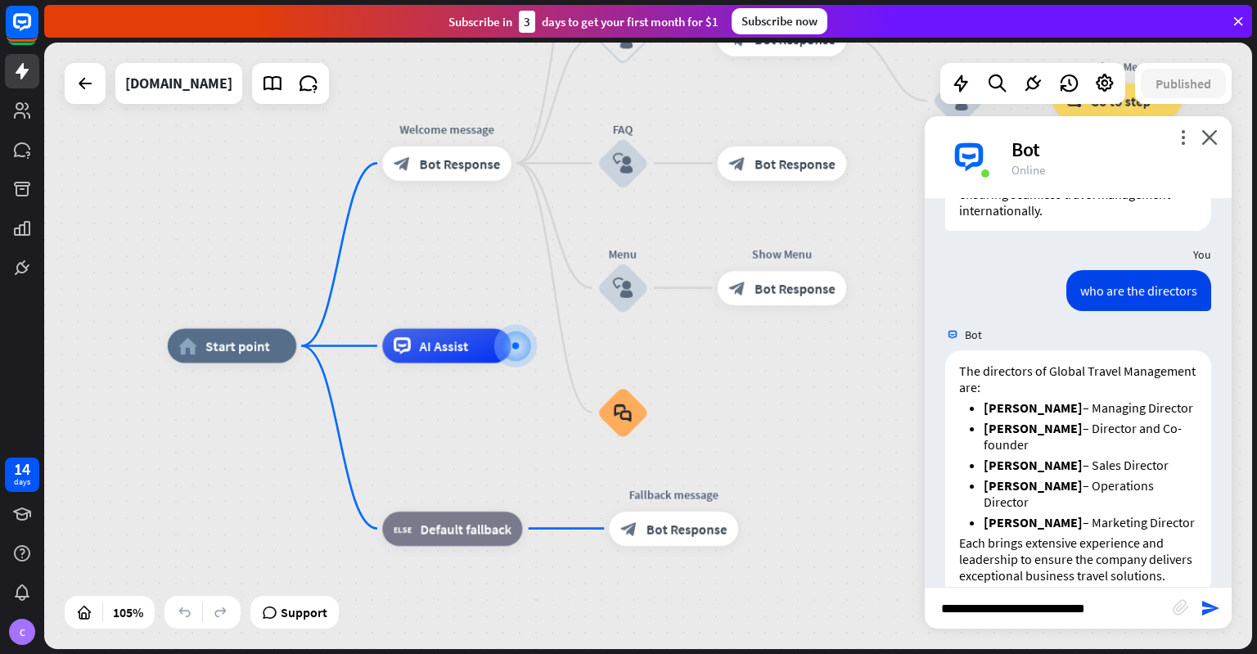
type input "**********"
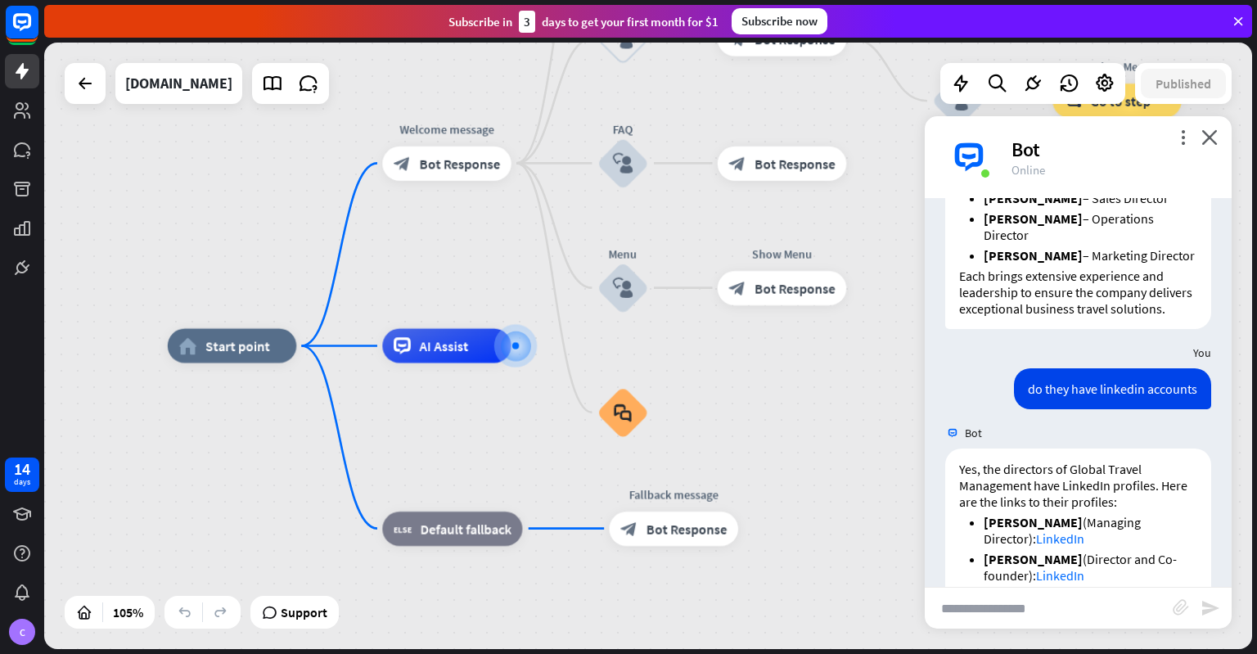
scroll to position [2080, 0]
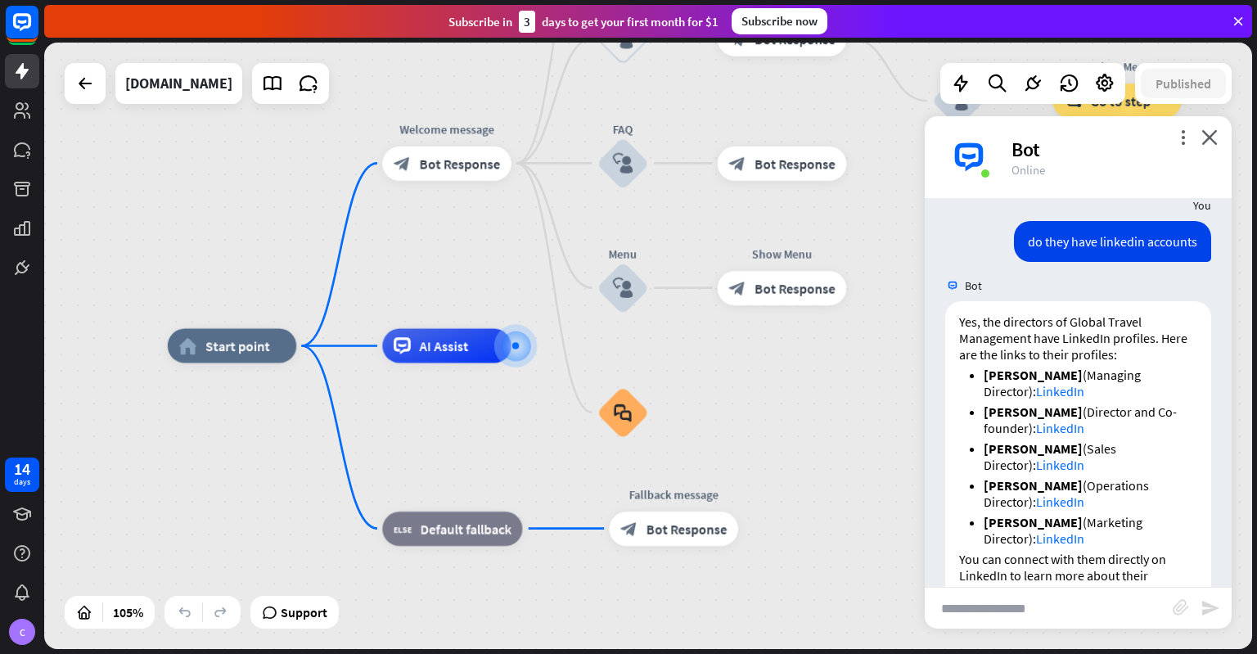
click at [997, 617] on input "text" at bounding box center [1049, 607] width 248 height 41
type input "**********"
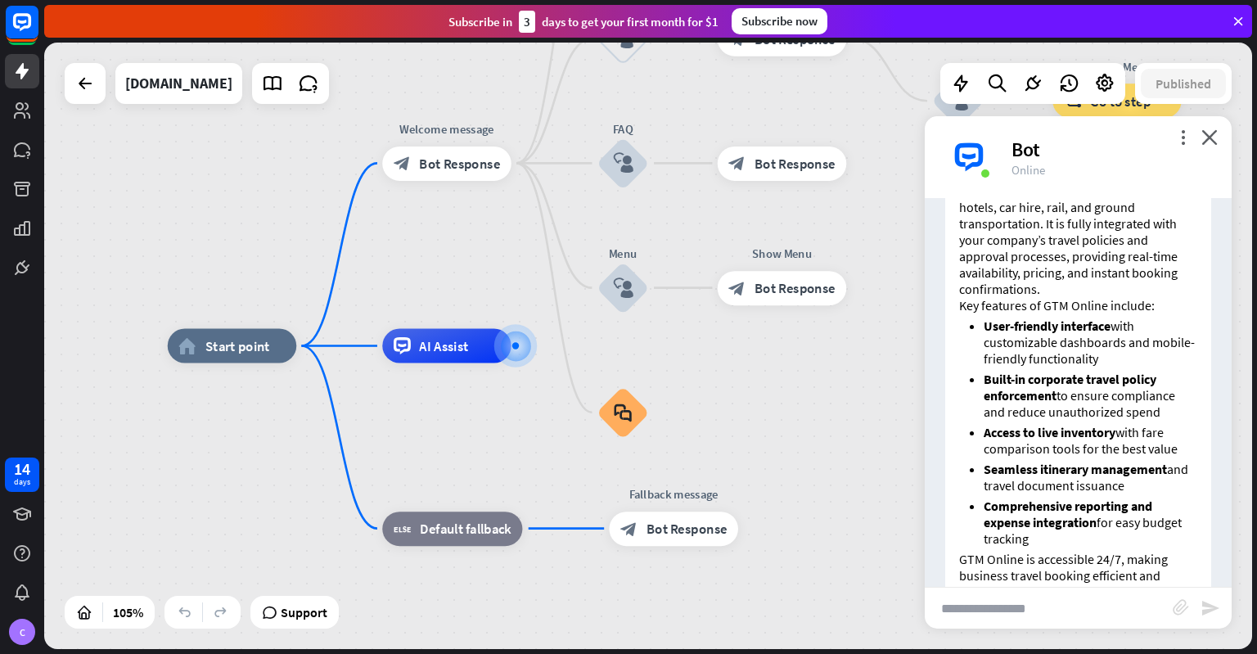
scroll to position [2772, 0]
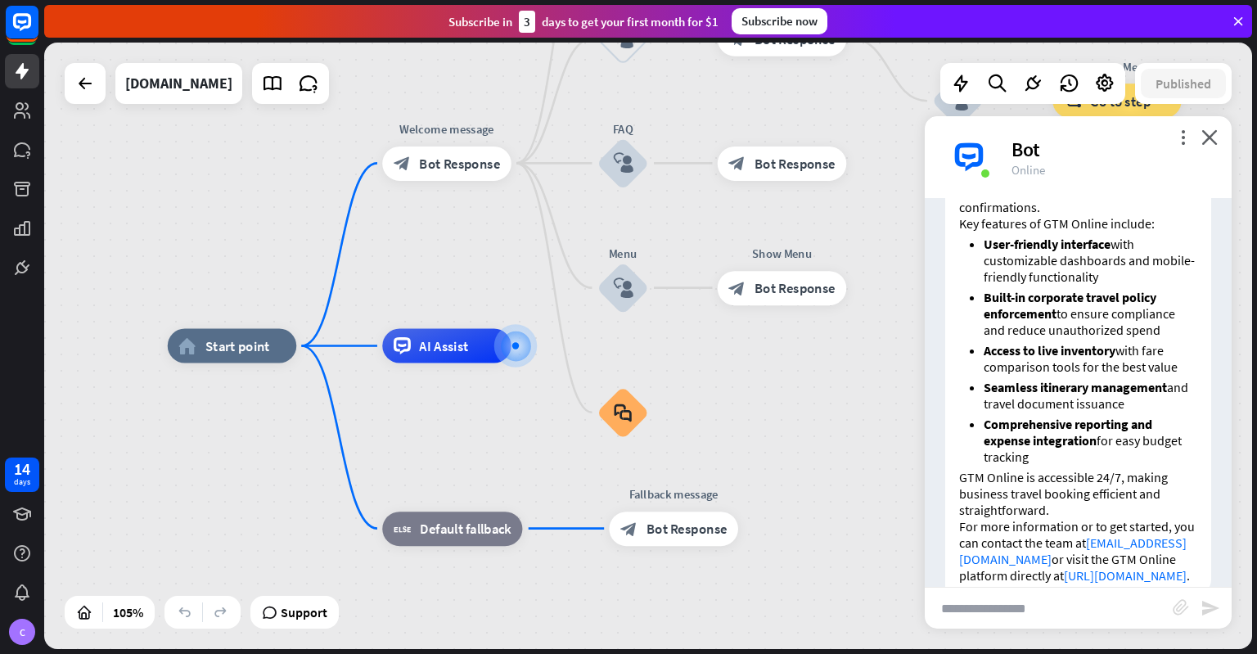
click at [1064, 567] on link "[URL][DOMAIN_NAME]" at bounding box center [1125, 575] width 123 height 16
click at [1085, 601] on input "text" at bounding box center [1049, 607] width 248 height 41
type input "**********"
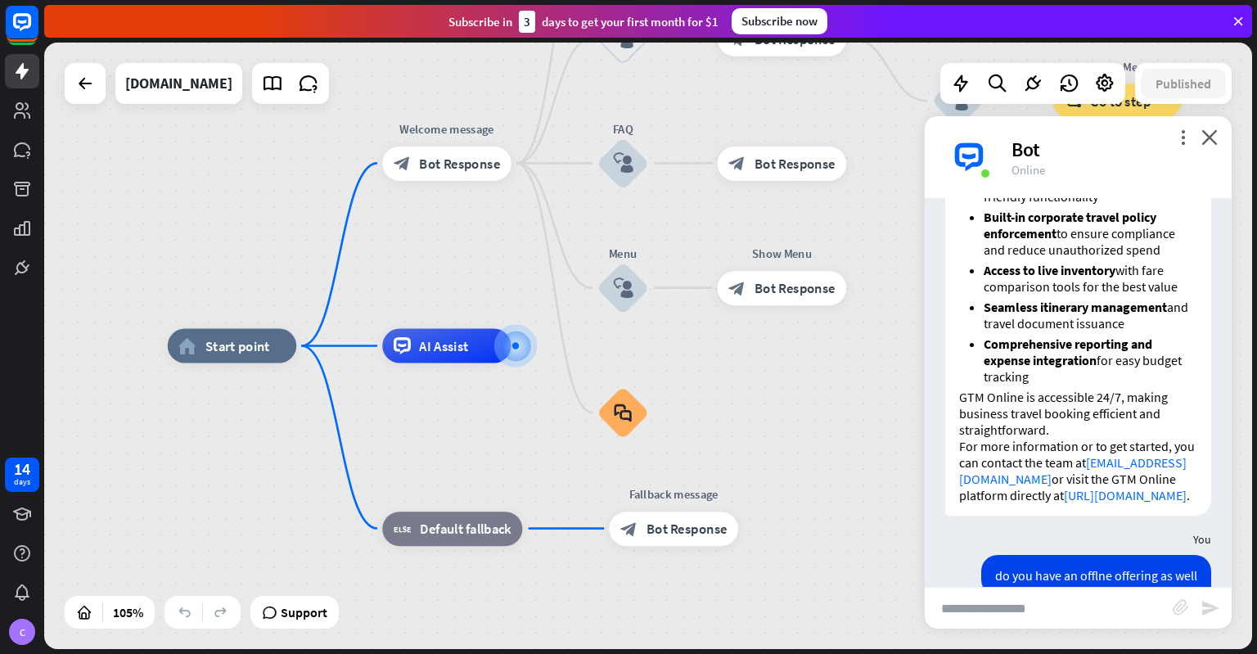
scroll to position [3378, 0]
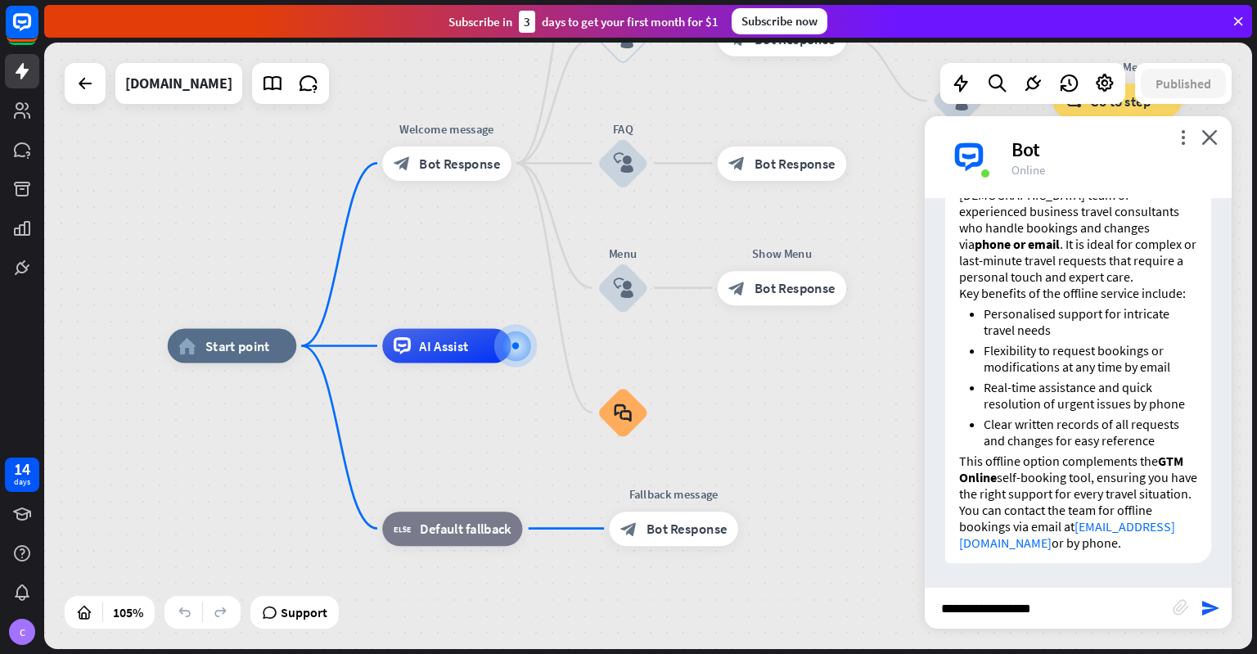
type input "**********"
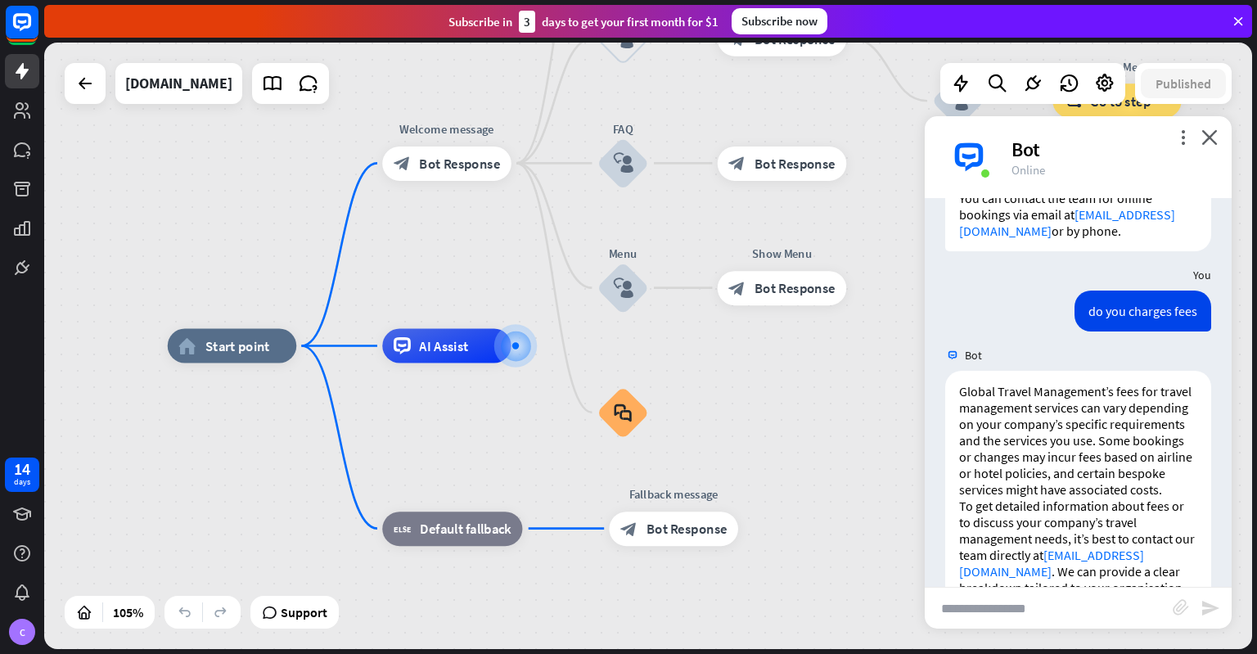
scroll to position [3768, 0]
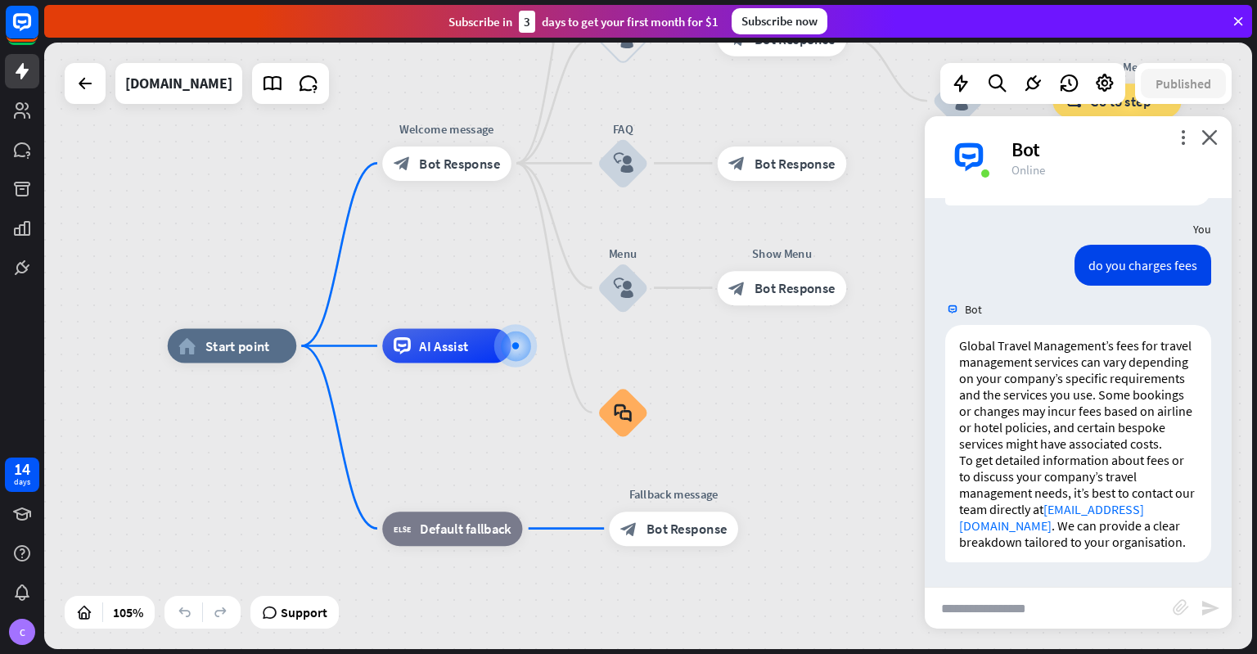
click at [1005, 615] on input "text" at bounding box center [1049, 607] width 248 height 41
type input "**********"
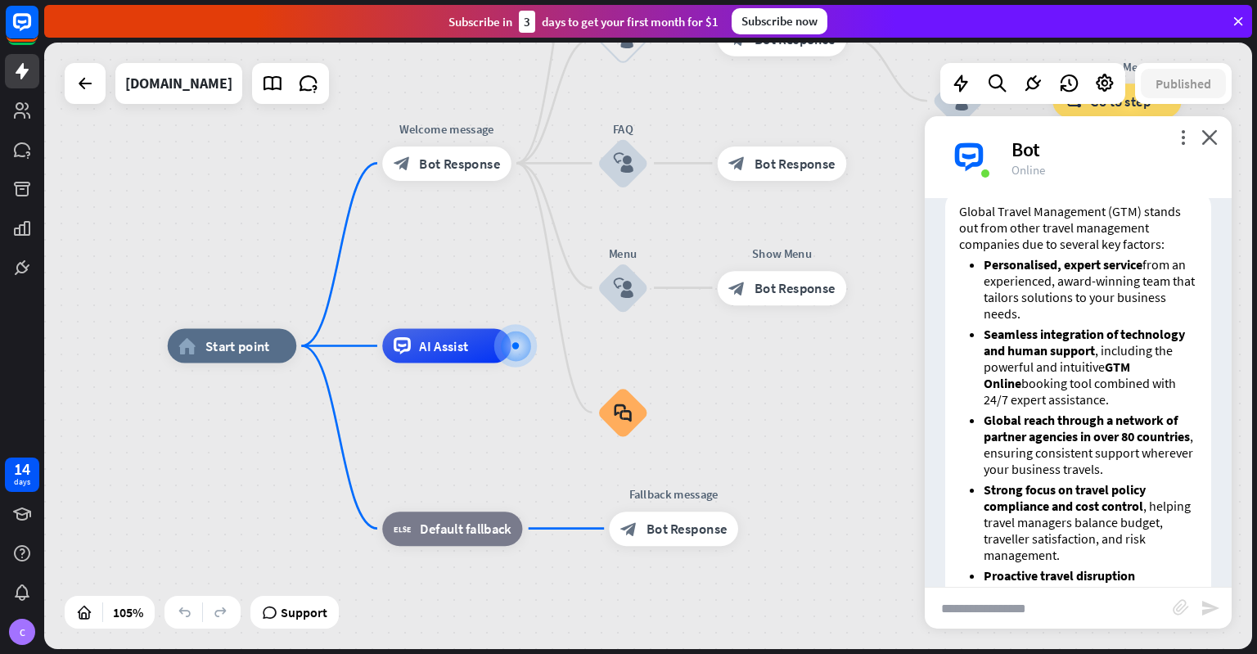
scroll to position [4063, 0]
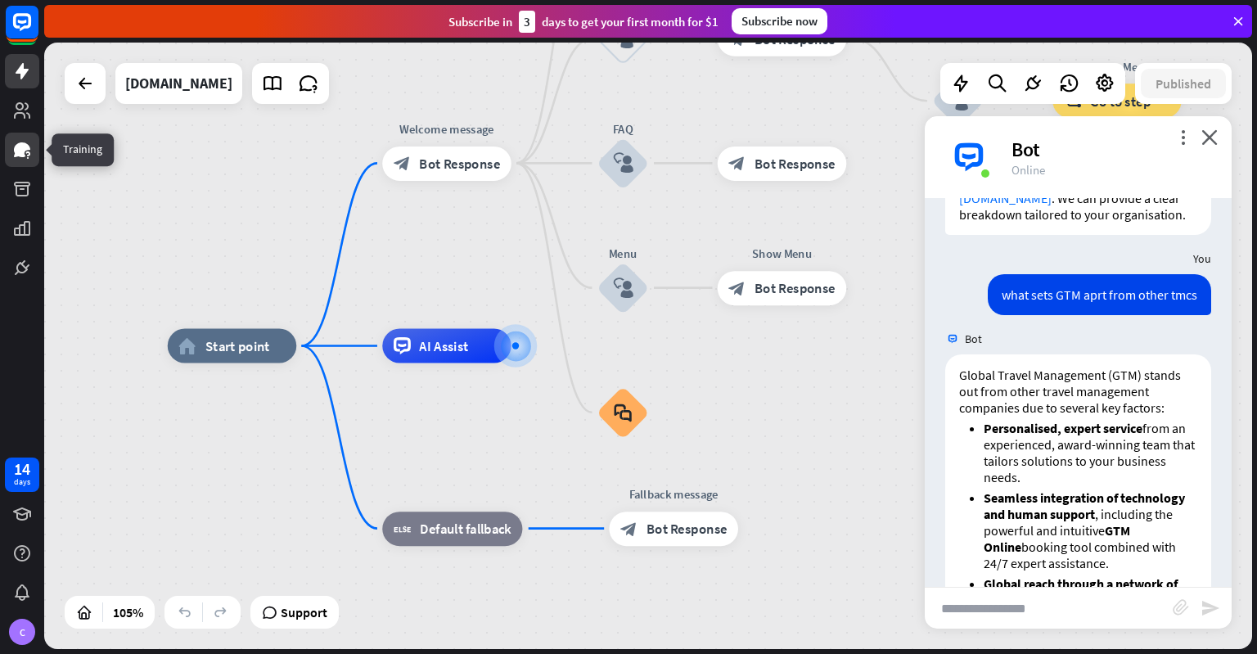
click at [16, 151] on icon at bounding box center [22, 149] width 16 height 15
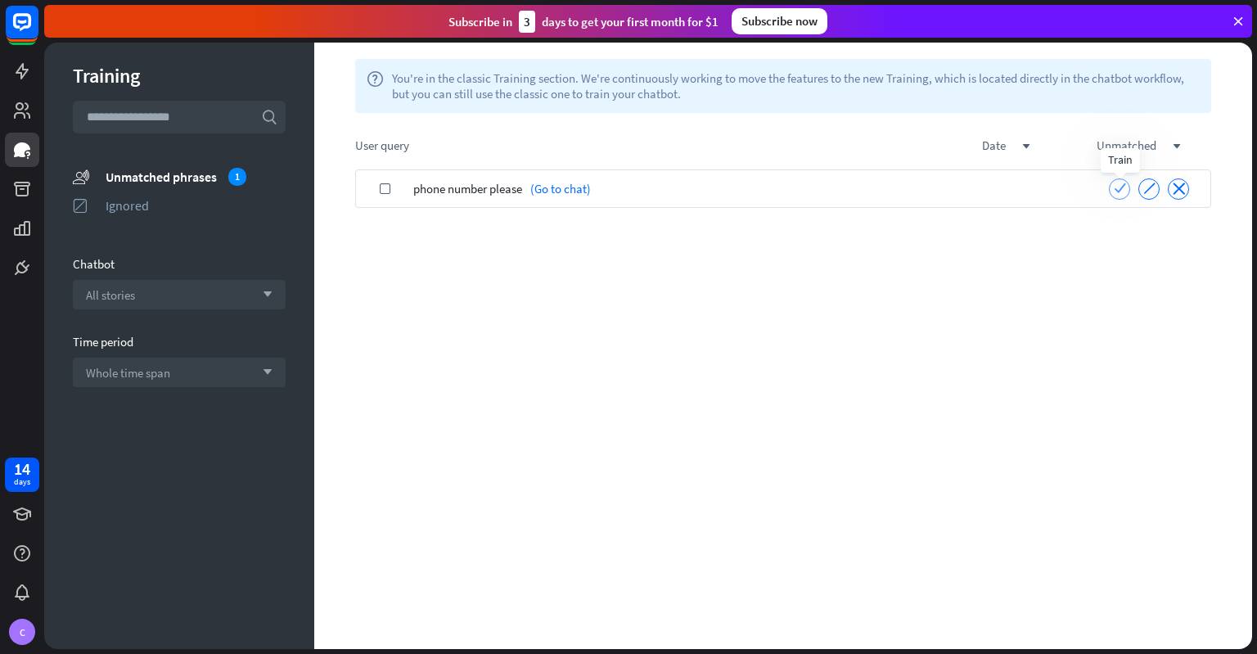
click at [1118, 192] on icon "check" at bounding box center [1120, 188] width 12 height 12
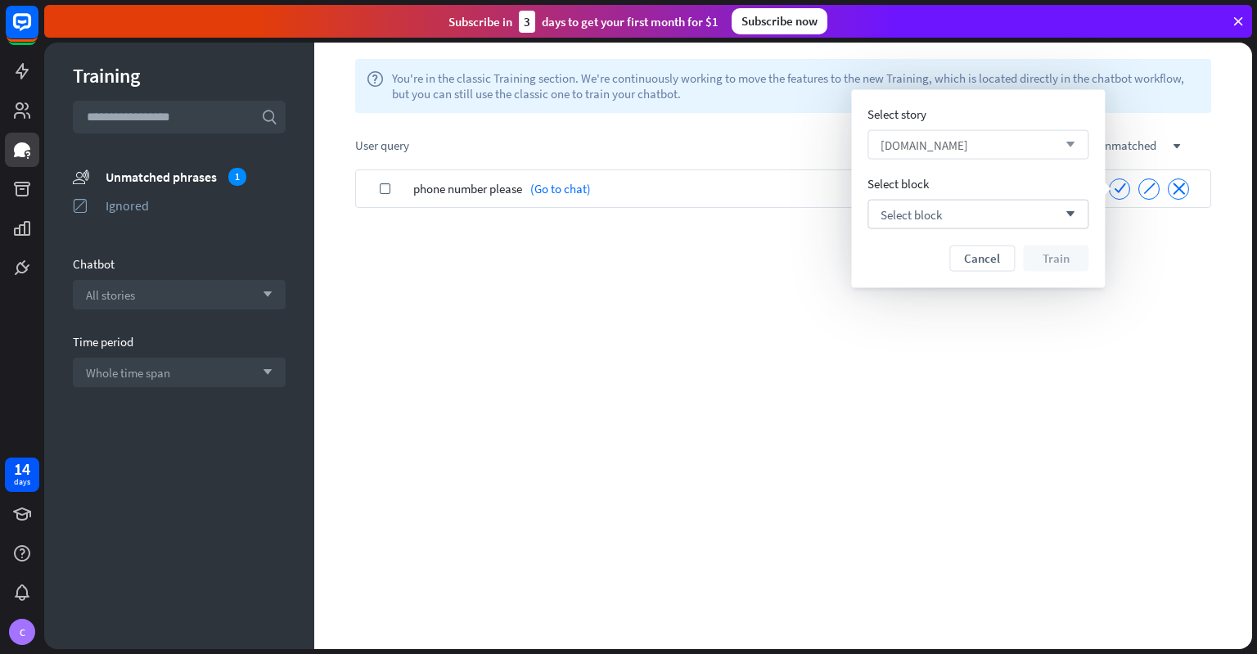
click at [1075, 142] on icon "arrow_down" at bounding box center [1066, 145] width 18 height 10
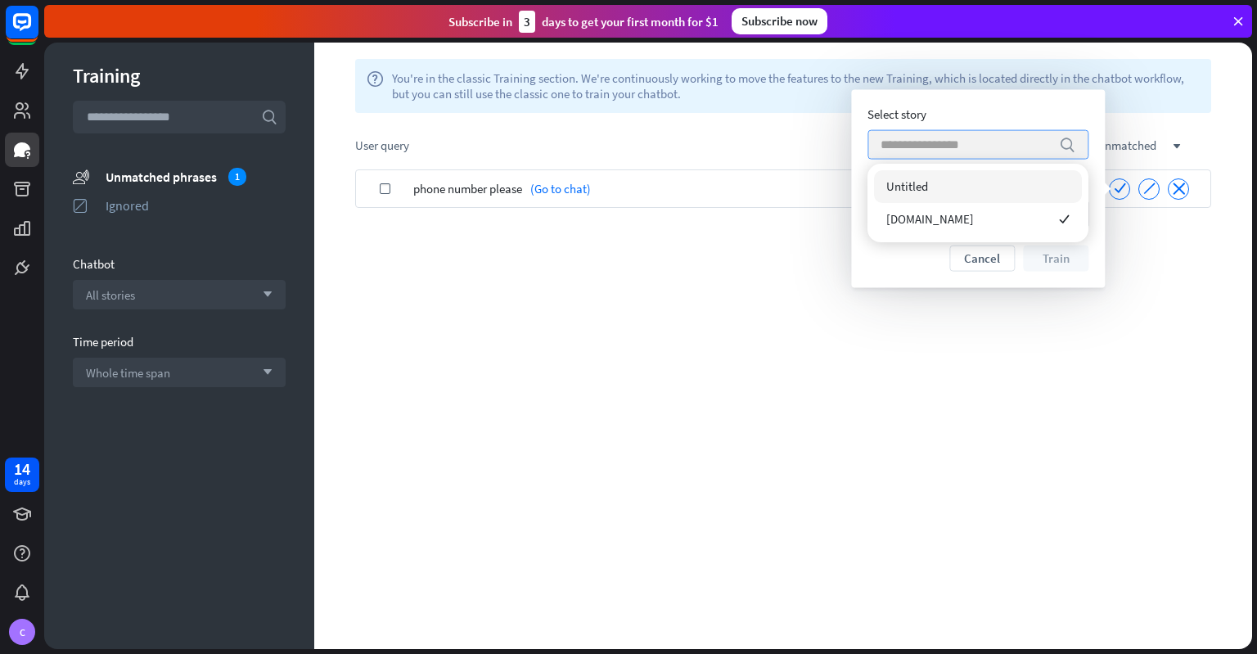
click at [1075, 142] on icon "search" at bounding box center [1067, 145] width 16 height 16
drag, startPoint x: 1109, startPoint y: 232, endPoint x: 1083, endPoint y: 223, distance: 27.7
click at [1110, 232] on div "check phone number please (Go to chat) check ignore close" at bounding box center [783, 408] width 938 height 479
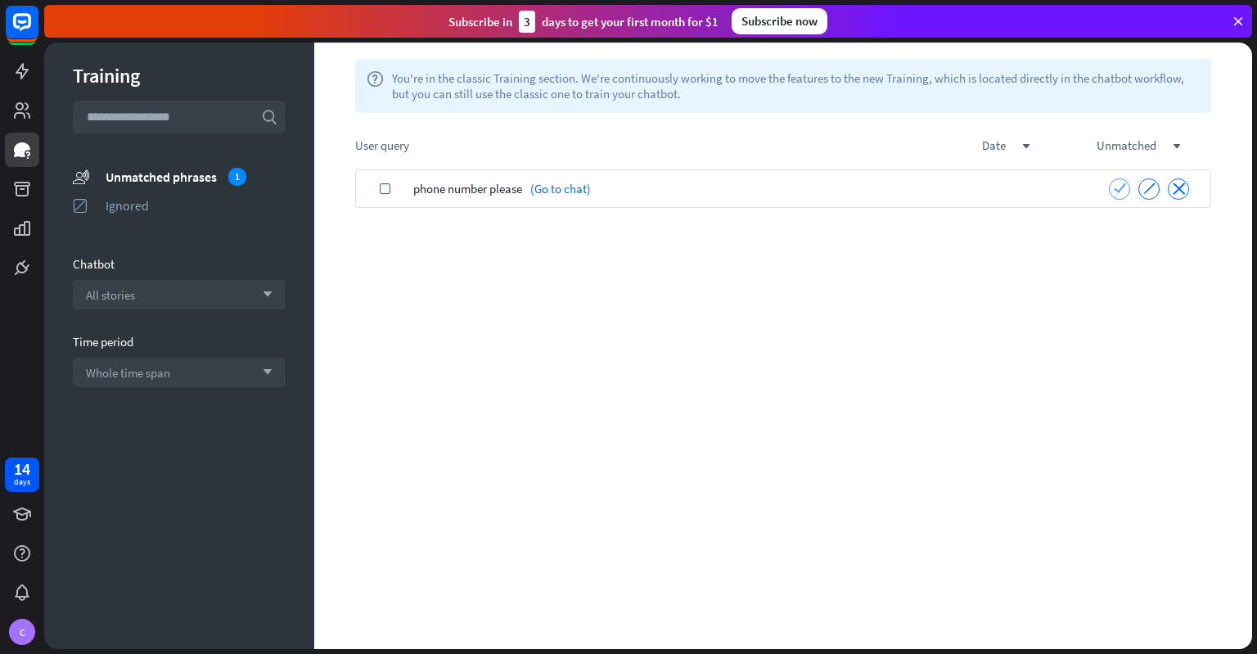
click at [1121, 188] on icon "check" at bounding box center [1120, 188] width 12 height 12
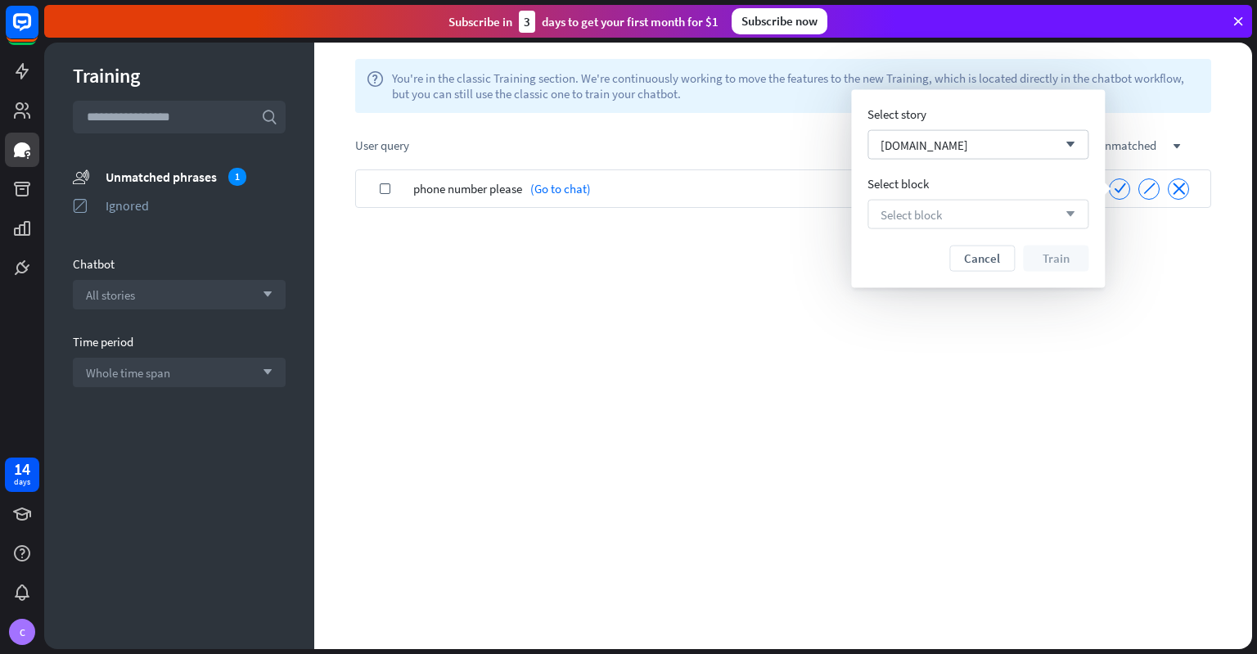
click at [1071, 218] on icon "arrow_down" at bounding box center [1066, 214] width 18 height 10
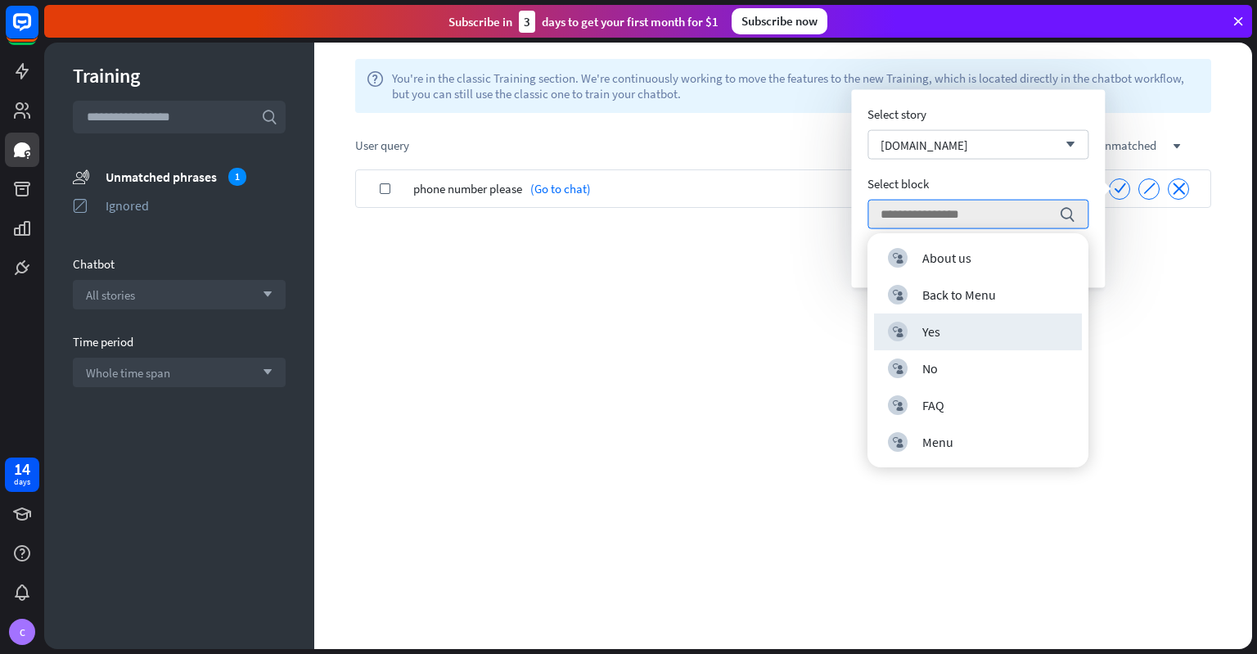
click at [1127, 366] on div "check phone number please (Go to chat) check ignore close" at bounding box center [783, 408] width 938 height 479
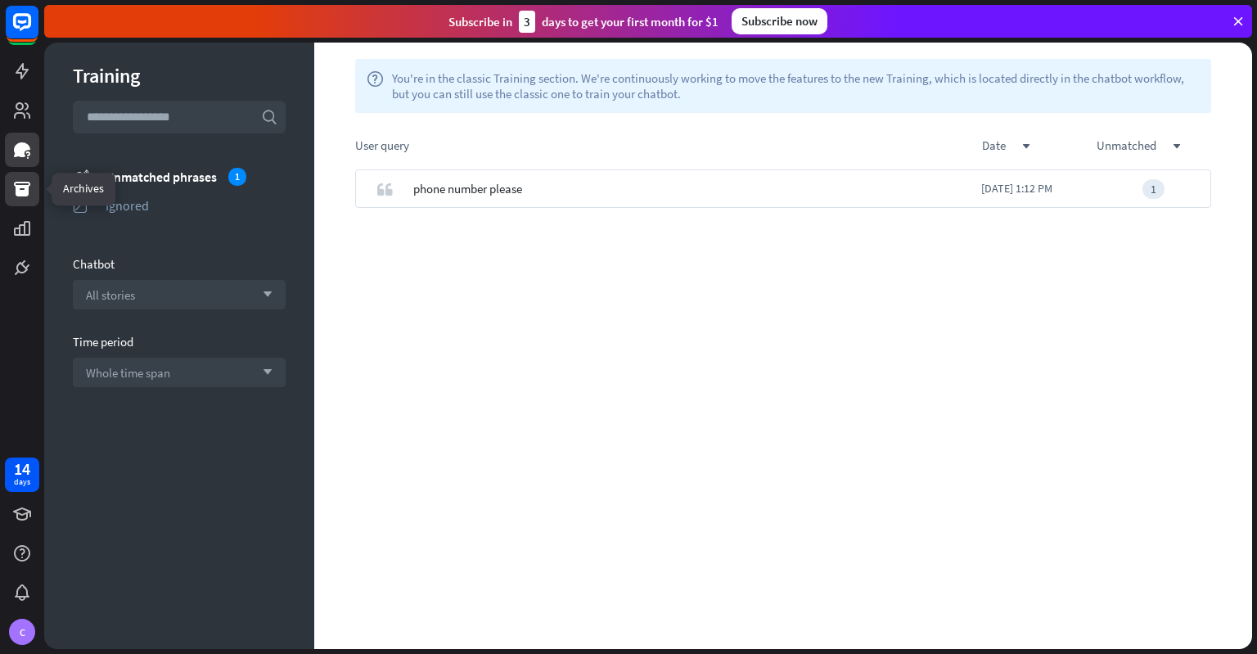
click at [18, 188] on icon at bounding box center [22, 189] width 16 height 15
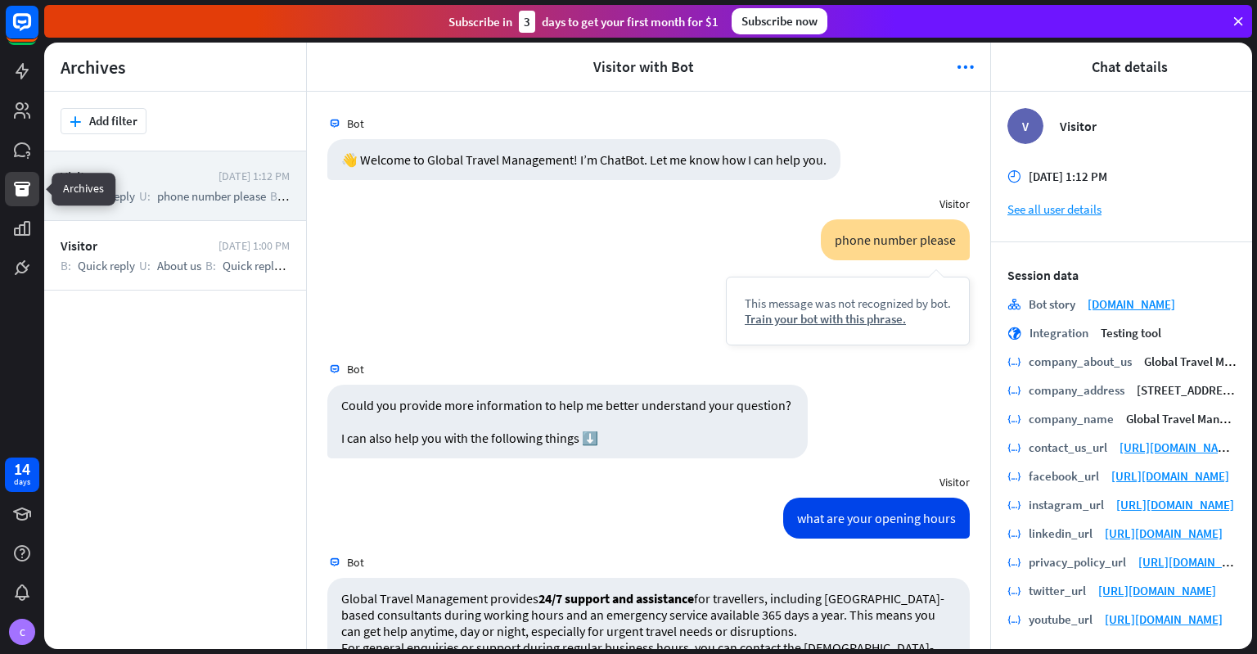
scroll to position [2651, 0]
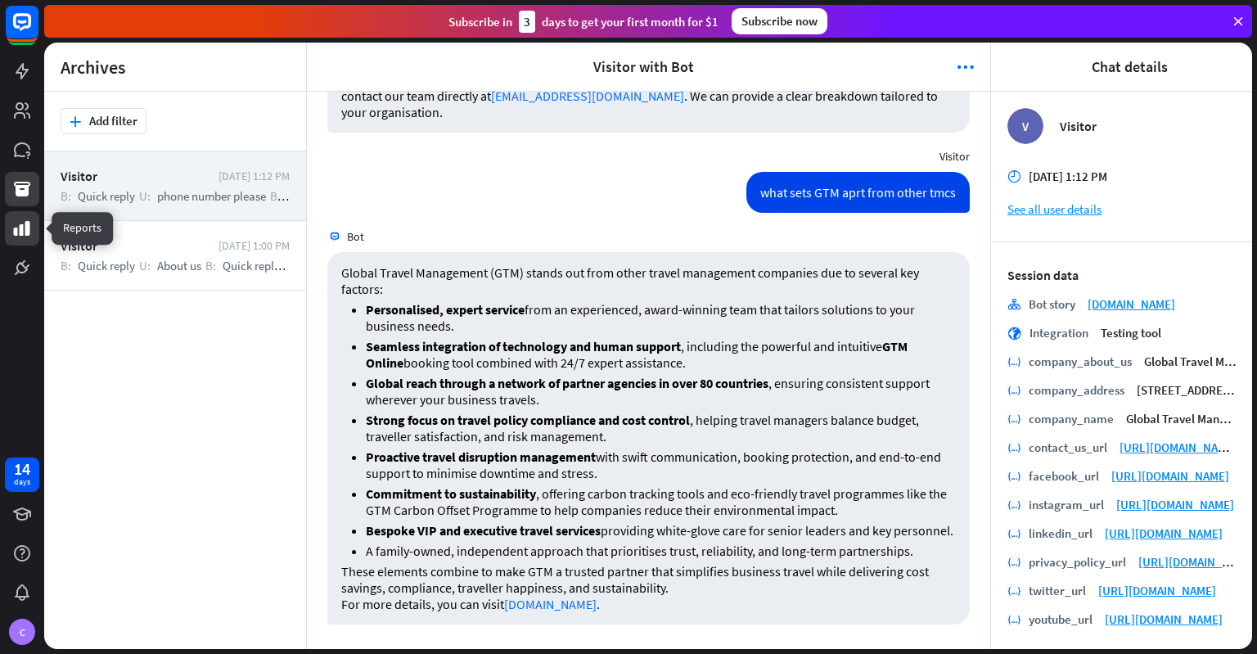
click at [23, 223] on icon at bounding box center [22, 228] width 20 height 20
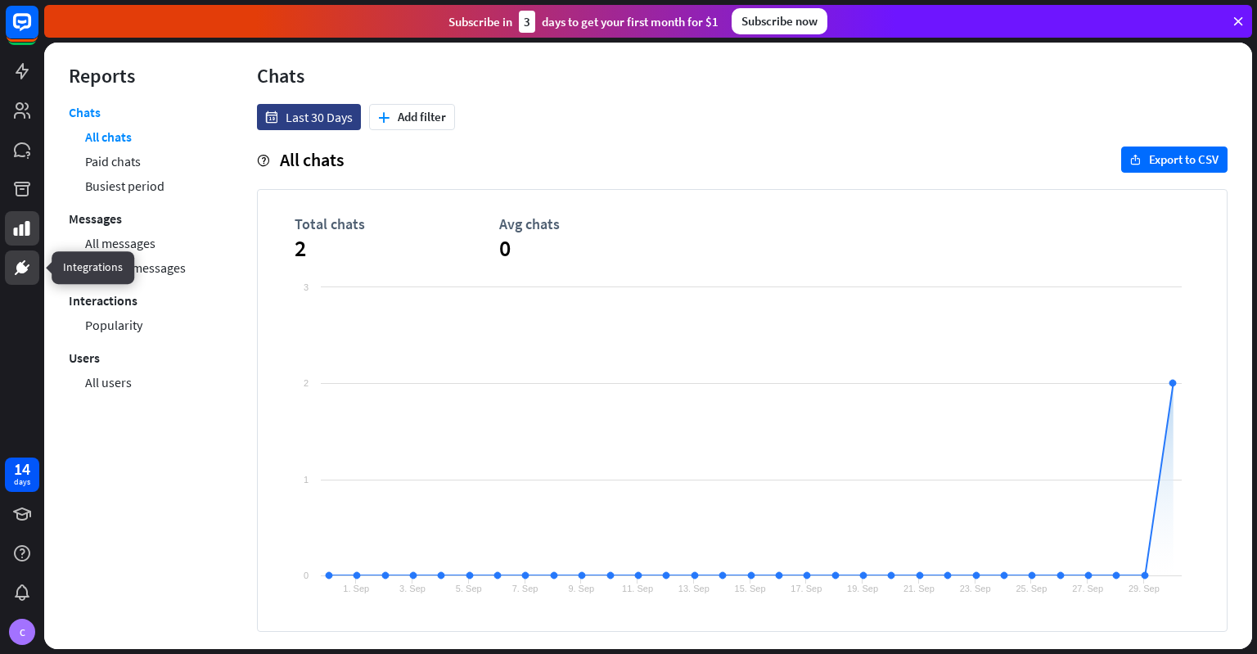
click at [24, 261] on icon at bounding box center [23, 262] width 4 height 5
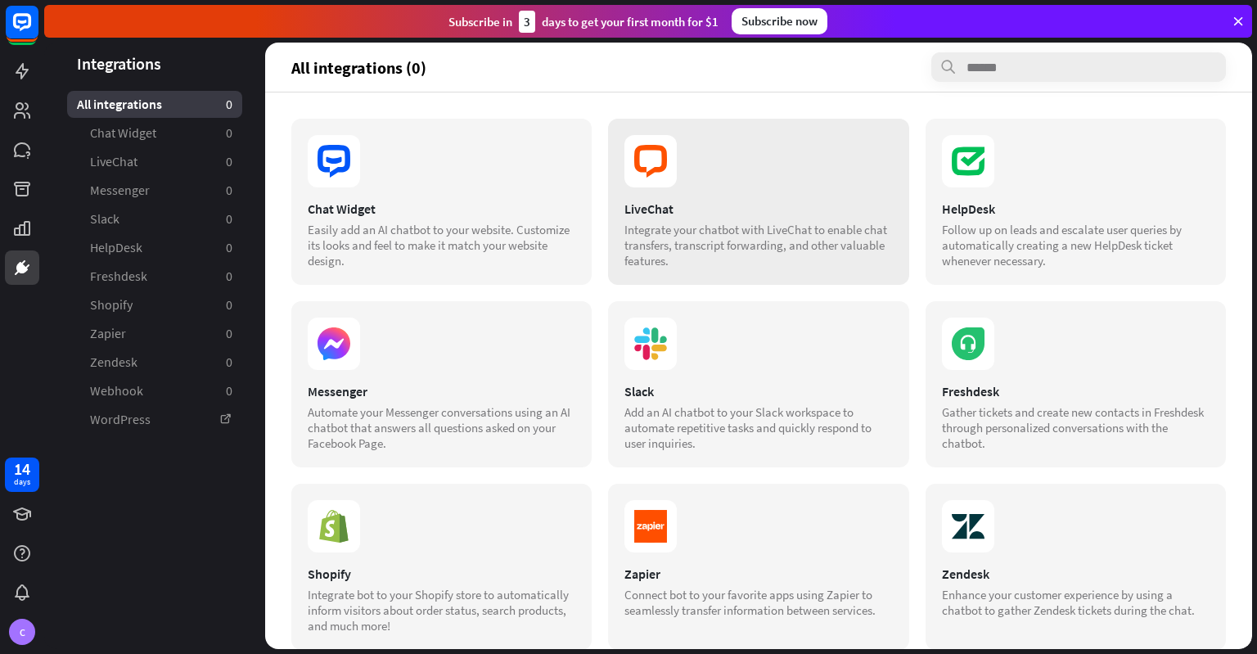
click at [704, 235] on div "Integrate your chatbot with LiveChat to enable chat transfers, transcript forwa…" at bounding box center [758, 245] width 268 height 47
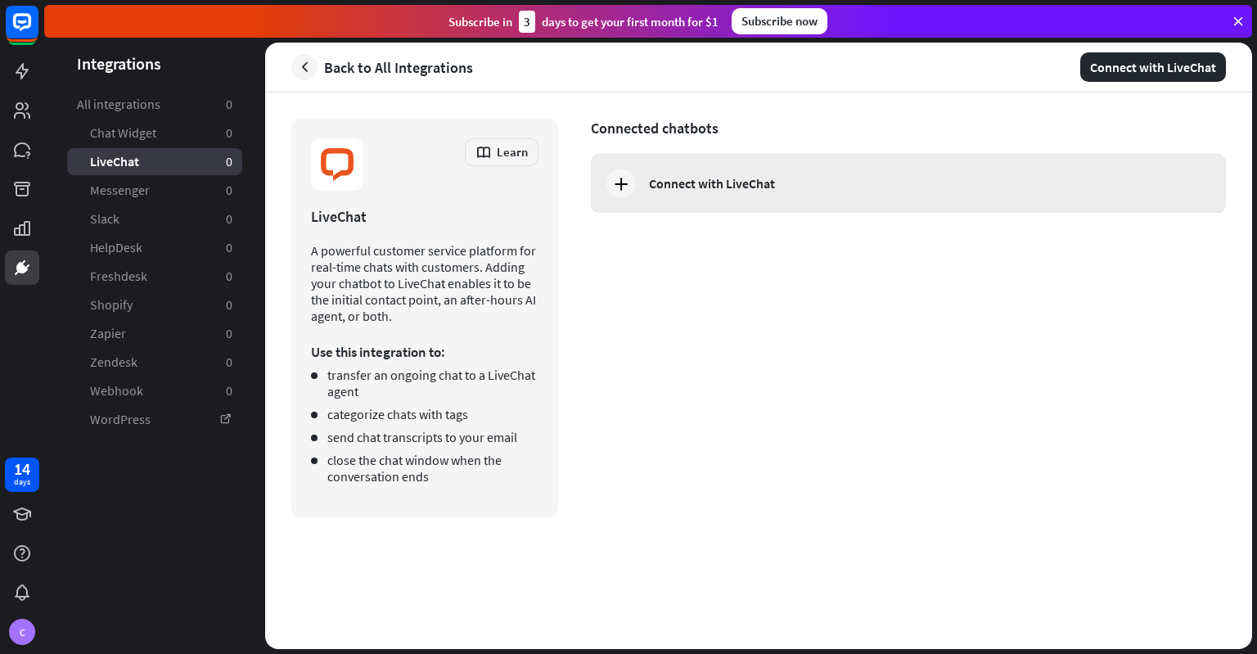
click at [618, 176] on icon at bounding box center [621, 183] width 20 height 20
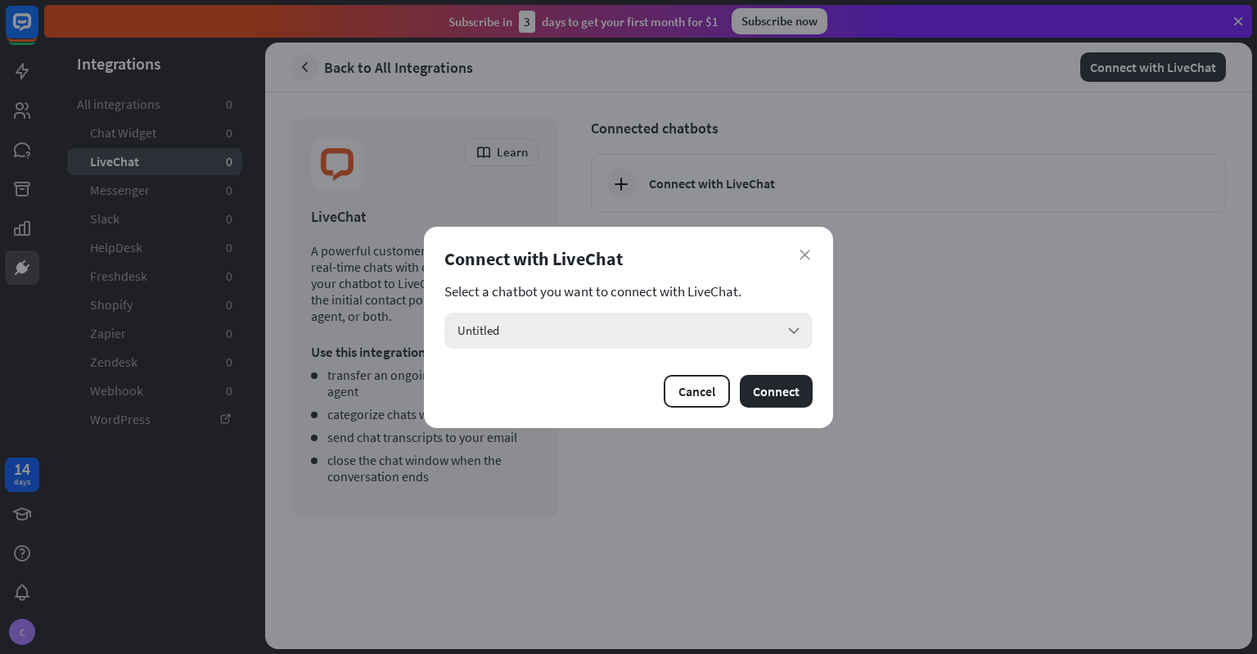
click at [789, 327] on icon "arrow_down" at bounding box center [794, 331] width 18 height 18
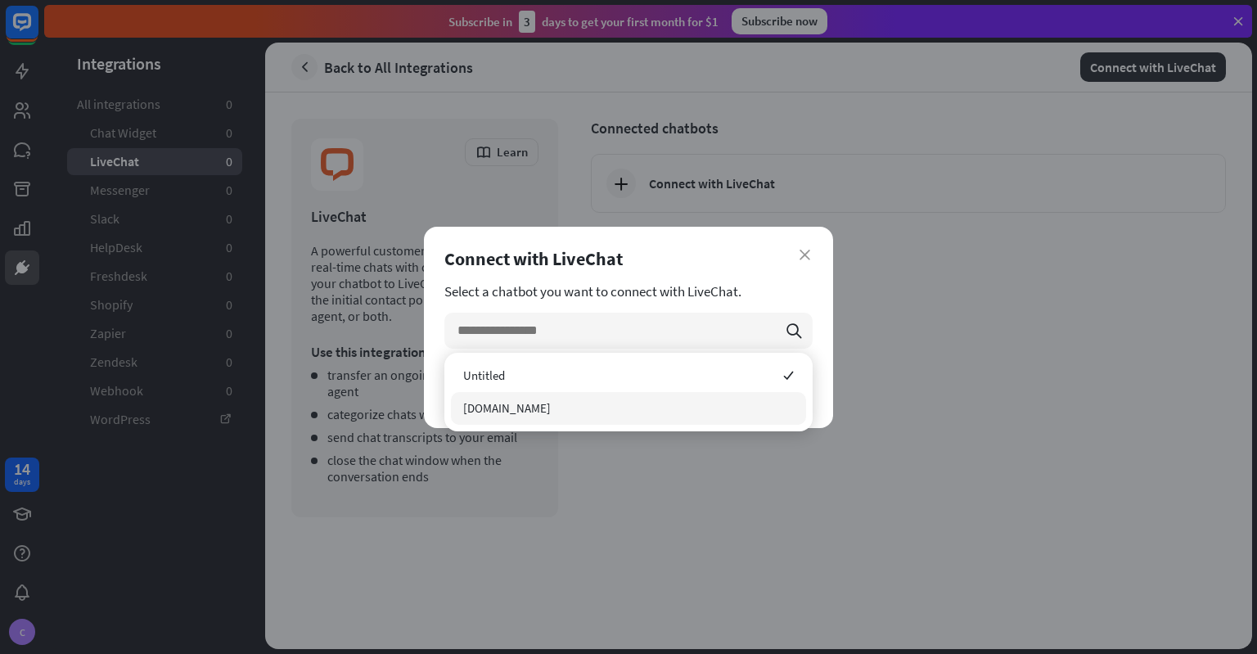
click at [543, 407] on div "[DOMAIN_NAME]" at bounding box center [628, 408] width 355 height 33
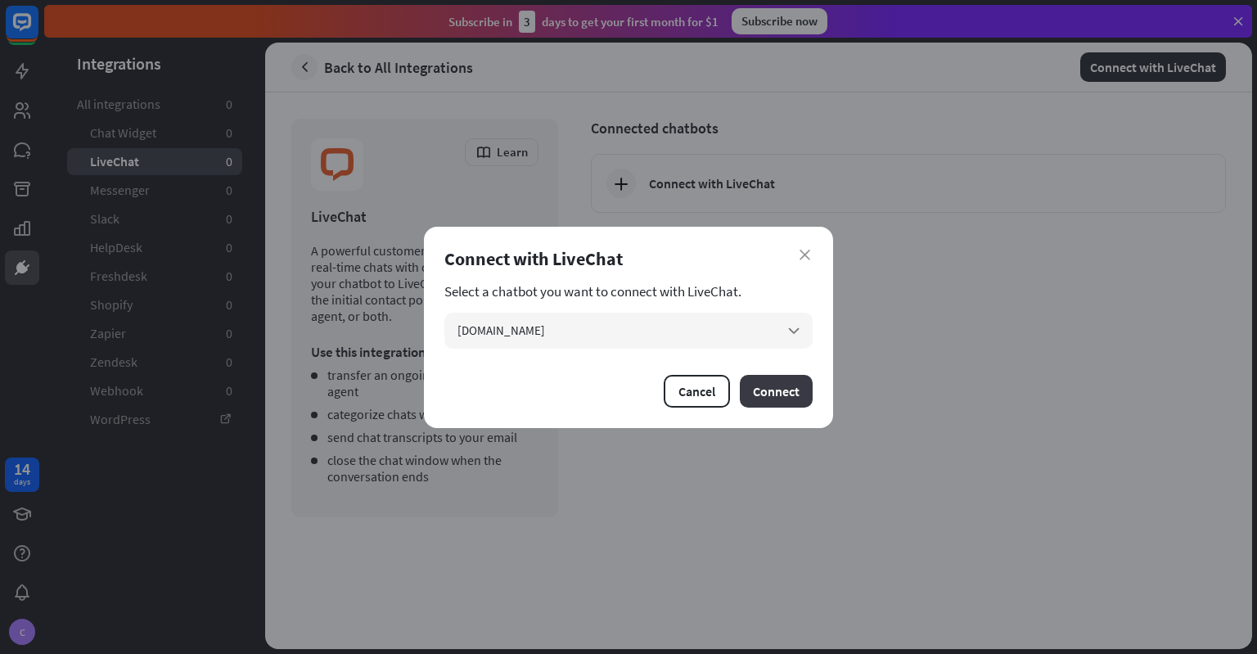
click at [759, 387] on button "Connect" at bounding box center [776, 391] width 73 height 33
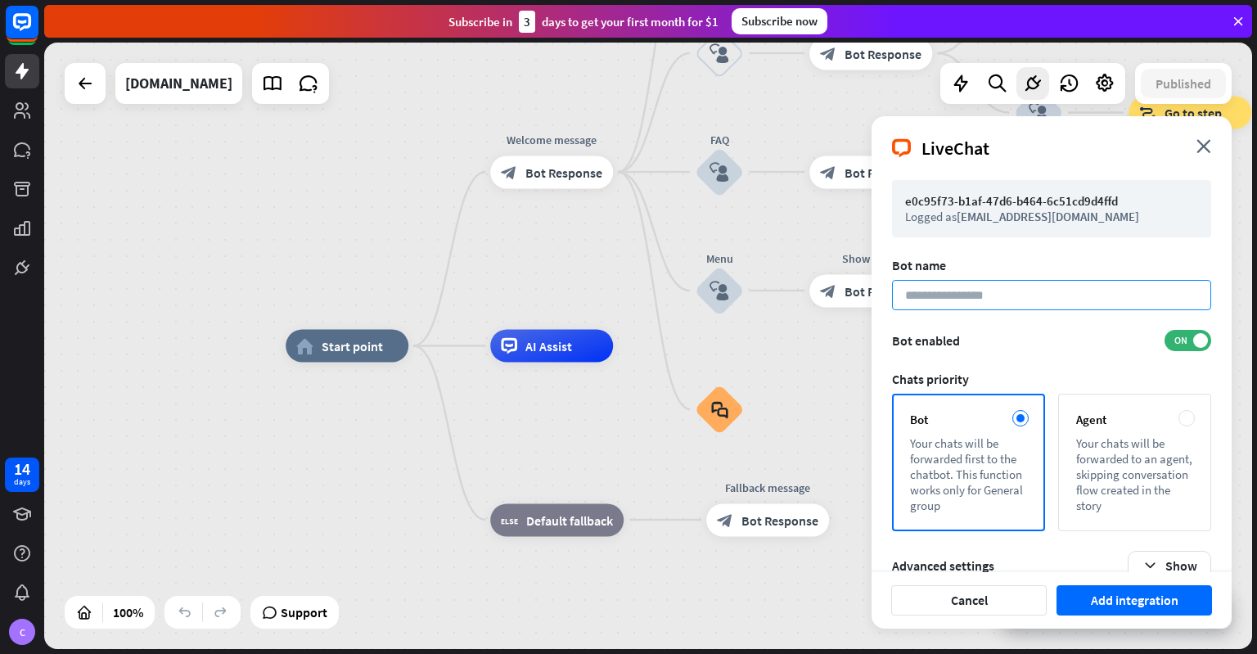
click at [956, 295] on input at bounding box center [1051, 295] width 319 height 30
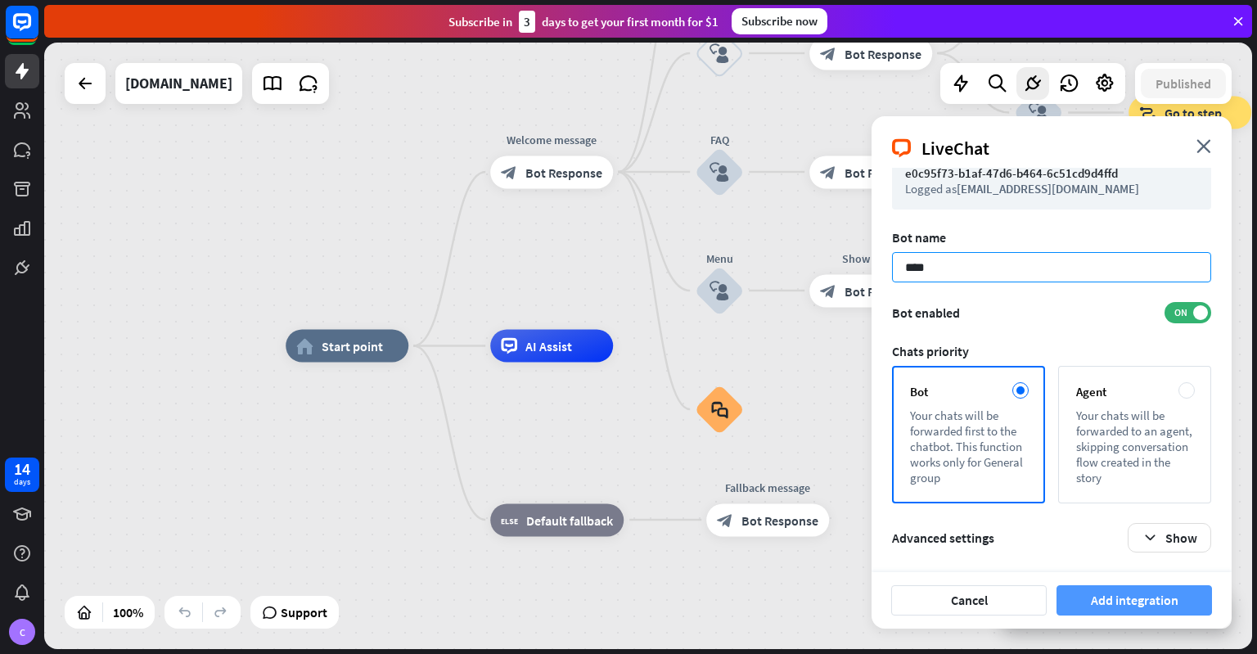
type input "****"
click at [1126, 599] on button "Add integration" at bounding box center [1133, 600] width 155 height 30
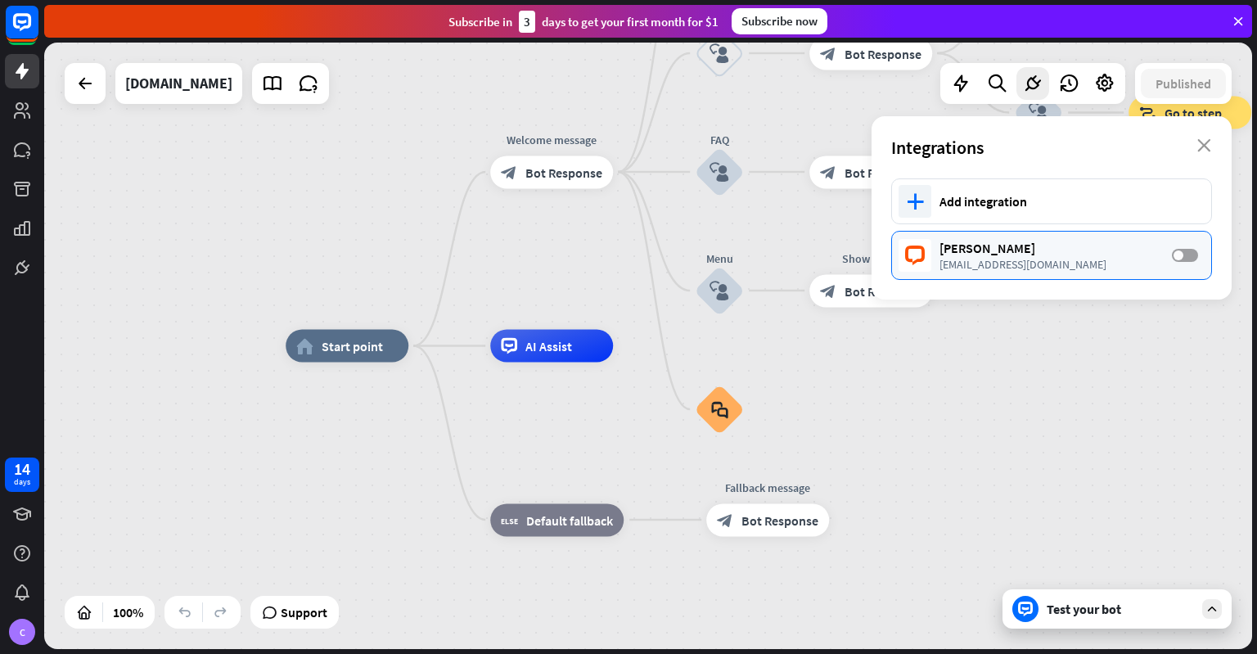
click at [1181, 255] on span at bounding box center [1178, 255] width 10 height 10
click at [916, 202] on icon "plus" at bounding box center [915, 201] width 17 height 16
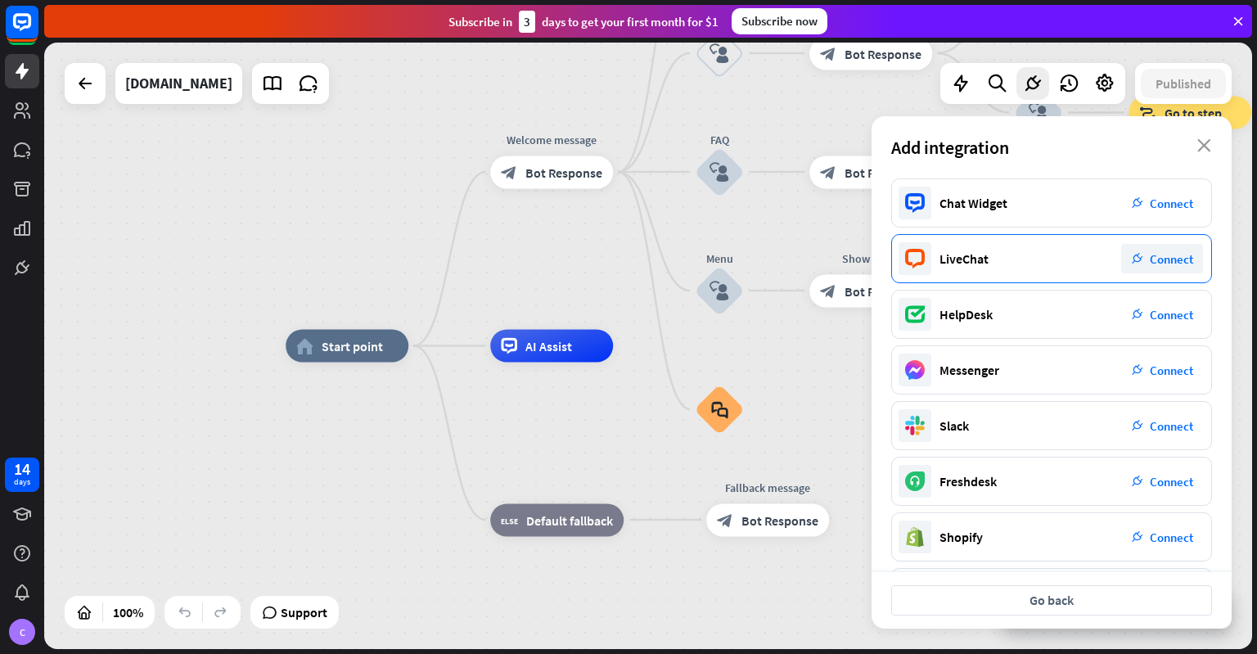
click at [910, 249] on icon at bounding box center [915, 259] width 20 height 20
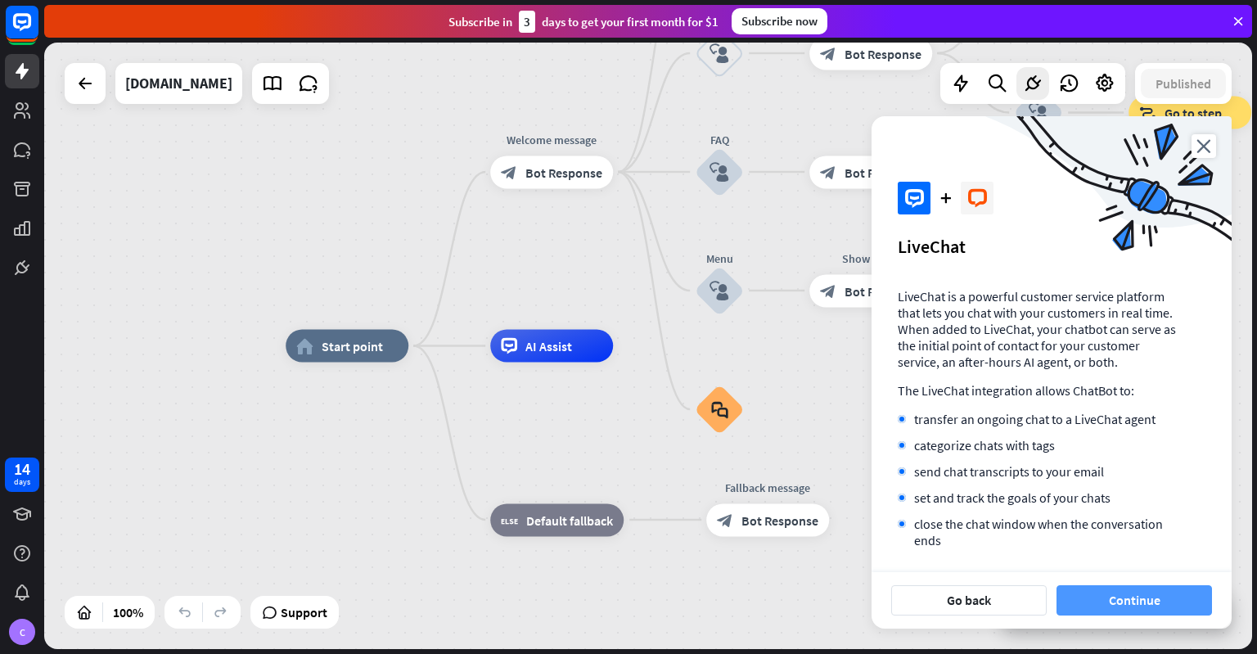
click at [1169, 603] on button "Continue" at bounding box center [1133, 600] width 155 height 30
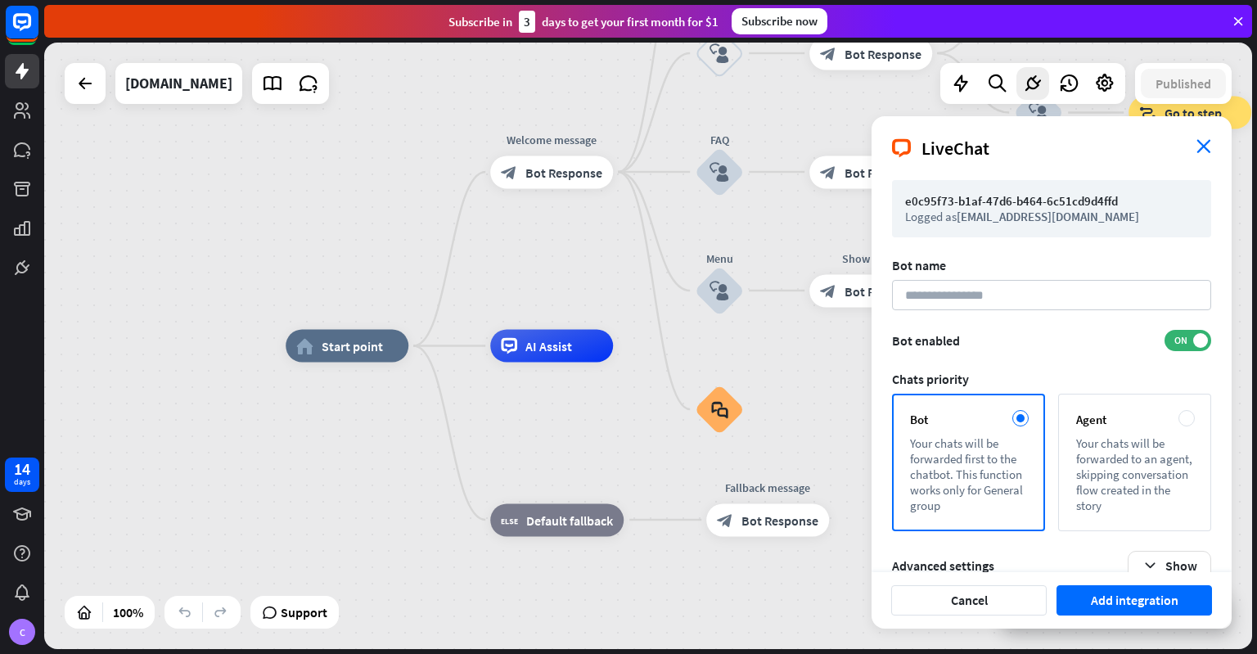
click at [1198, 147] on icon "close" at bounding box center [1203, 146] width 15 height 14
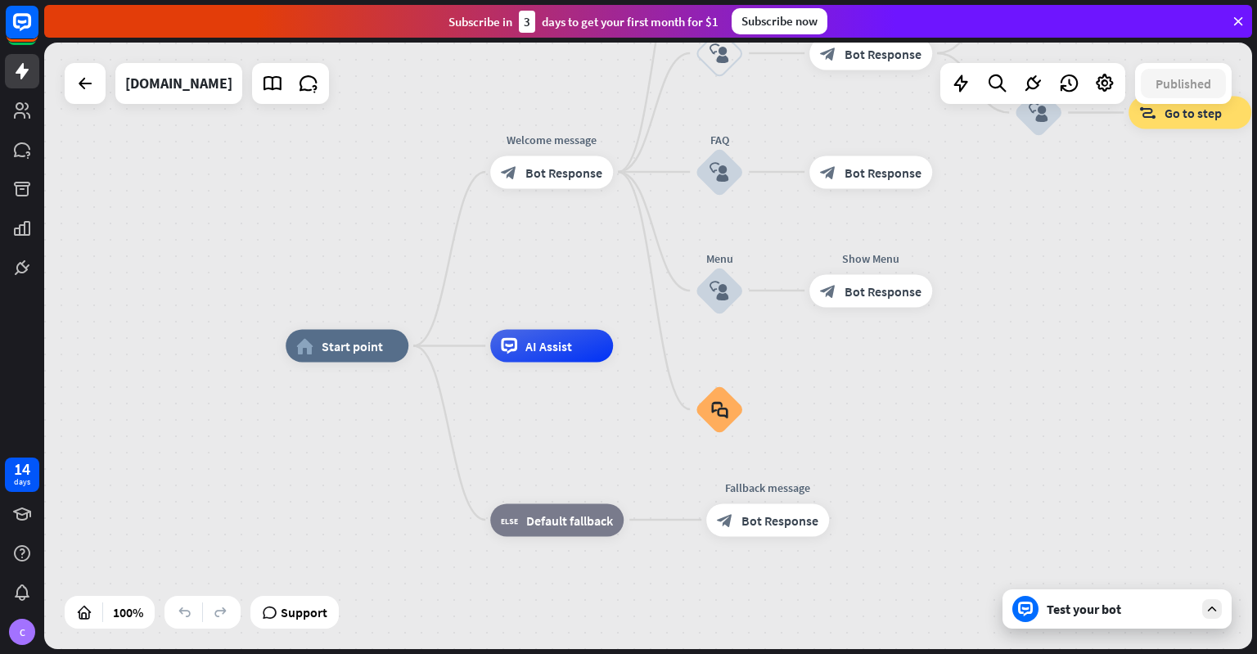
click at [1096, 614] on div "Test your bot" at bounding box center [1119, 609] width 147 height 16
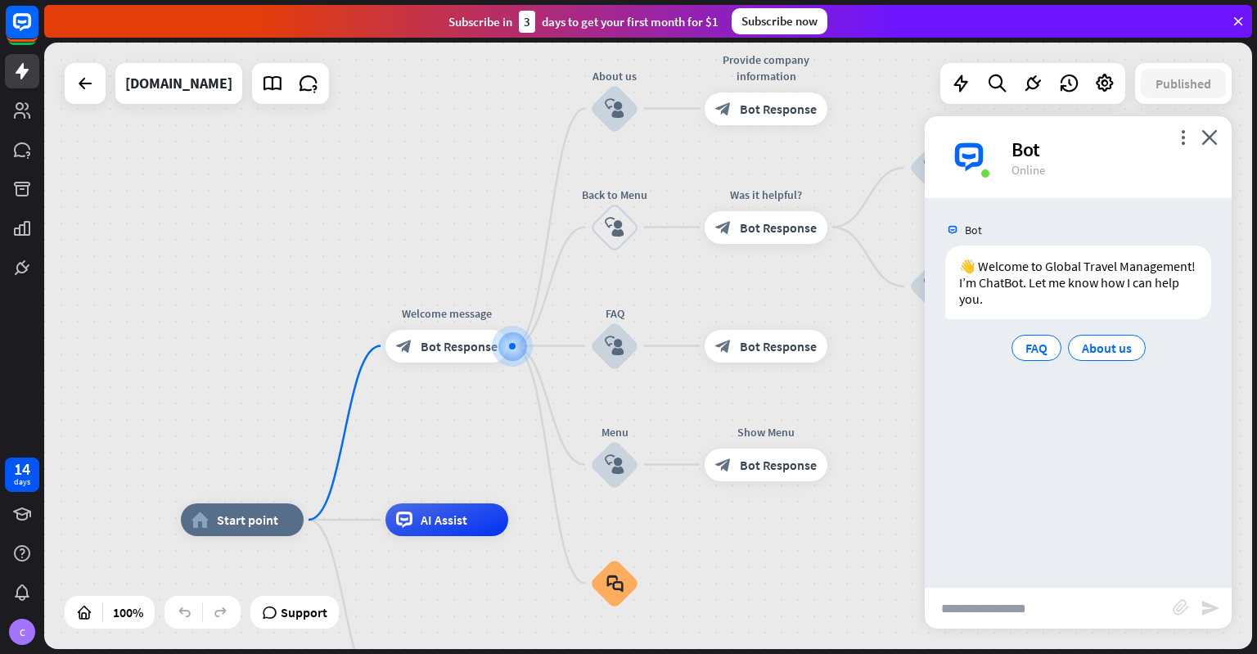
click at [1044, 612] on input "text" at bounding box center [1049, 607] width 248 height 41
type input "**********"
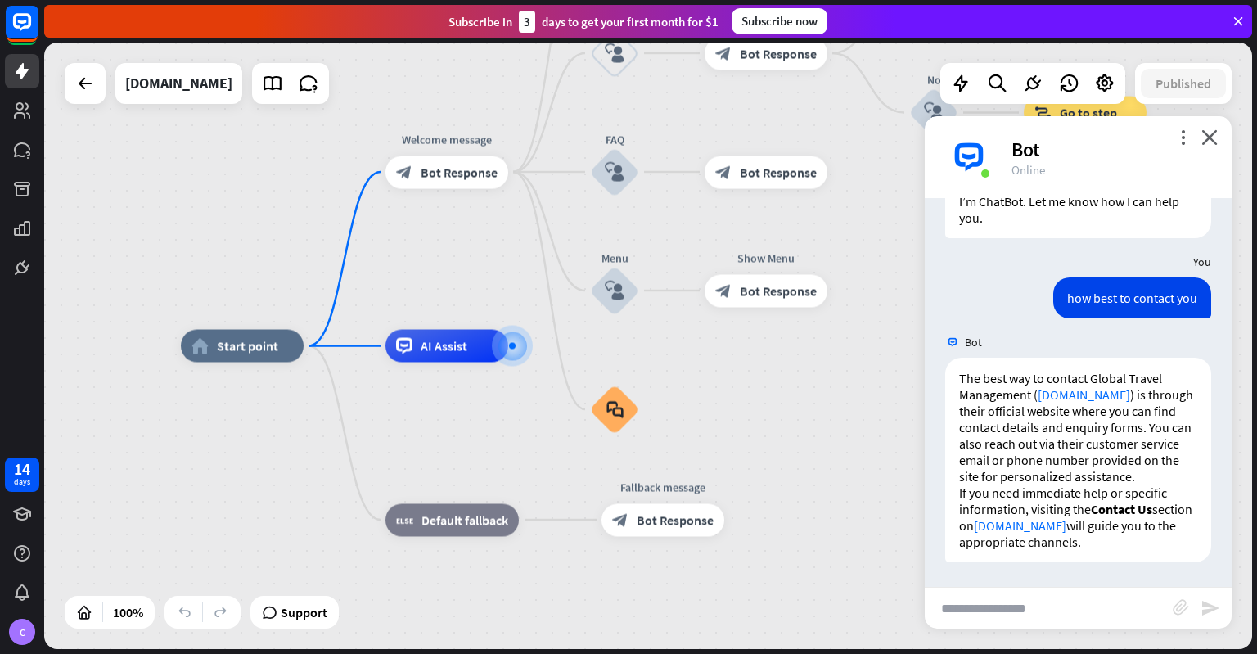
scroll to position [97, 0]
click at [1048, 602] on input "text" at bounding box center [1049, 607] width 248 height 41
type input "**********"
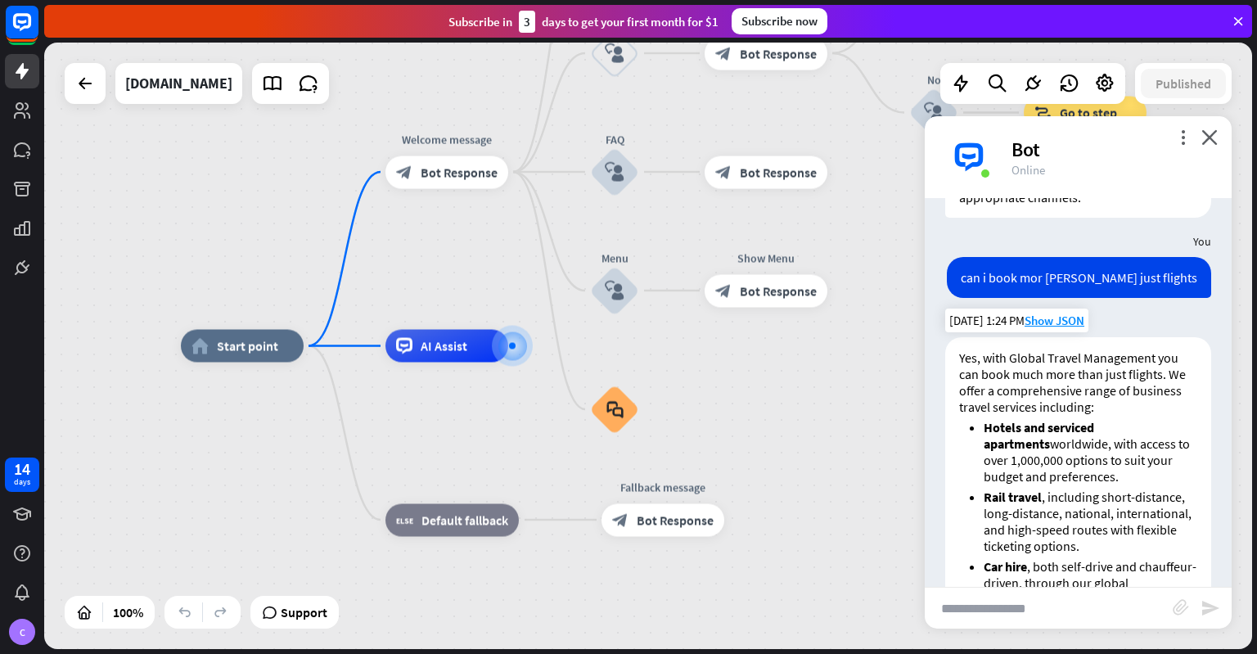
scroll to position [670, 0]
